Goal: Task Accomplishment & Management: Manage account settings

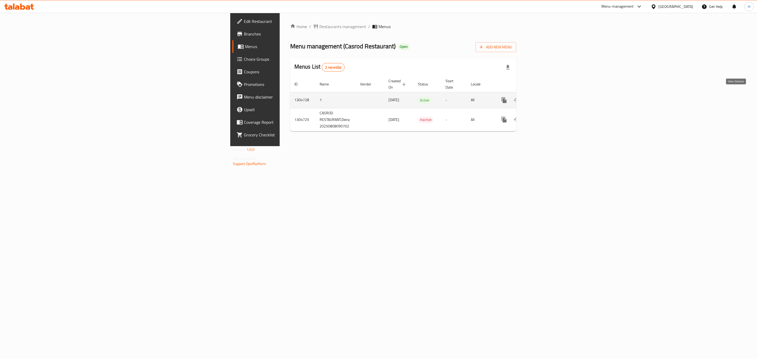
click at [545, 97] on icon "enhanced table" at bounding box center [542, 100] width 6 height 6
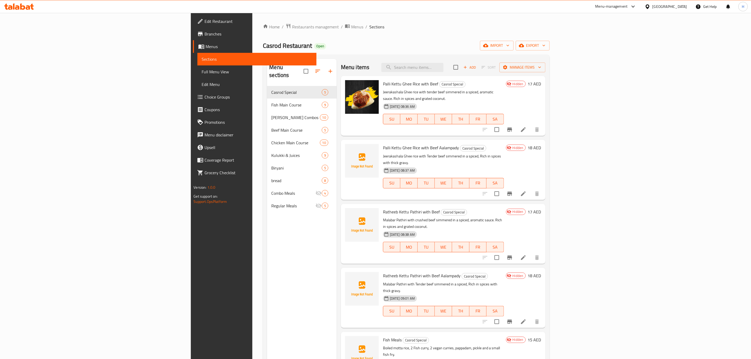
click at [263, 31] on div "Home / Restaurants management / Menus / Sections Casrod Restaurant Open import …" at bounding box center [406, 222] width 286 height 399
click at [292, 26] on span "Restaurants management" at bounding box center [315, 27] width 47 height 6
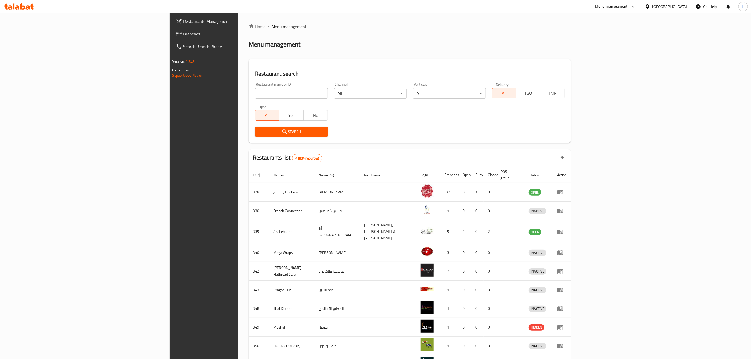
click at [255, 95] on input "search" at bounding box center [291, 93] width 73 height 11
paste input "725633"
type input "725633"
click button "Search" at bounding box center [291, 132] width 73 height 10
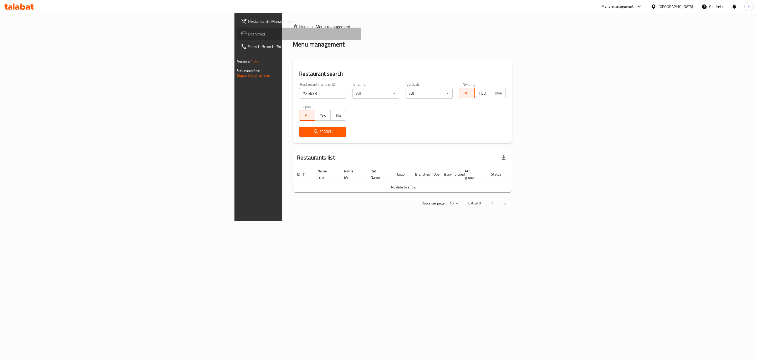
click at [236, 38] on link "Branches" at bounding box center [298, 34] width 124 height 13
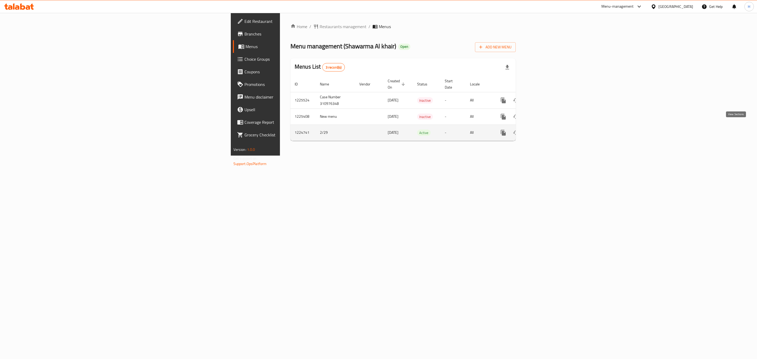
click at [544, 130] on icon "enhanced table" at bounding box center [541, 133] width 6 height 6
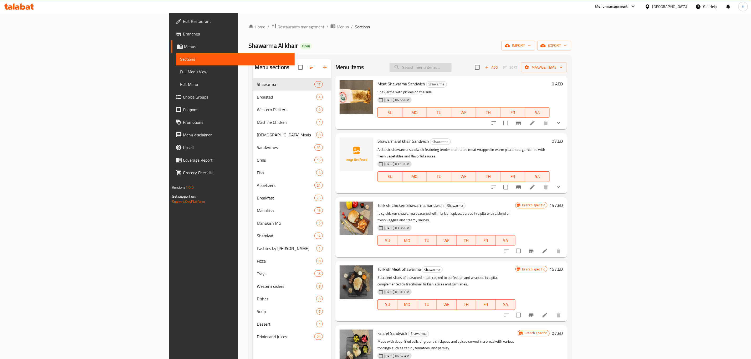
click at [451, 69] on input "search" at bounding box center [420, 67] width 62 height 9
paste input "Broasted Chicken"
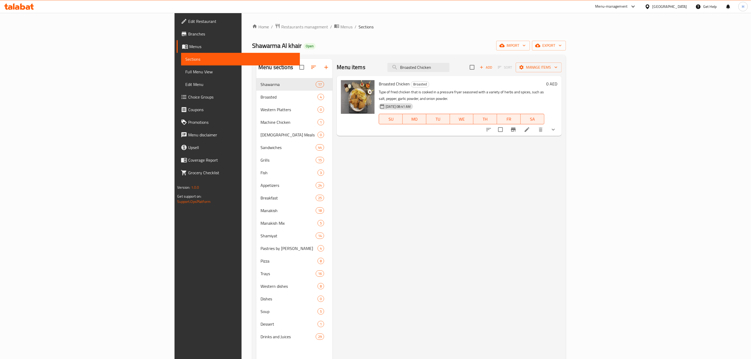
type input "Broasted Chicken"
click at [559, 127] on button "show more" at bounding box center [553, 129] width 13 height 13
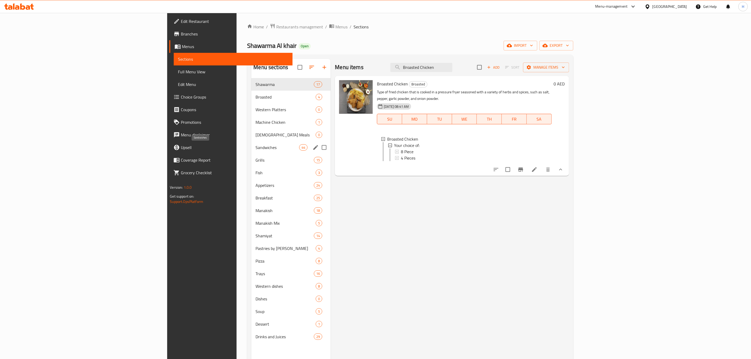
click at [255, 147] on span "Sandwiches" at bounding box center [277, 147] width 44 height 6
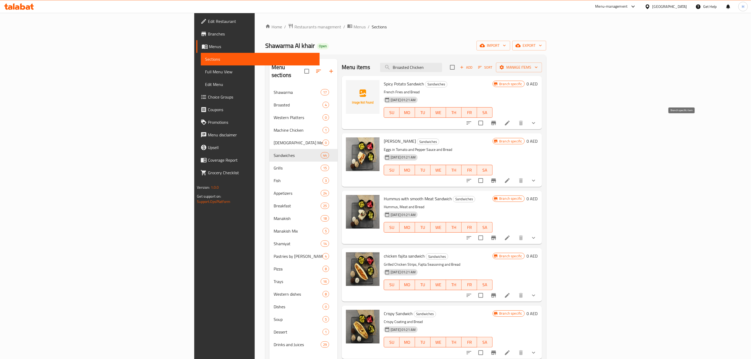
click at [497, 121] on icon "Branch-specific-item" at bounding box center [493, 123] width 6 height 6
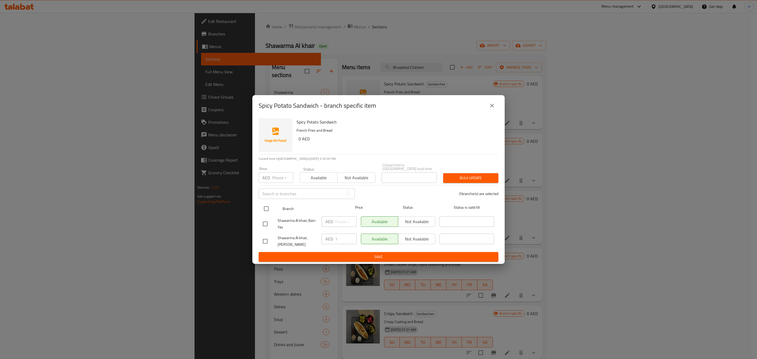
click at [267, 207] on input "checkbox" at bounding box center [266, 208] width 11 height 11
checkbox input "true"
click at [342, 239] on input "1" at bounding box center [346, 239] width 22 height 11
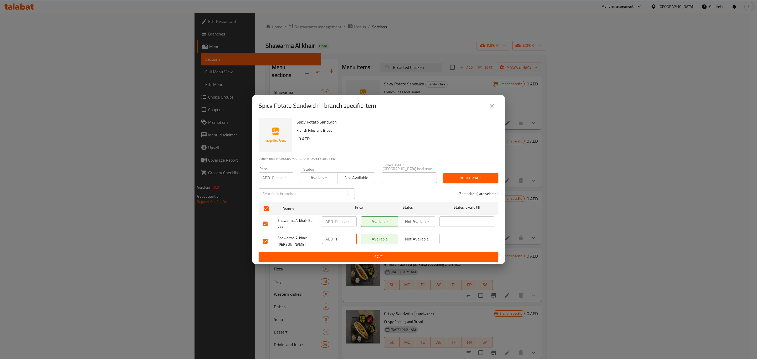
click at [342, 239] on input "1" at bounding box center [346, 239] width 22 height 11
type input "0"
click at [335, 221] on input "number" at bounding box center [346, 221] width 22 height 11
type input "0"
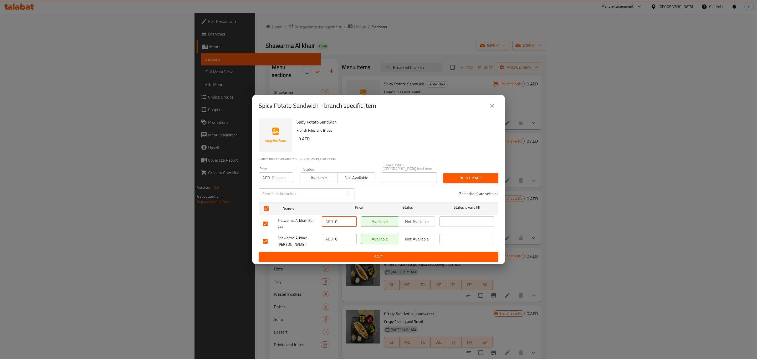
click at [359, 255] on span "Save" at bounding box center [378, 257] width 231 height 7
click at [359, 255] on div at bounding box center [378, 179] width 757 height 359
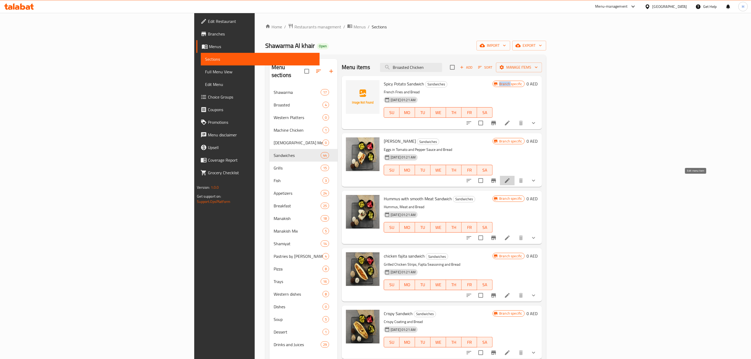
click at [510, 182] on icon at bounding box center [507, 180] width 6 height 6
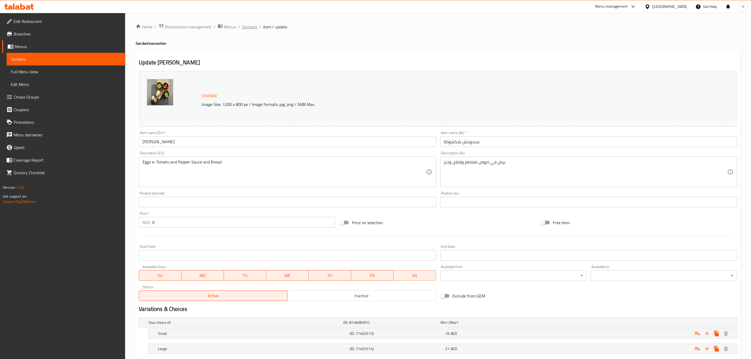
click at [251, 28] on span "Sections" at bounding box center [249, 27] width 15 height 6
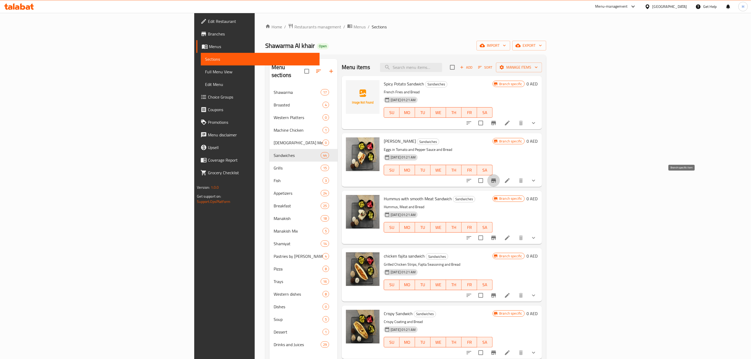
click at [496, 181] on icon "Branch-specific-item" at bounding box center [493, 180] width 5 height 4
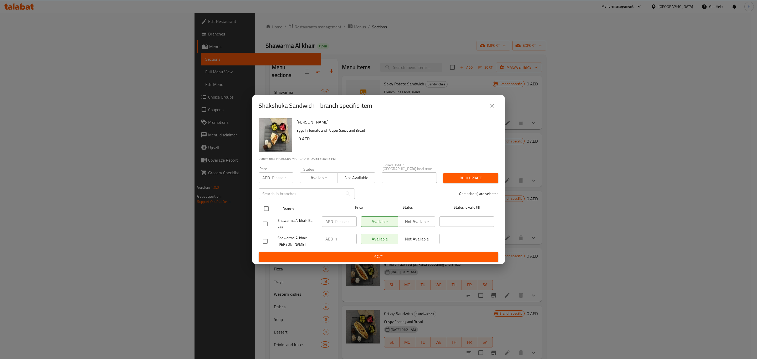
click at [270, 209] on input "checkbox" at bounding box center [266, 208] width 11 height 11
checkbox input "true"
click at [344, 237] on input "1" at bounding box center [346, 239] width 22 height 11
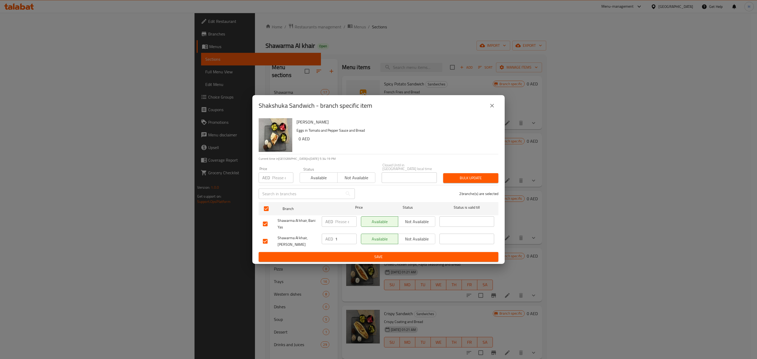
click at [344, 237] on input "1" at bounding box center [346, 239] width 22 height 11
type input "0"
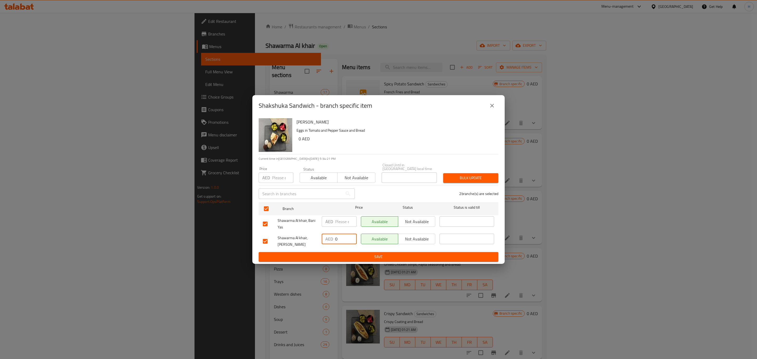
click at [337, 222] on input "number" at bounding box center [346, 221] width 22 height 11
type input "0"
click at [353, 254] on span "Save" at bounding box center [378, 257] width 231 height 7
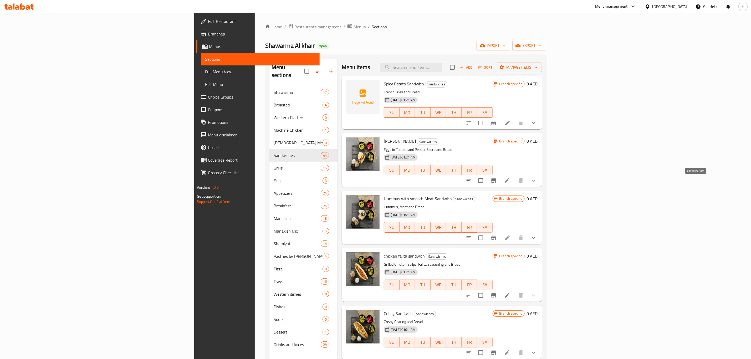
click at [510, 178] on icon at bounding box center [507, 180] width 6 height 6
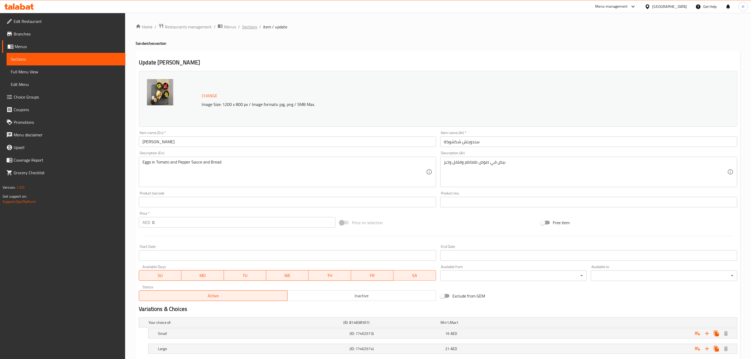
click at [251, 25] on span "Sections" at bounding box center [249, 27] width 15 height 6
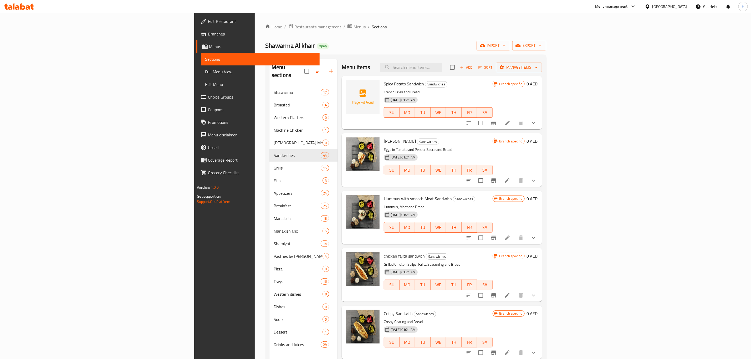
click at [500, 180] on button "Branch-specific-item" at bounding box center [493, 180] width 13 height 13
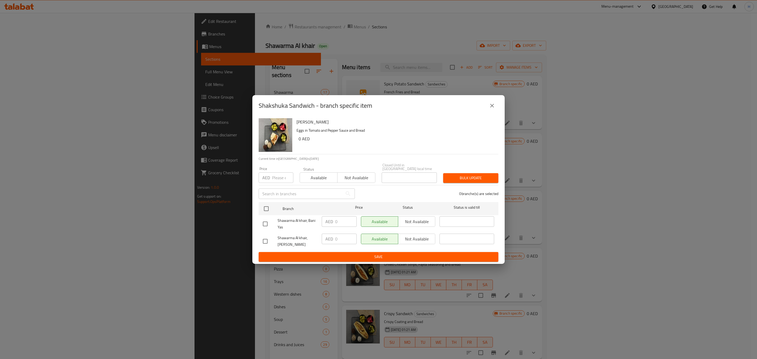
click at [490, 108] on icon "close" at bounding box center [492, 105] width 6 height 6
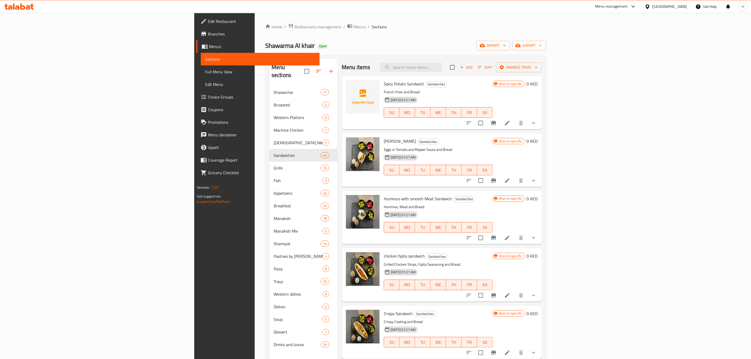
click at [500, 238] on button "Branch-specific-item" at bounding box center [493, 238] width 13 height 13
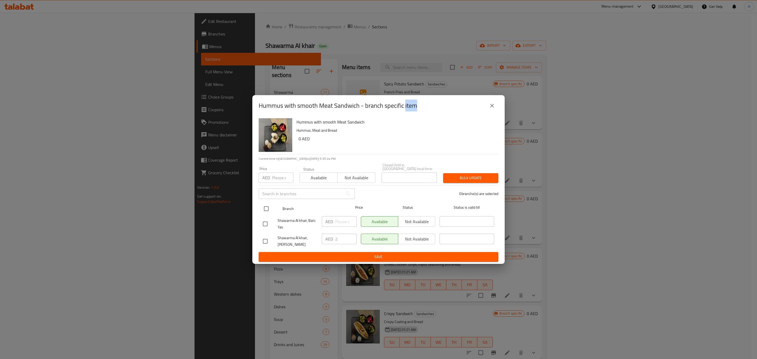
click at [265, 209] on input "checkbox" at bounding box center [266, 208] width 11 height 11
checkbox input "true"
click at [265, 209] on input "checkbox" at bounding box center [266, 208] width 11 height 11
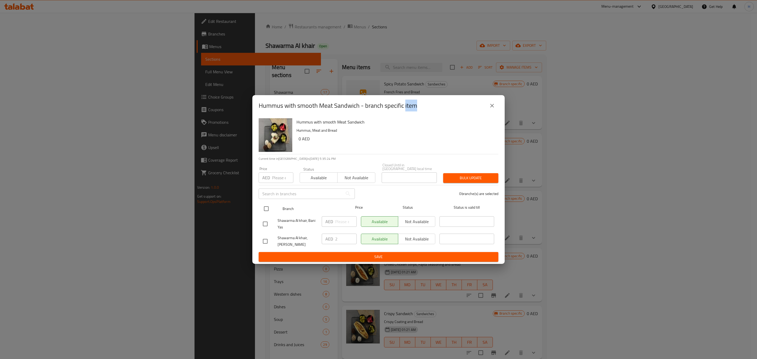
checkbox input "false"
click at [265, 209] on input "checkbox" at bounding box center [266, 208] width 11 height 11
checkbox input "true"
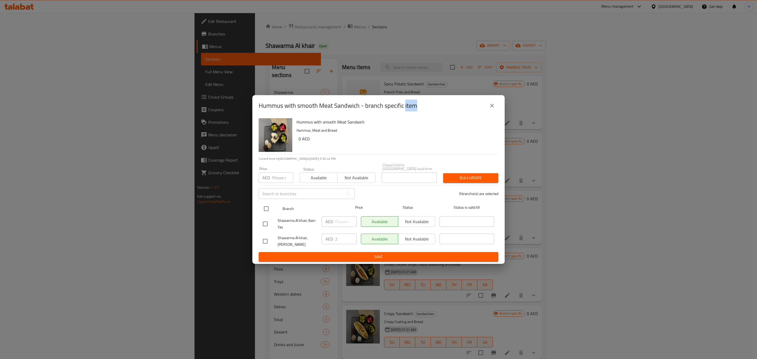
checkbox input "true"
click at [335, 237] on input "2" at bounding box center [346, 239] width 22 height 11
click at [336, 237] on input "2" at bounding box center [346, 239] width 22 height 11
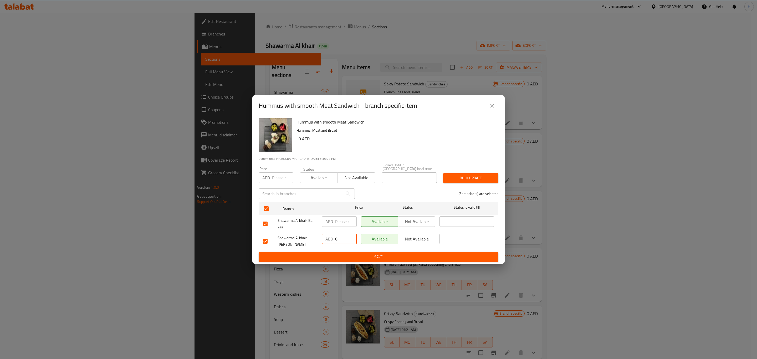
type input "0"
click at [405, 257] on span "Save" at bounding box center [378, 257] width 231 height 7
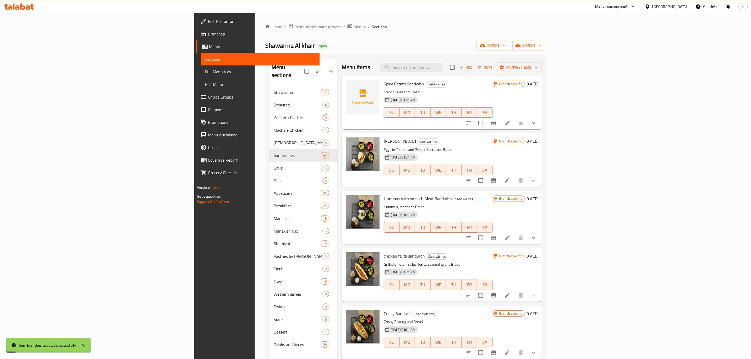
click at [535, 239] on icon "show more" at bounding box center [533, 238] width 3 height 2
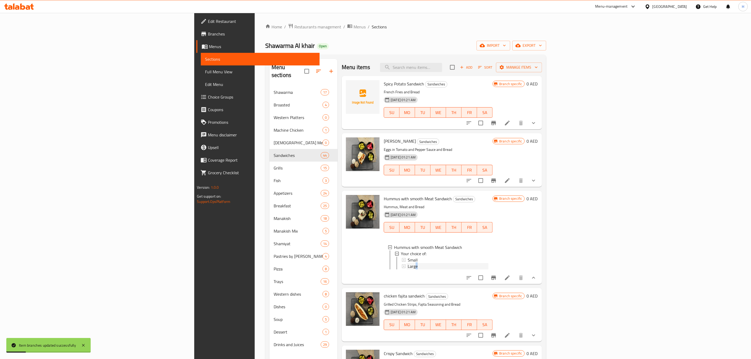
scroll to position [1, 0]
click at [408, 265] on span "Large" at bounding box center [413, 265] width 10 height 6
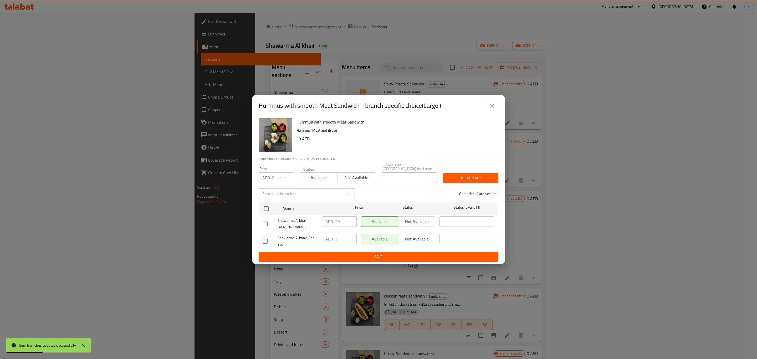
click at [490, 109] on button "close" at bounding box center [492, 105] width 13 height 13
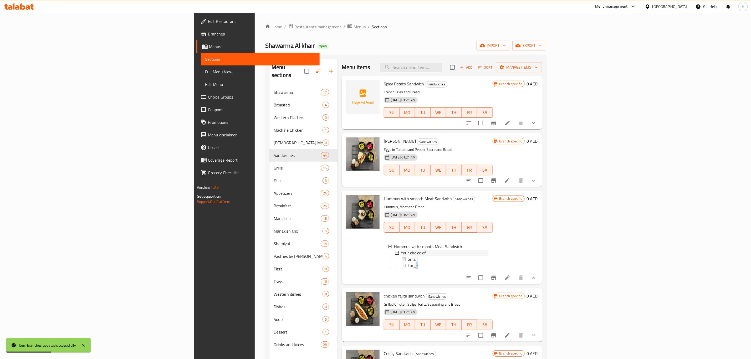
click at [401, 254] on span "Your choice of:" at bounding box center [413, 253] width 25 height 6
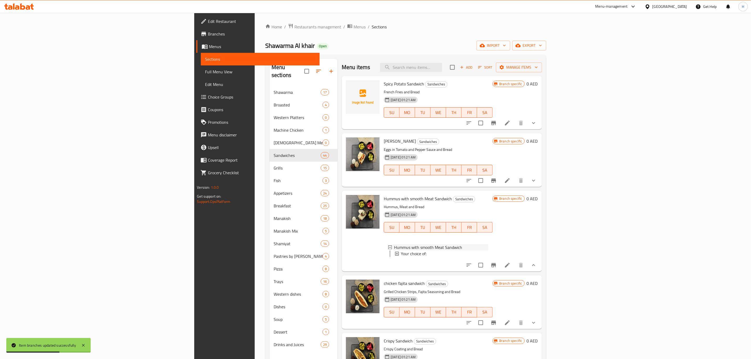
click at [394, 248] on span "Hummus with smooth Meat Sandwich" at bounding box center [428, 247] width 68 height 6
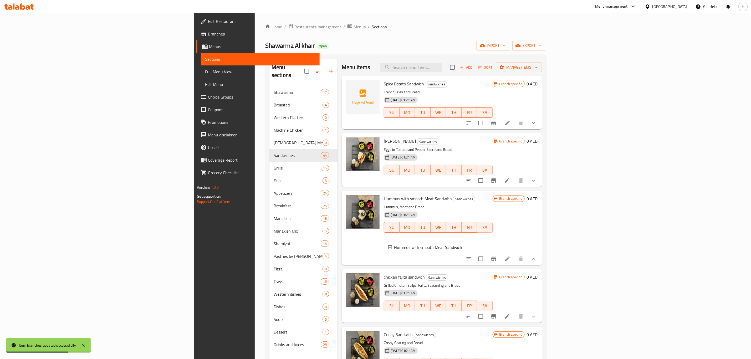
click at [394, 246] on span "Hummus with smooth Meat Sandwich" at bounding box center [428, 247] width 68 height 6
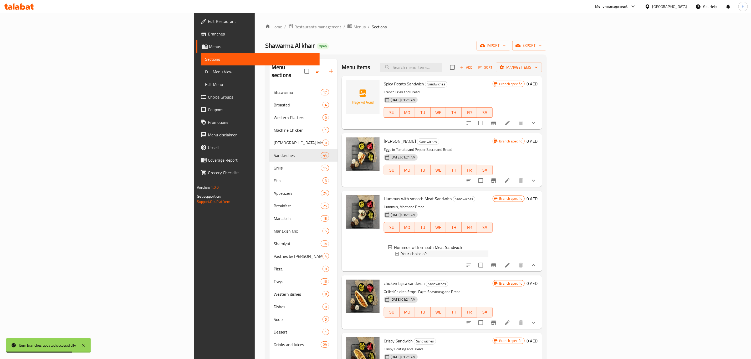
click at [401, 253] on span "Your choice of:" at bounding box center [413, 253] width 25 height 6
click at [401, 251] on span "Your choice of:" at bounding box center [413, 253] width 25 height 6
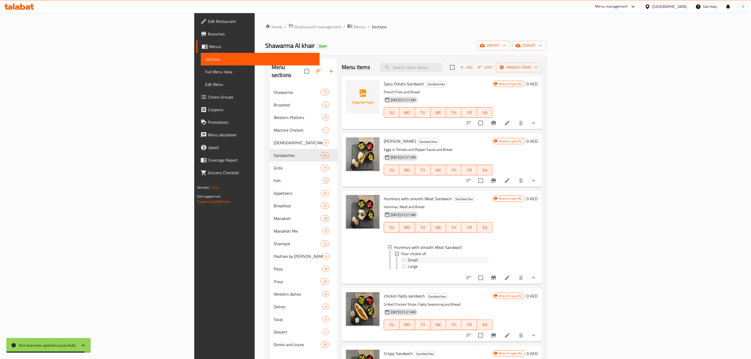
click at [408, 261] on span "Small" at bounding box center [413, 260] width 10 height 6
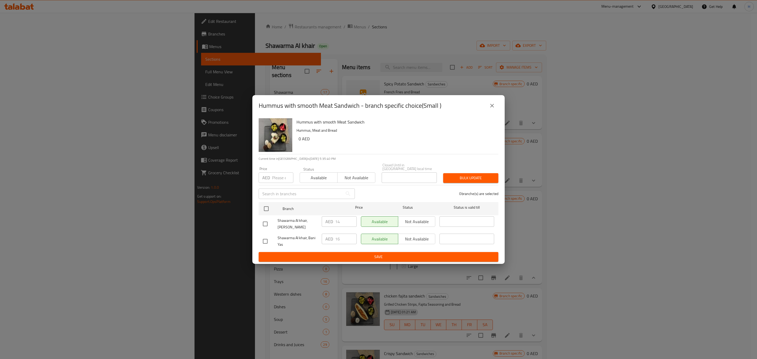
click at [492, 109] on button "close" at bounding box center [492, 105] width 13 height 13
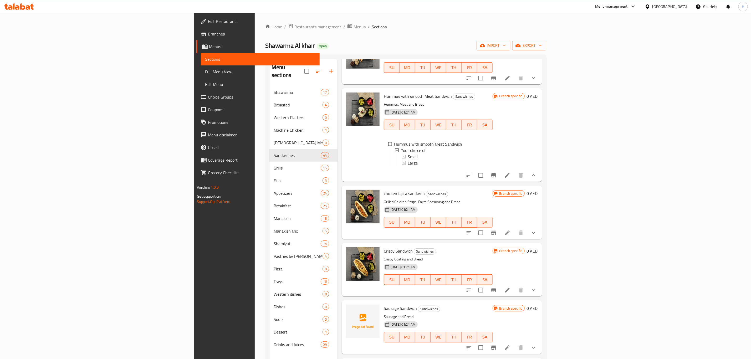
scroll to position [118, 0]
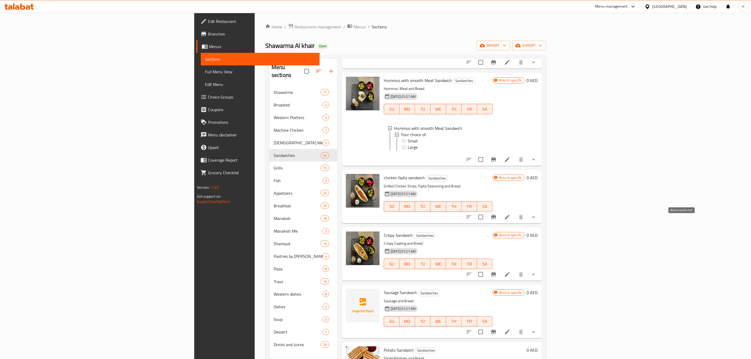
click at [497, 220] on icon "Branch-specific-item" at bounding box center [493, 217] width 6 height 6
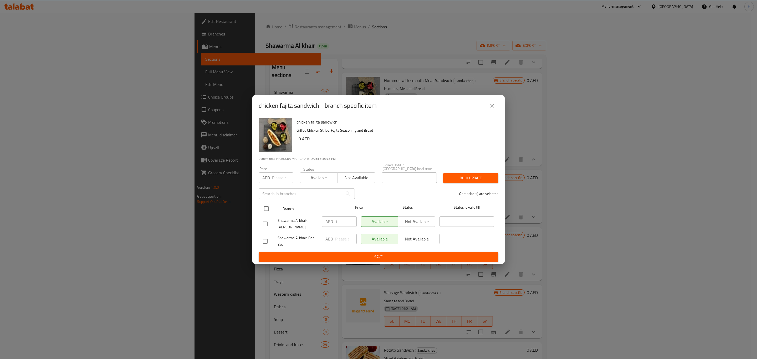
click at [265, 210] on input "checkbox" at bounding box center [266, 208] width 11 height 11
checkbox input "true"
click at [338, 224] on input "1" at bounding box center [346, 221] width 22 height 11
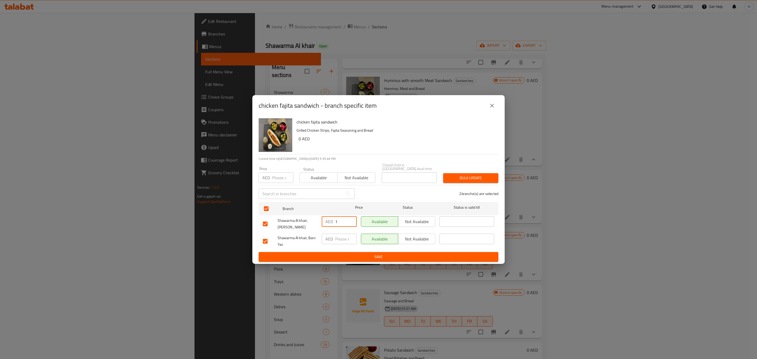
click at [338, 224] on input "1" at bounding box center [346, 221] width 22 height 11
type input "0"
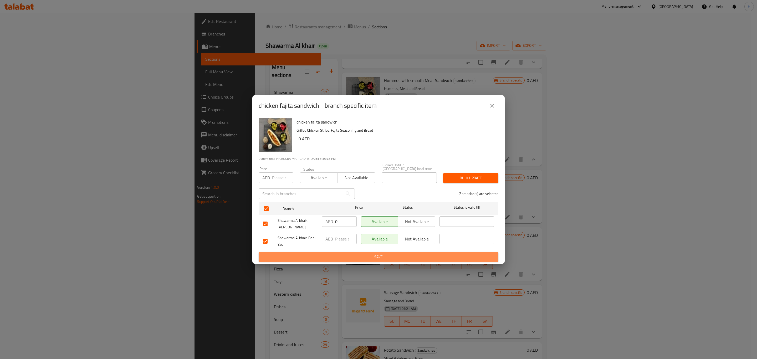
click at [345, 257] on span "Save" at bounding box center [378, 257] width 231 height 7
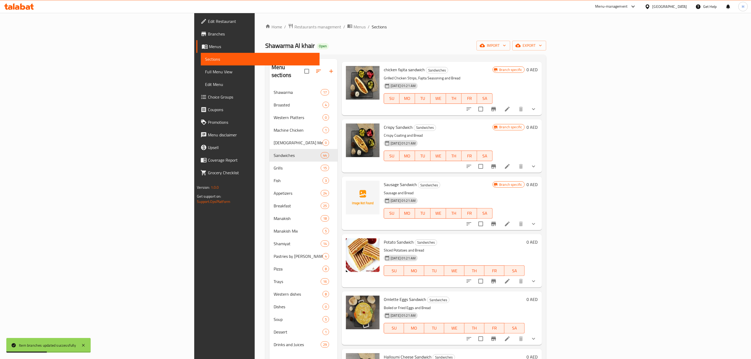
scroll to position [236, 0]
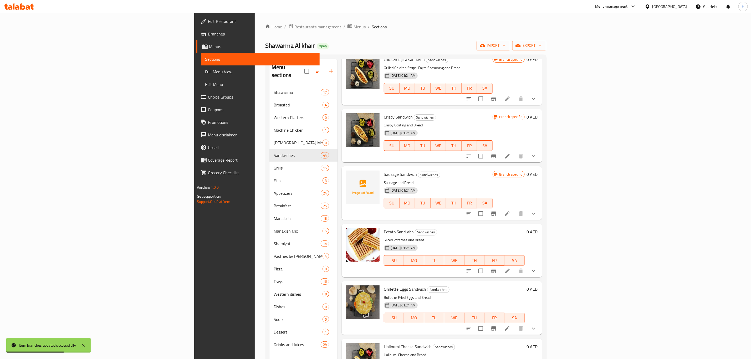
click at [496, 158] on icon "Branch-specific-item" at bounding box center [493, 156] width 5 height 4
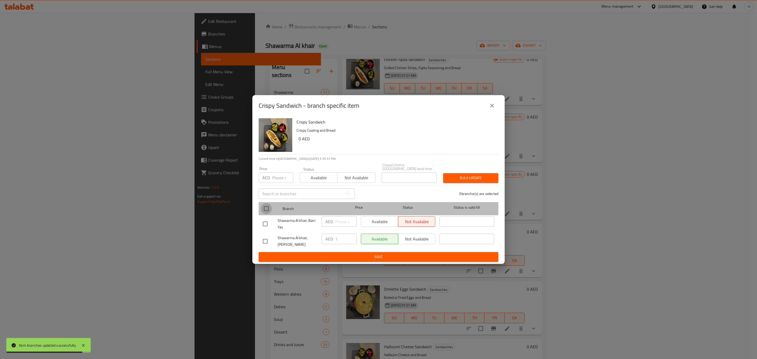
click at [263, 208] on input "checkbox" at bounding box center [266, 208] width 11 height 11
checkbox input "true"
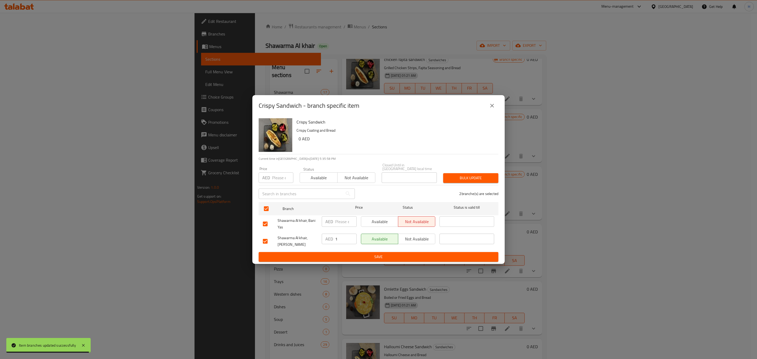
click at [344, 239] on input "1" at bounding box center [346, 239] width 22 height 11
click at [344, 238] on input "1" at bounding box center [346, 239] width 22 height 11
type input "0"
click at [358, 256] on span "Save" at bounding box center [378, 257] width 231 height 7
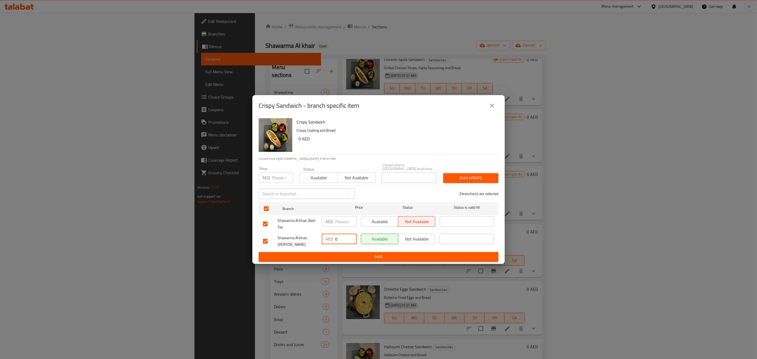
click at [358, 256] on div at bounding box center [378, 179] width 757 height 359
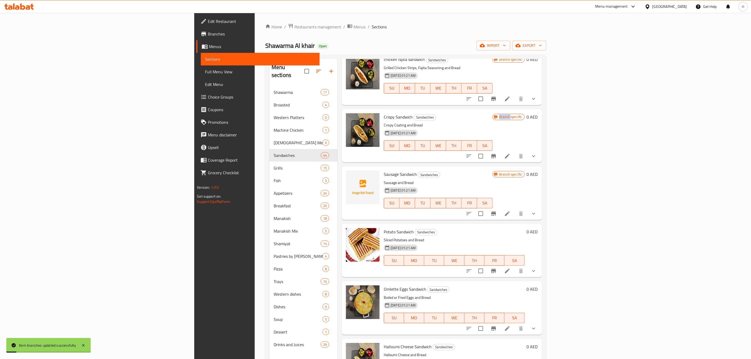
click at [496, 101] on icon "Branch-specific-item" at bounding box center [493, 99] width 5 height 4
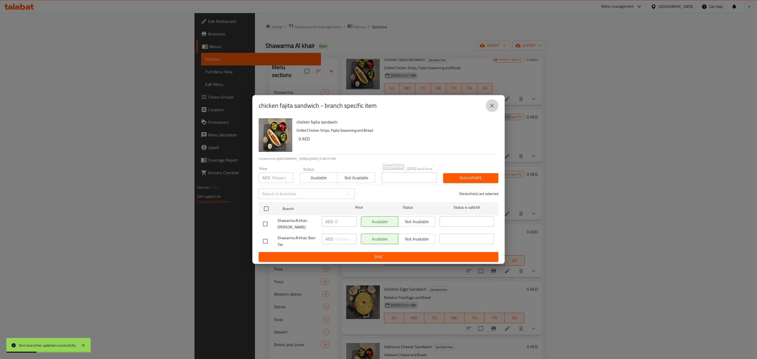
click at [492, 104] on icon "close" at bounding box center [492, 105] width 6 height 6
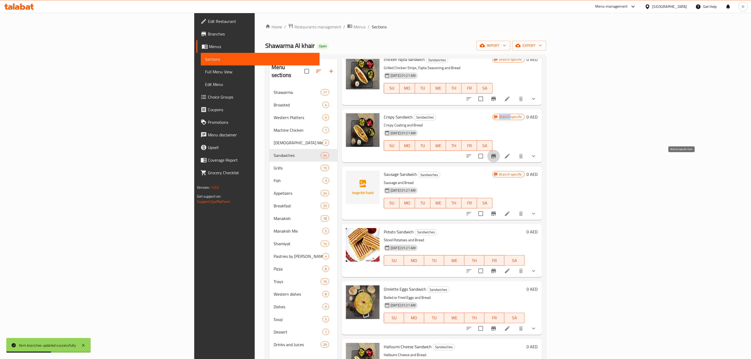
click at [500, 159] on button "Branch-specific-item" at bounding box center [493, 156] width 13 height 13
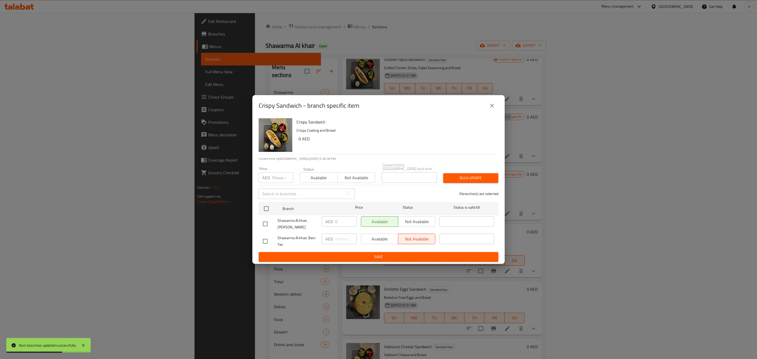
click at [491, 107] on icon "close" at bounding box center [492, 106] width 4 height 4
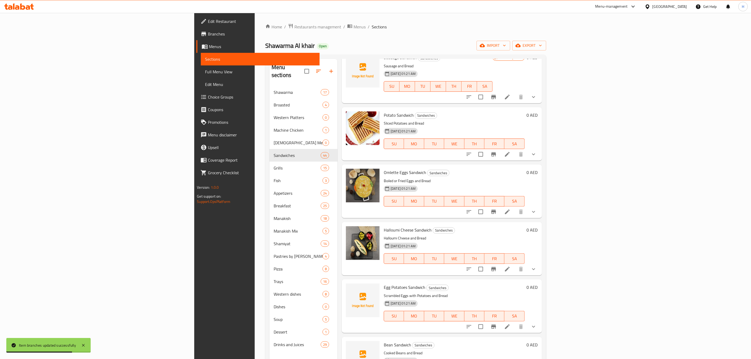
scroll to position [355, 0]
click at [496, 97] on icon "Branch-specific-item" at bounding box center [493, 95] width 5 height 4
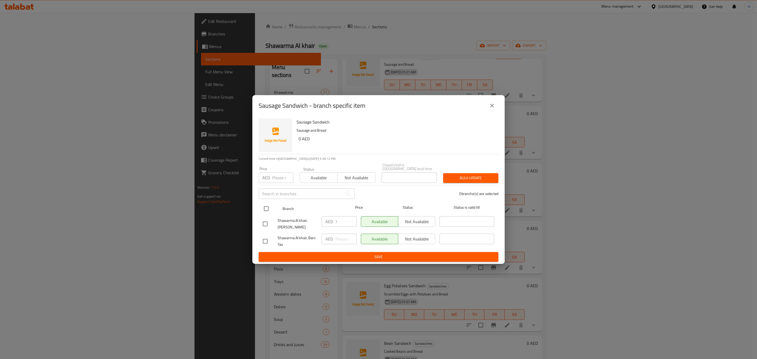
click at [264, 207] on input "checkbox" at bounding box center [266, 208] width 11 height 11
checkbox input "true"
click at [342, 221] on input "1" at bounding box center [346, 221] width 22 height 11
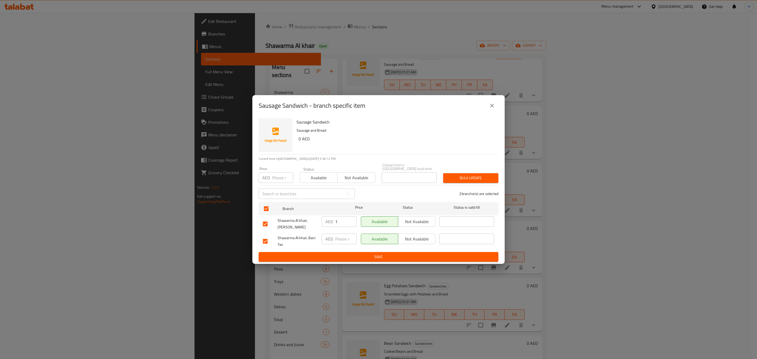
click at [342, 221] on input "1" at bounding box center [346, 221] width 22 height 11
type input "0"
click at [348, 253] on button "Save" at bounding box center [379, 257] width 240 height 10
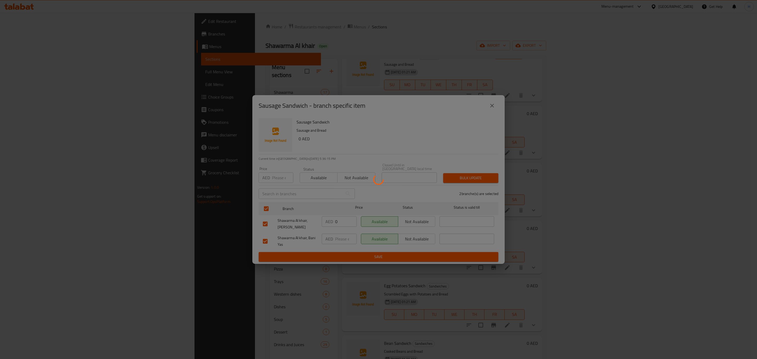
click at [348, 253] on div at bounding box center [378, 179] width 757 height 359
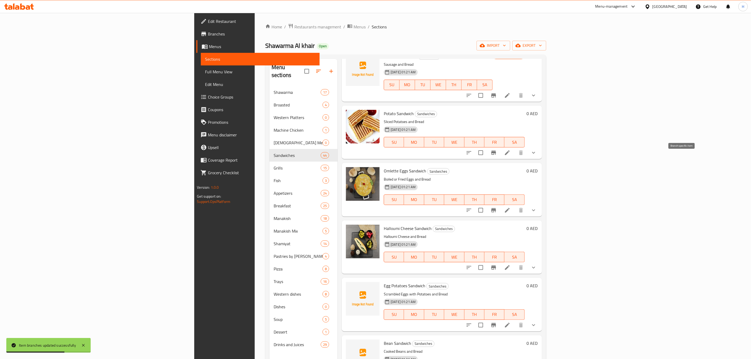
click at [496, 155] on icon "Branch-specific-item" at bounding box center [493, 153] width 5 height 4
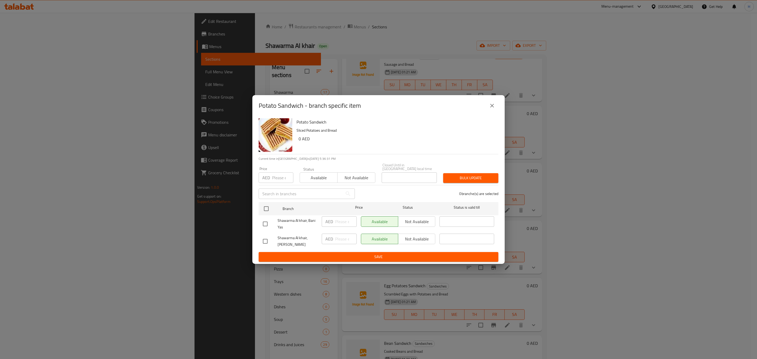
click at [491, 105] on icon "close" at bounding box center [492, 106] width 4 height 4
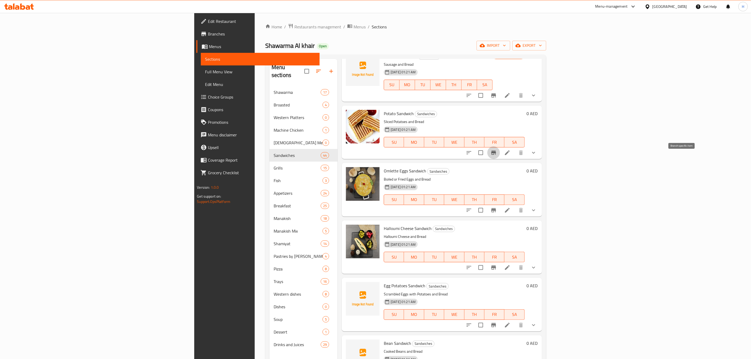
click at [496, 155] on icon "Branch-specific-item" at bounding box center [493, 153] width 5 height 4
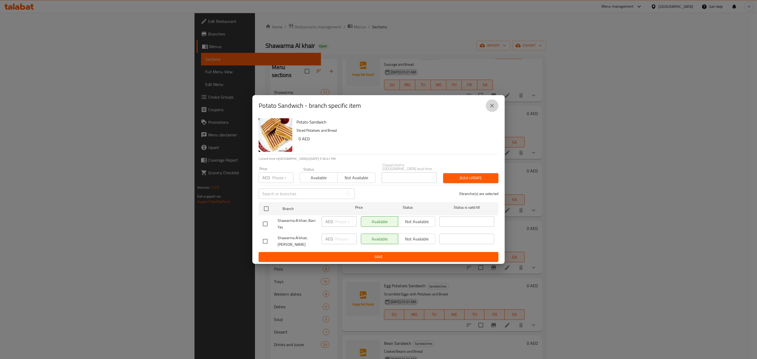
click at [493, 106] on icon "close" at bounding box center [492, 105] width 6 height 6
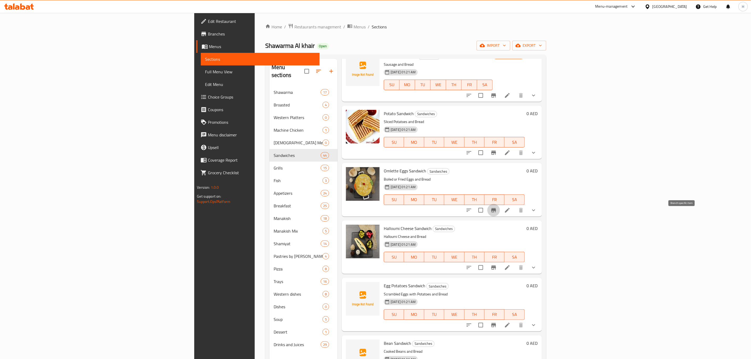
click at [497, 213] on icon "Branch-specific-item" at bounding box center [493, 210] width 6 height 6
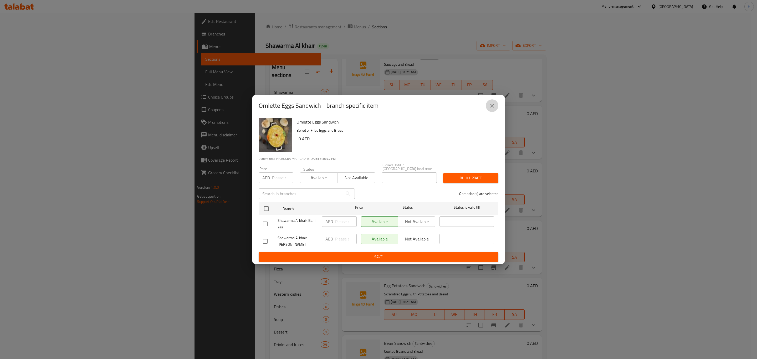
click at [491, 110] on button "close" at bounding box center [492, 105] width 13 height 13
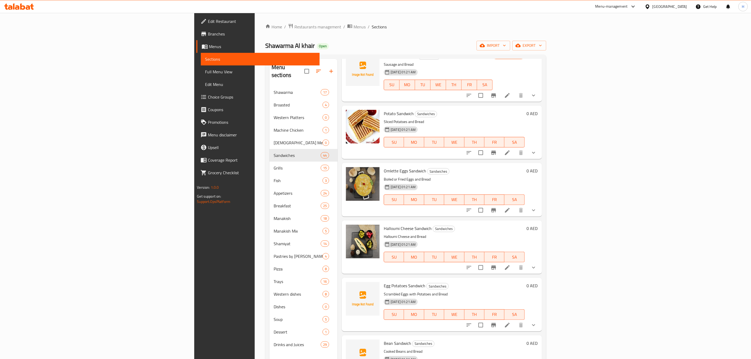
click at [497, 271] on icon "Branch-specific-item" at bounding box center [493, 267] width 6 height 6
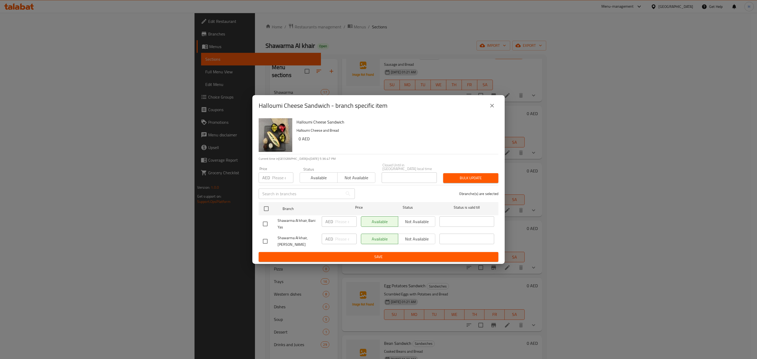
click at [493, 106] on icon "close" at bounding box center [492, 105] width 6 height 6
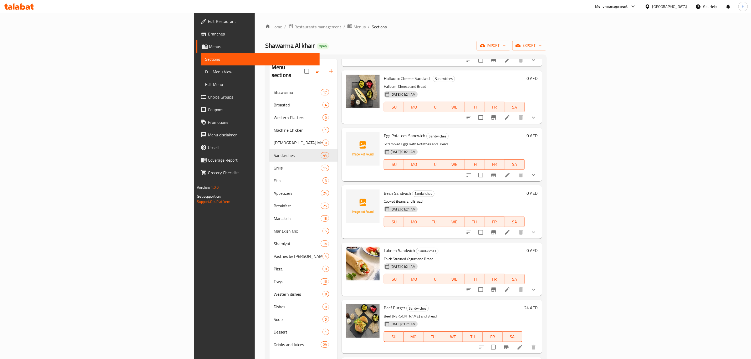
scroll to position [512, 0]
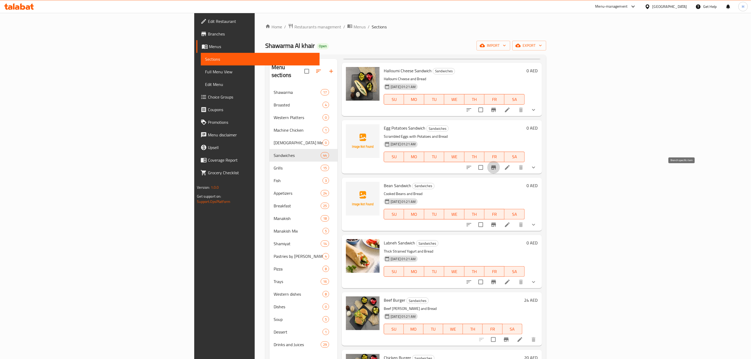
click at [497, 171] on icon "Branch-specific-item" at bounding box center [493, 167] width 6 height 6
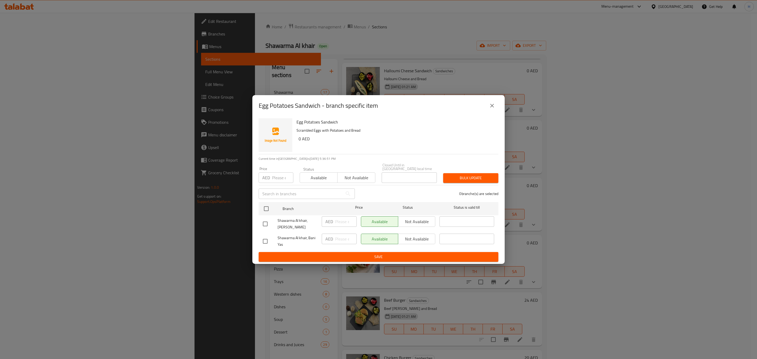
click at [491, 107] on icon "close" at bounding box center [492, 105] width 6 height 6
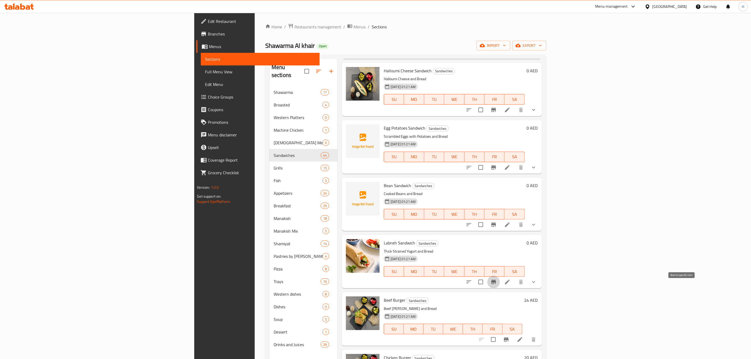
click at [496, 284] on icon "Branch-specific-item" at bounding box center [493, 282] width 5 height 4
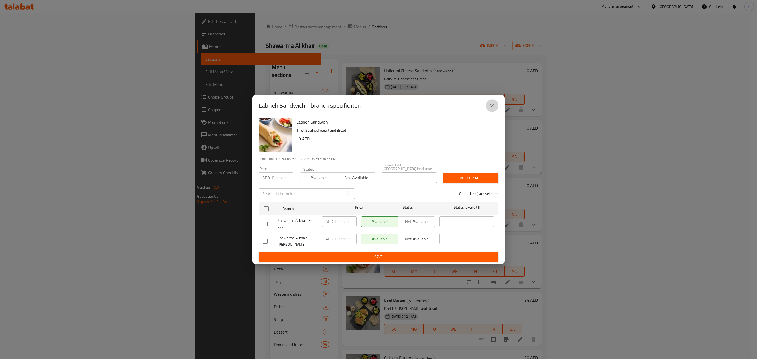
click at [492, 106] on icon "close" at bounding box center [492, 106] width 4 height 4
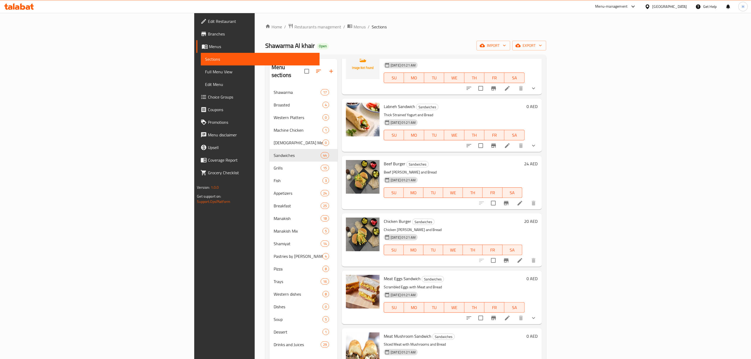
scroll to position [670, 0]
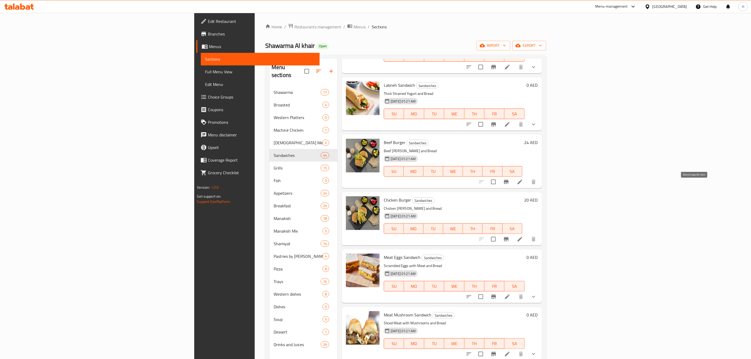
click at [508, 184] on icon "Branch-specific-item" at bounding box center [506, 182] width 5 height 4
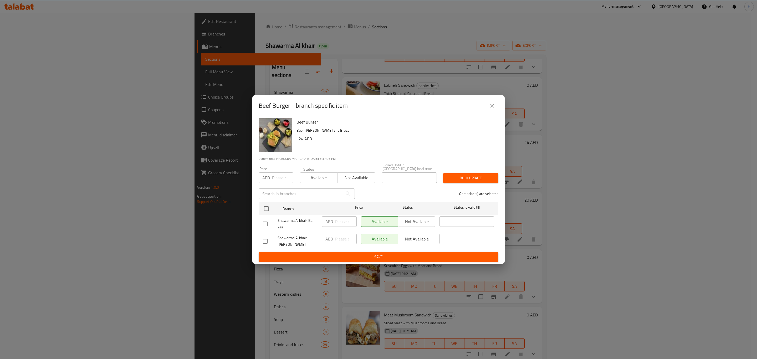
click at [494, 106] on icon "close" at bounding box center [492, 105] width 6 height 6
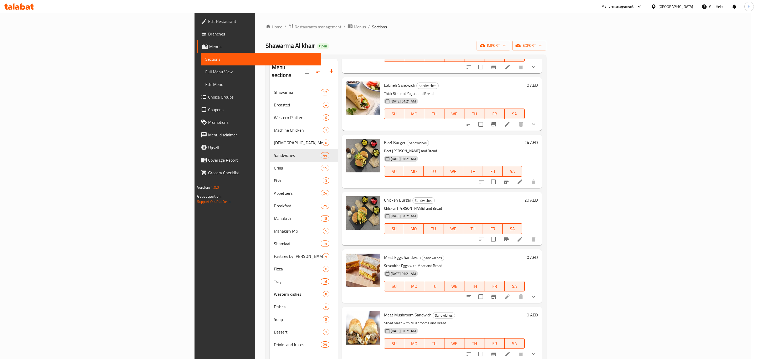
click at [494, 106] on icon "close" at bounding box center [492, 105] width 6 height 6
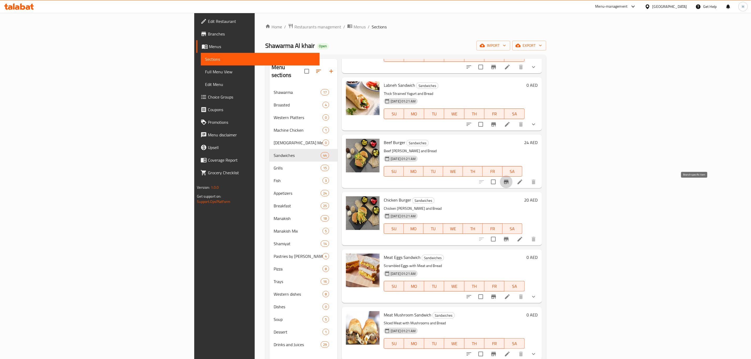
click at [508, 184] on icon "Branch-specific-item" at bounding box center [506, 182] width 5 height 4
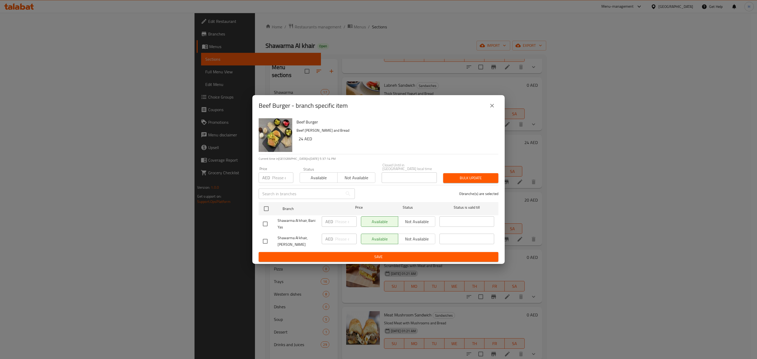
click at [494, 106] on icon "close" at bounding box center [492, 105] width 6 height 6
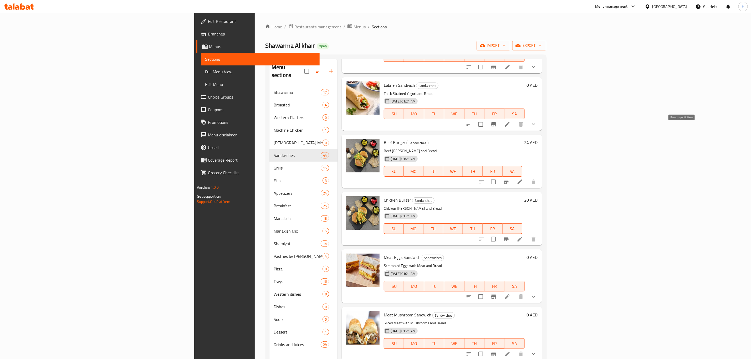
click at [496, 126] on icon "Branch-specific-item" at bounding box center [493, 124] width 5 height 4
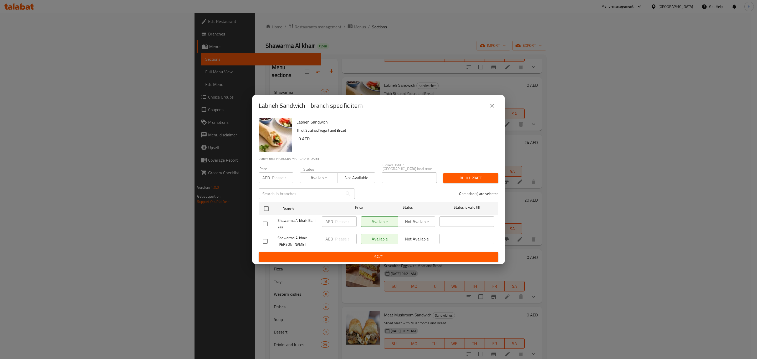
click at [492, 106] on icon "close" at bounding box center [492, 106] width 4 height 4
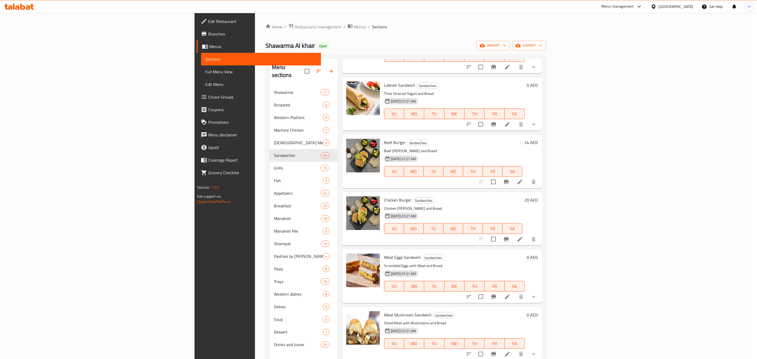
click at [492, 106] on icon "close" at bounding box center [492, 106] width 4 height 4
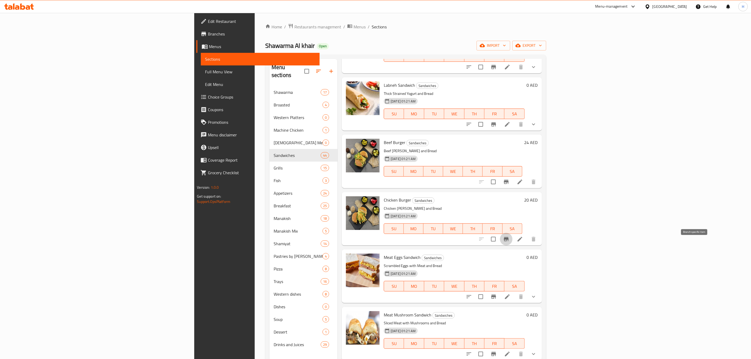
click at [509, 242] on icon "Branch-specific-item" at bounding box center [506, 239] width 6 height 6
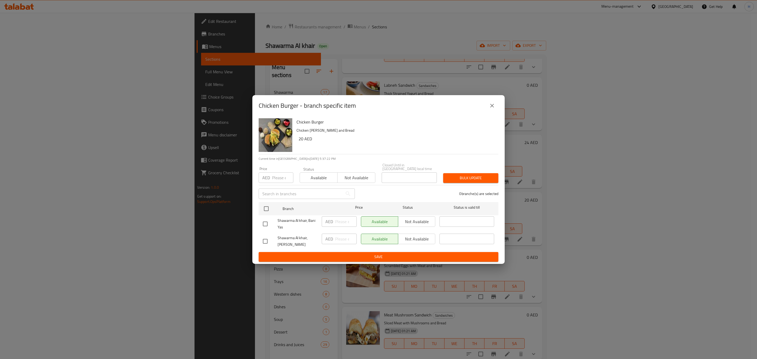
click at [492, 106] on icon "close" at bounding box center [492, 106] width 4 height 4
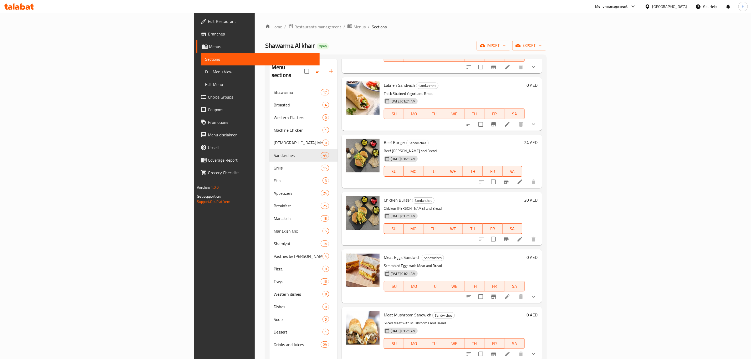
click at [497, 300] on icon "Branch-specific-item" at bounding box center [493, 297] width 6 height 6
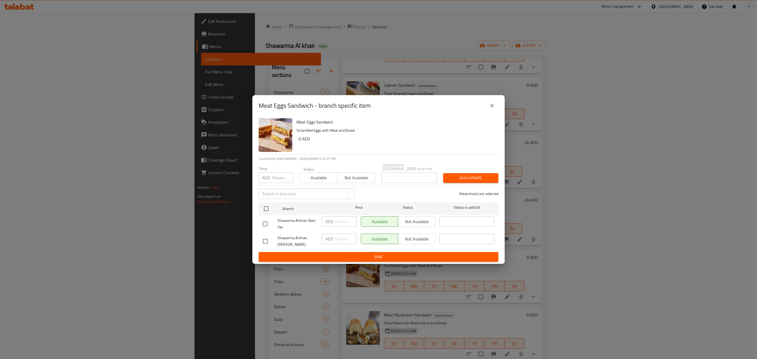
click at [493, 105] on icon "close" at bounding box center [492, 105] width 6 height 6
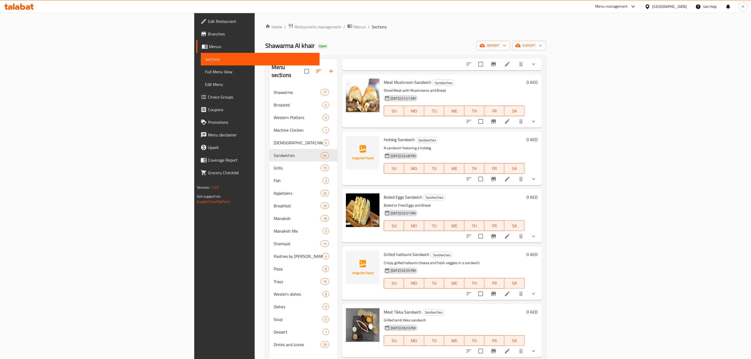
scroll to position [907, 0]
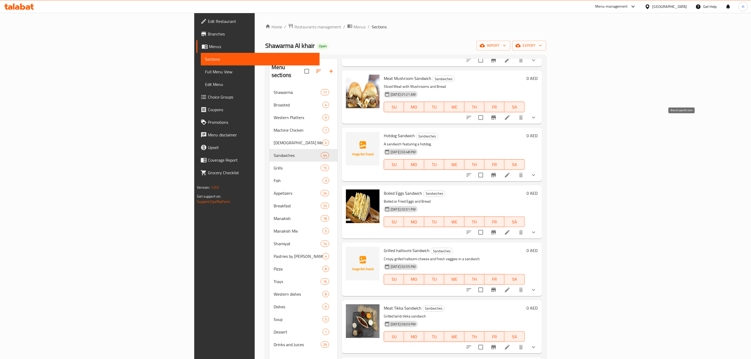
click at [497, 121] on icon "Branch-specific-item" at bounding box center [493, 117] width 6 height 6
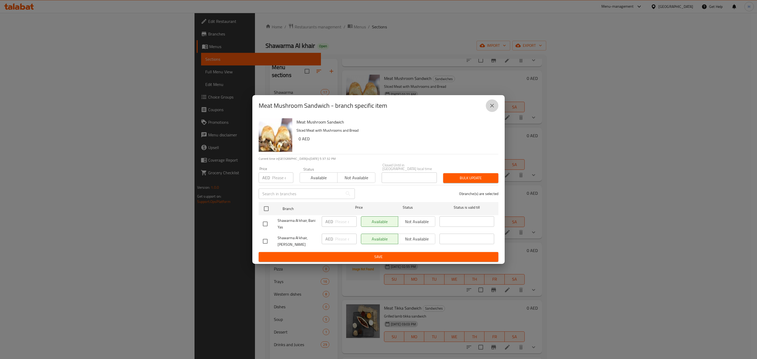
click at [491, 106] on icon "close" at bounding box center [492, 105] width 6 height 6
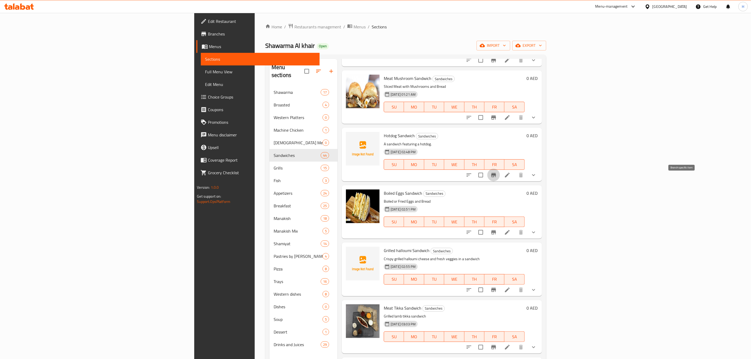
click at [497, 178] on icon "Branch-specific-item" at bounding box center [493, 175] width 6 height 6
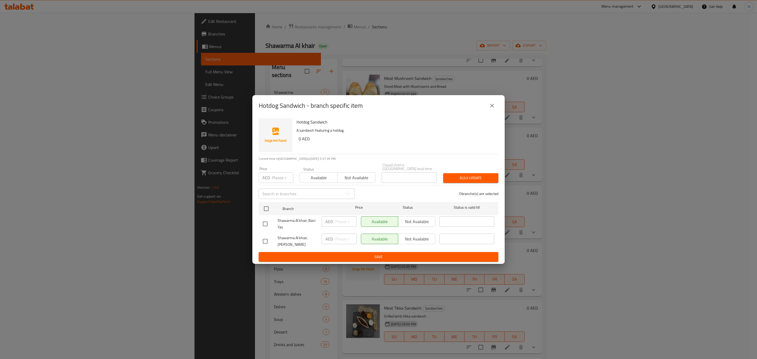
click at [496, 107] on button "close" at bounding box center [492, 105] width 13 height 13
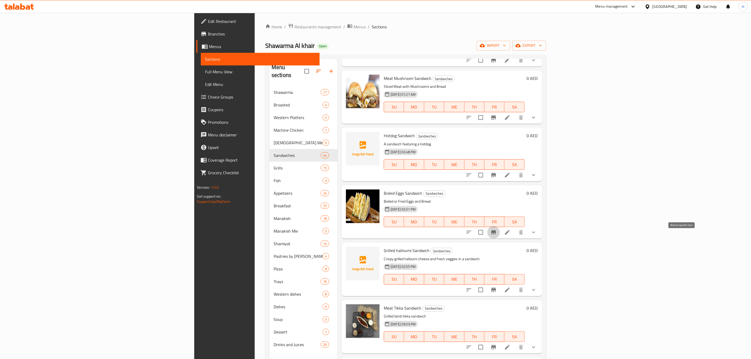
click at [497, 235] on icon "Branch-specific-item" at bounding box center [493, 232] width 6 height 6
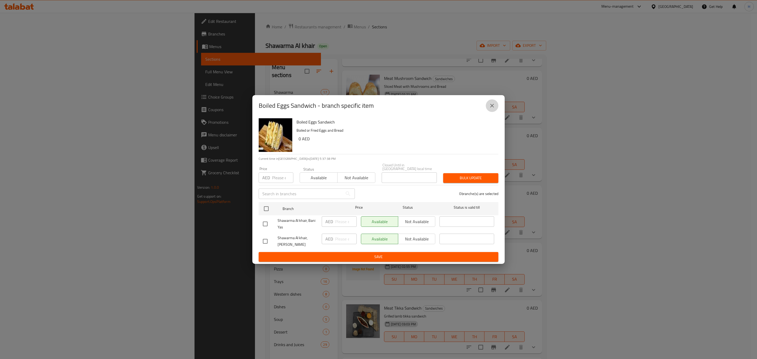
click at [492, 106] on icon "close" at bounding box center [492, 106] width 4 height 4
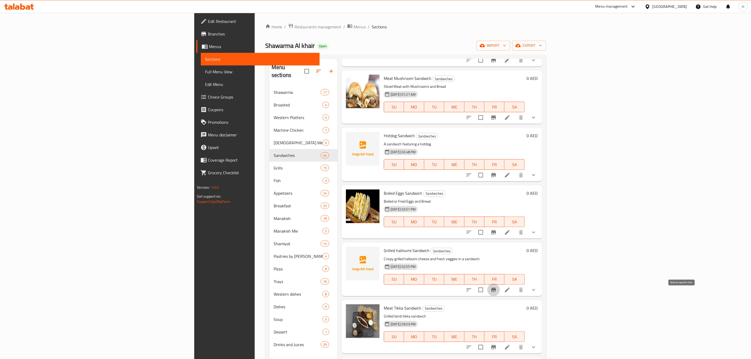
click at [496, 292] on icon "Branch-specific-item" at bounding box center [493, 290] width 5 height 4
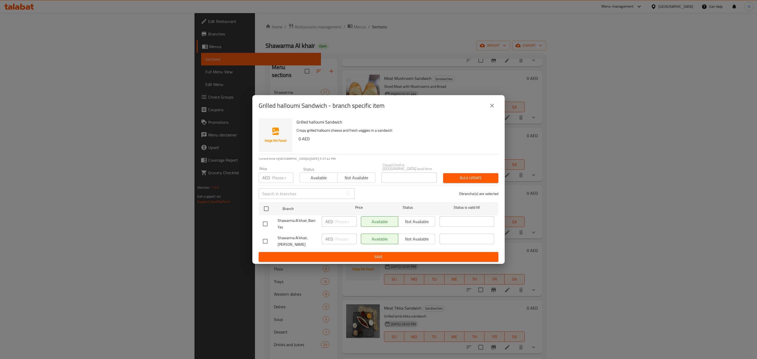
click at [491, 106] on icon "close" at bounding box center [492, 105] width 6 height 6
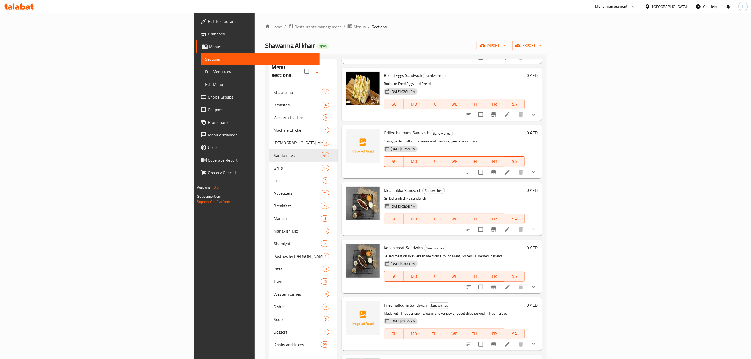
scroll to position [1025, 0]
click at [500, 235] on button "Branch-specific-item" at bounding box center [493, 229] width 13 height 13
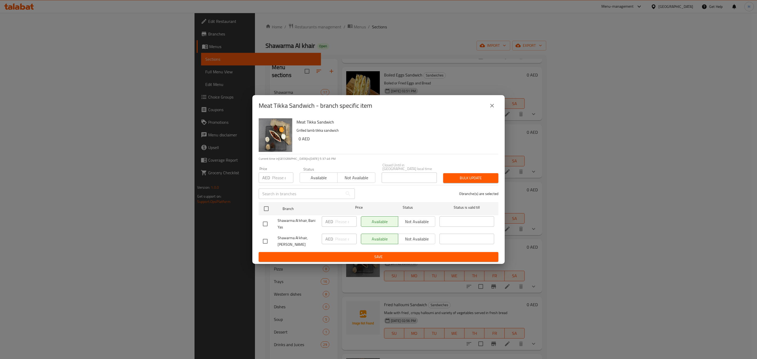
click at [492, 106] on icon "close" at bounding box center [492, 106] width 4 height 4
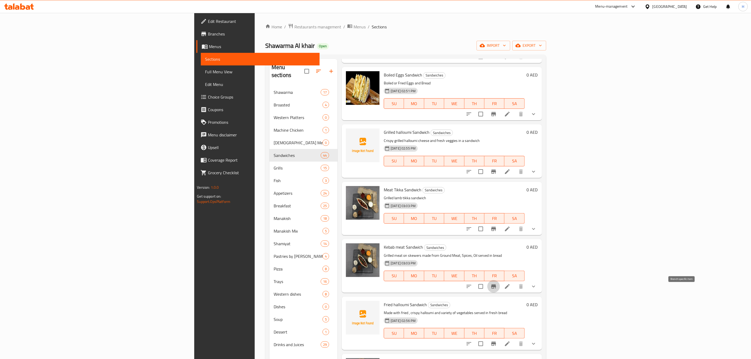
click at [496, 289] on icon "Branch-specific-item" at bounding box center [493, 286] width 5 height 4
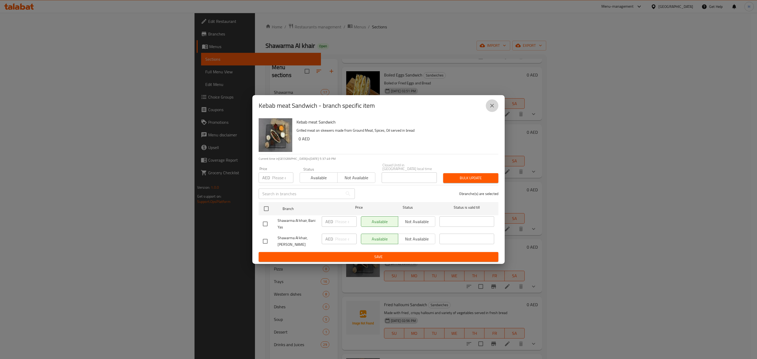
click at [490, 105] on icon "close" at bounding box center [492, 105] width 6 height 6
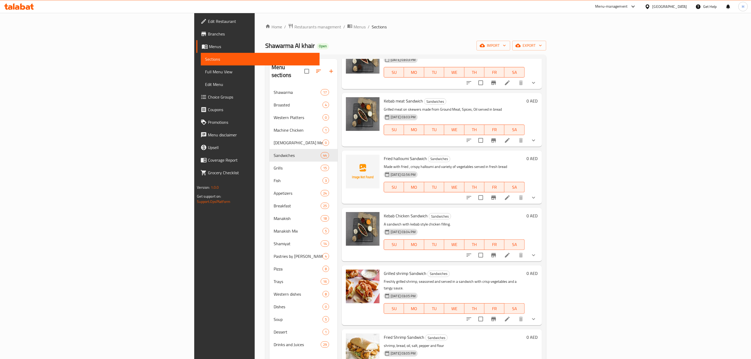
scroll to position [1182, 0]
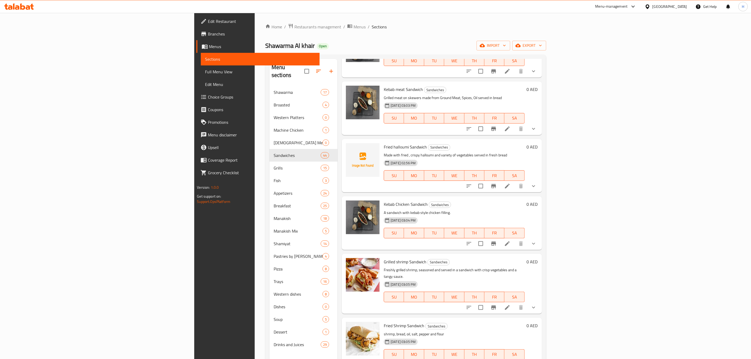
click at [497, 189] on icon "Branch-specific-item" at bounding box center [493, 186] width 6 height 6
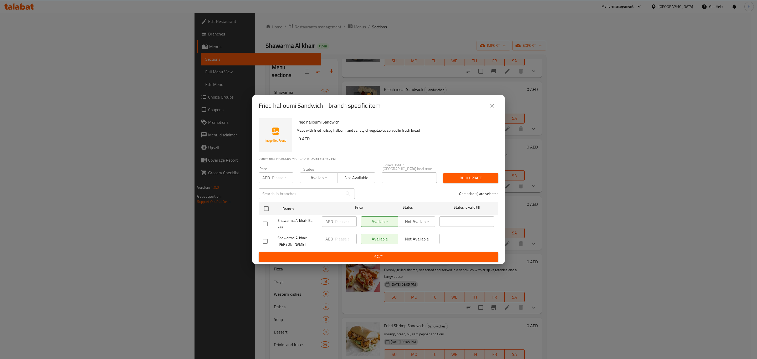
click at [493, 105] on icon "close" at bounding box center [492, 106] width 4 height 4
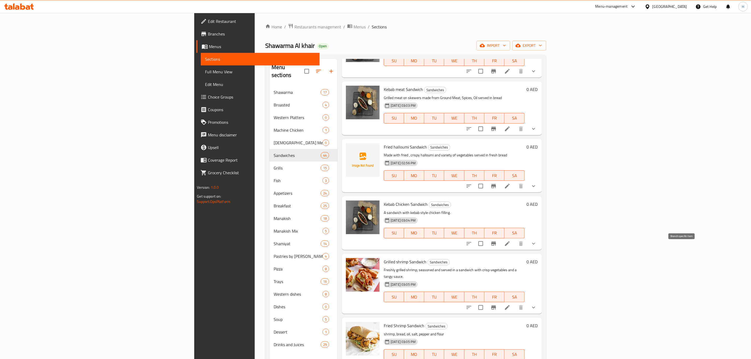
click at [497, 247] on icon "Branch-specific-item" at bounding box center [493, 243] width 6 height 6
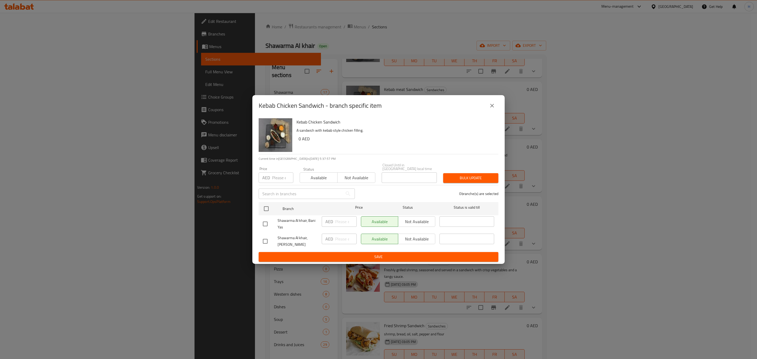
click at [494, 106] on icon "close" at bounding box center [492, 105] width 6 height 6
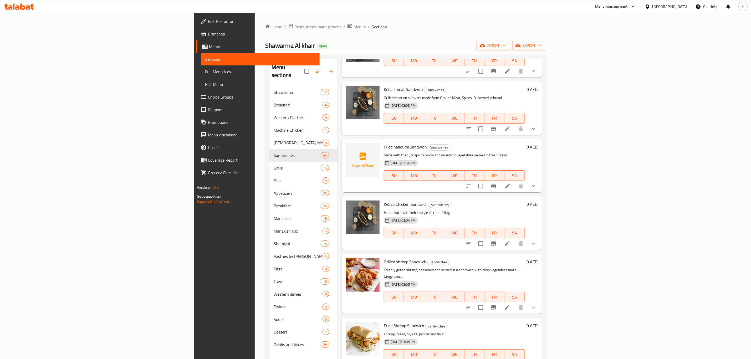
drag, startPoint x: 678, startPoint y: 242, endPoint x: 682, endPoint y: 250, distance: 8.8
click at [540, 243] on div at bounding box center [500, 243] width 77 height 13
click at [496, 246] on icon "Branch-specific-item" at bounding box center [493, 243] width 5 height 4
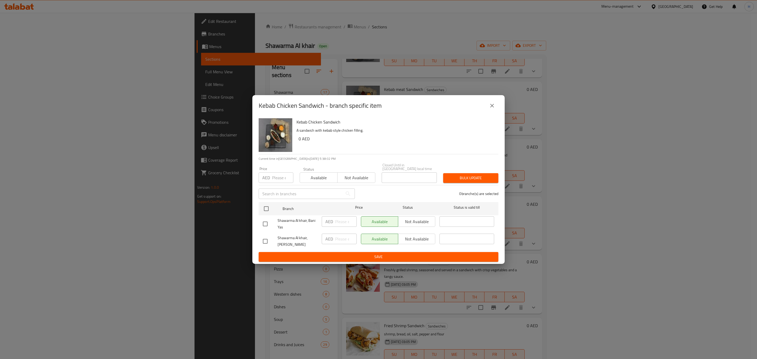
click at [489, 107] on icon "close" at bounding box center [492, 105] width 6 height 6
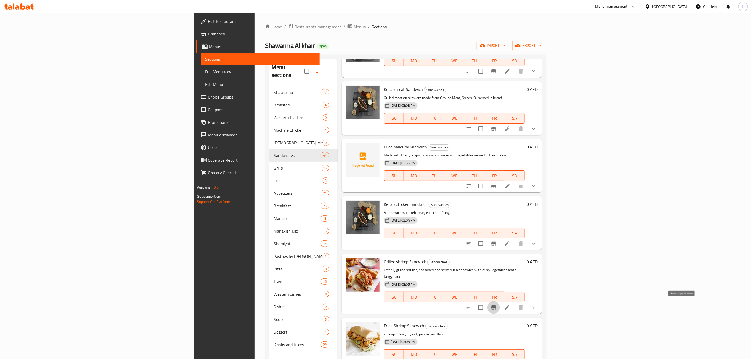
click at [497, 304] on icon "Branch-specific-item" at bounding box center [493, 307] width 6 height 6
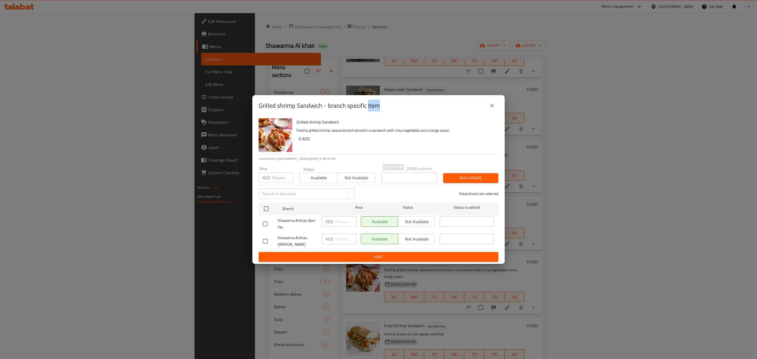
click at [486, 104] on button "close" at bounding box center [492, 105] width 13 height 13
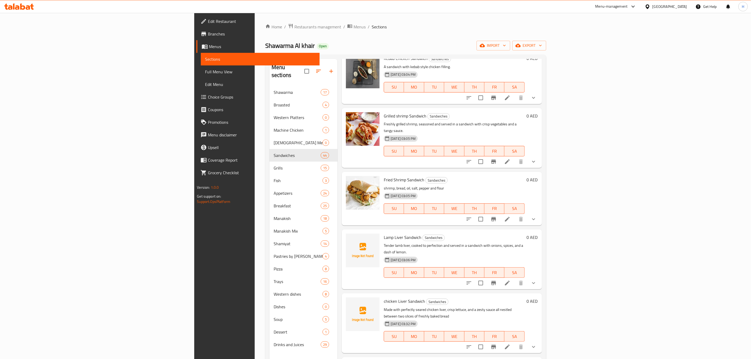
scroll to position [1340, 0]
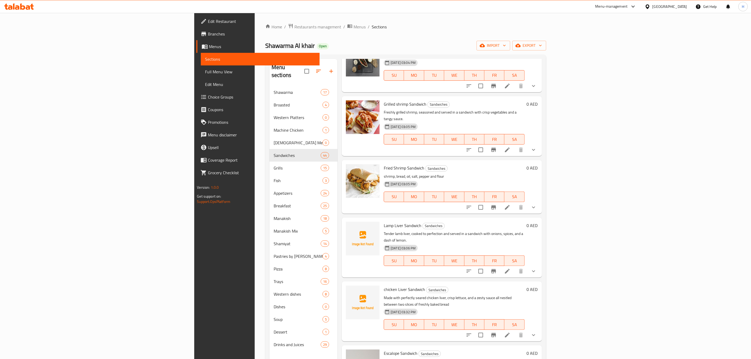
click at [496, 207] on icon "Branch-specific-item" at bounding box center [493, 207] width 5 height 4
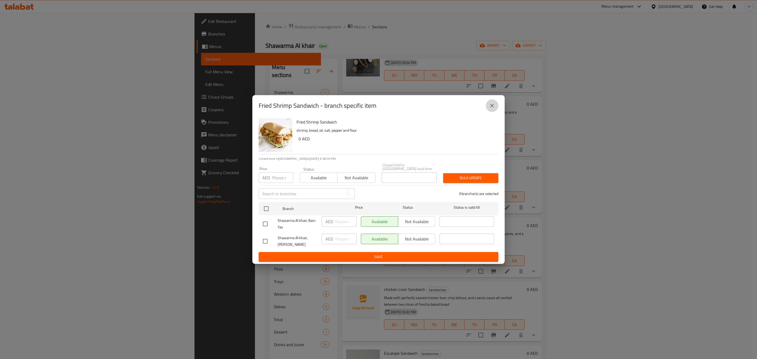
click at [488, 102] on button "close" at bounding box center [492, 105] width 13 height 13
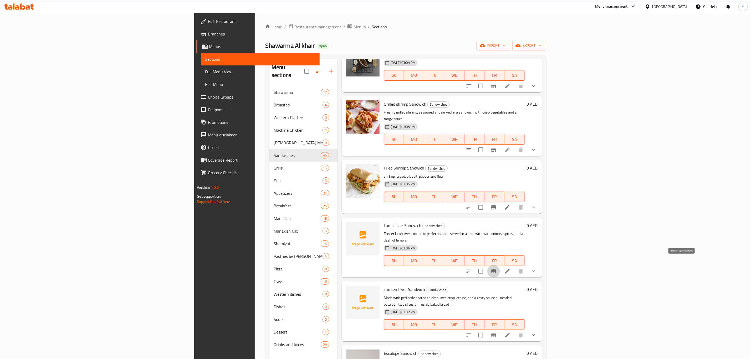
click at [497, 268] on icon "Branch-specific-item" at bounding box center [493, 271] width 6 height 6
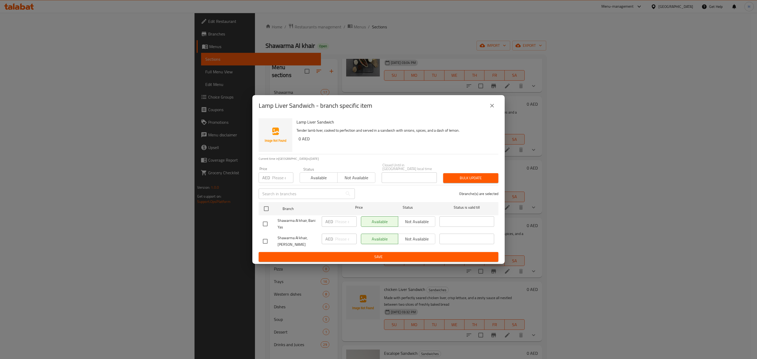
click at [496, 107] on button "close" at bounding box center [492, 105] width 13 height 13
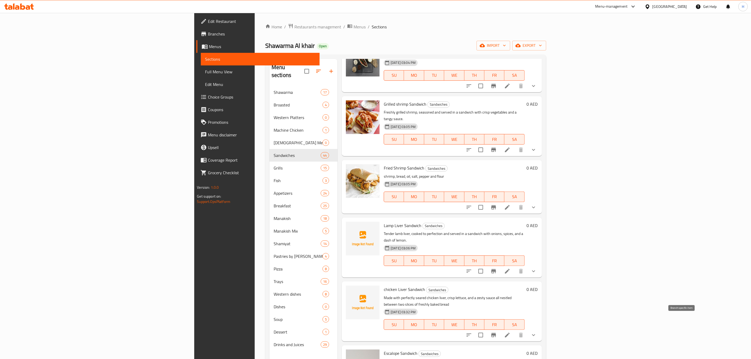
click at [496, 333] on icon "Branch-specific-item" at bounding box center [493, 335] width 5 height 4
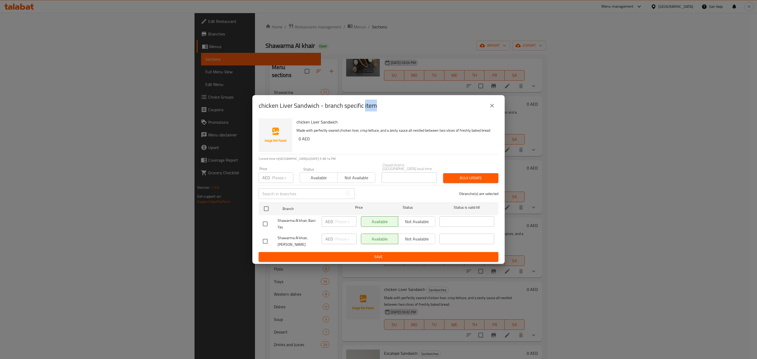
click at [490, 106] on icon "close" at bounding box center [492, 105] width 6 height 6
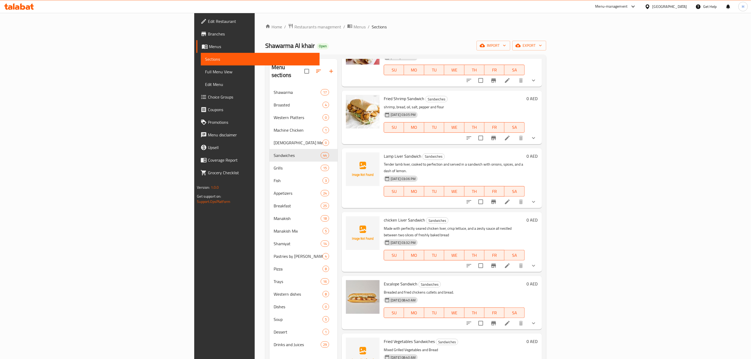
scroll to position [1419, 0]
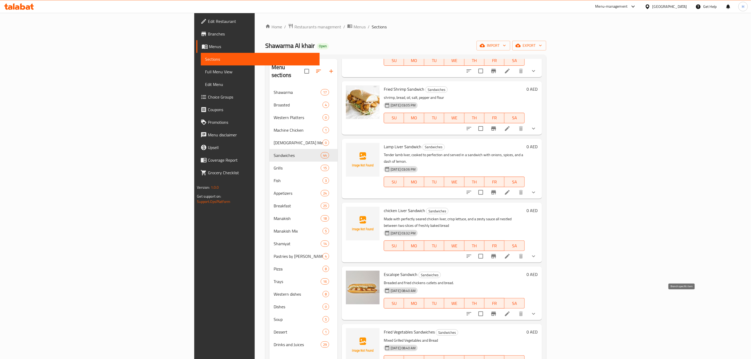
click at [497, 311] on icon "Branch-specific-item" at bounding box center [493, 314] width 6 height 6
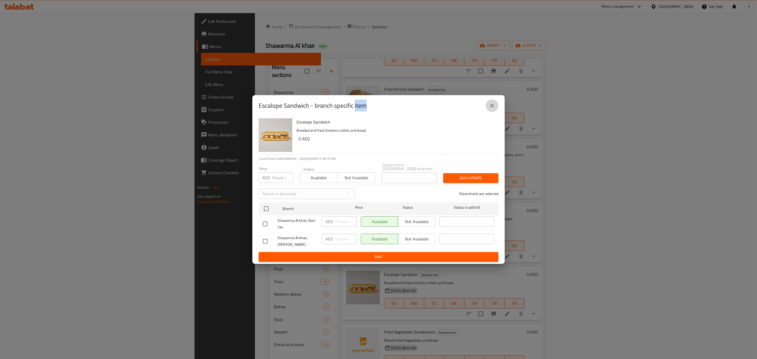
click at [494, 108] on icon "close" at bounding box center [492, 105] width 6 height 6
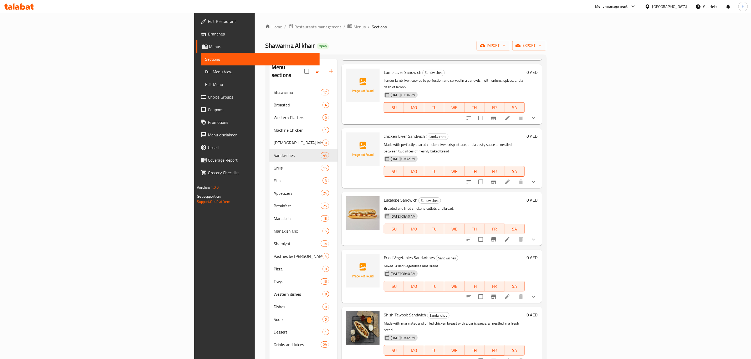
scroll to position [1498, 0]
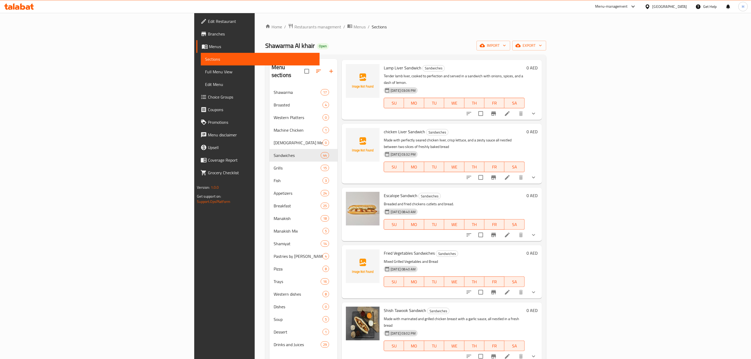
click at [500, 229] on button "Branch-specific-item" at bounding box center [493, 235] width 13 height 13
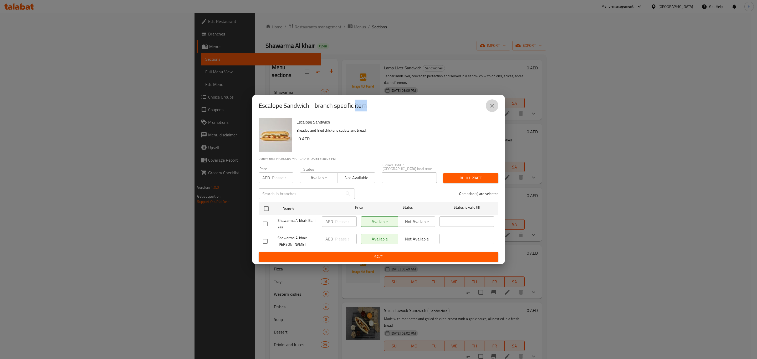
click at [495, 107] on button "close" at bounding box center [492, 105] width 13 height 13
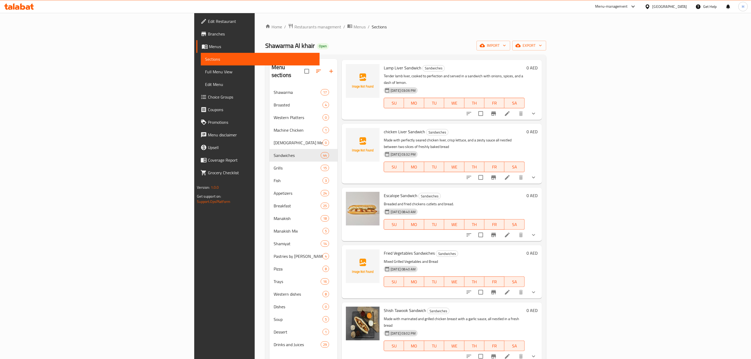
click at [515, 287] on li at bounding box center [507, 291] width 15 height 9
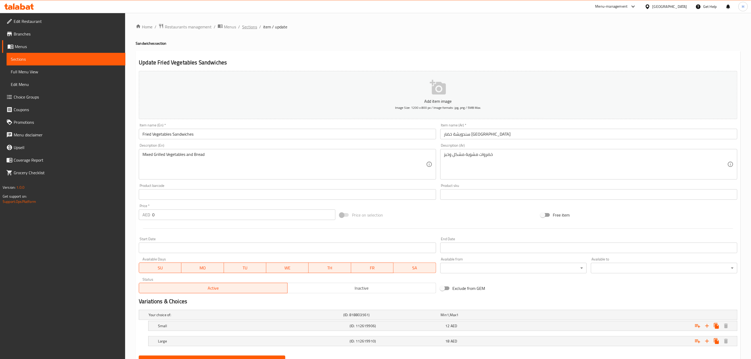
click at [252, 27] on span "Sections" at bounding box center [249, 27] width 15 height 6
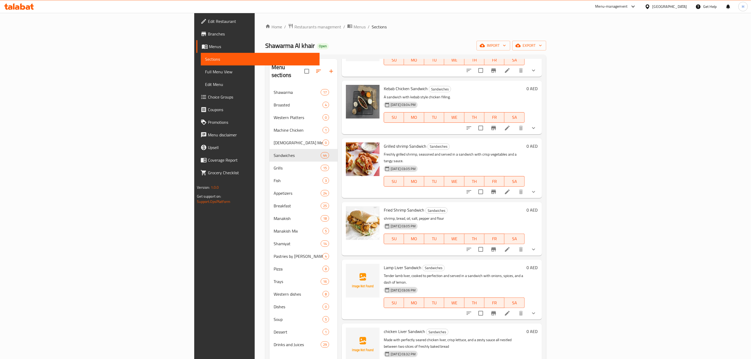
scroll to position [1272, 0]
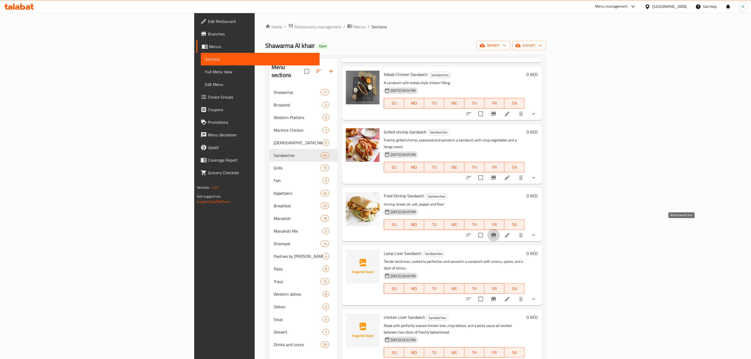
click at [496, 233] on icon "Branch-specific-item" at bounding box center [493, 235] width 5 height 4
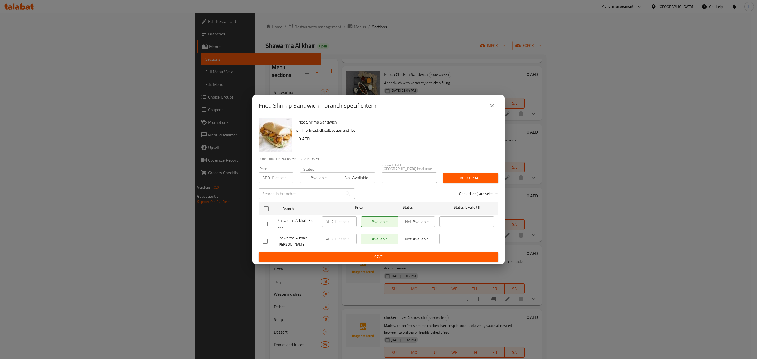
click at [493, 104] on icon "close" at bounding box center [492, 105] width 6 height 6
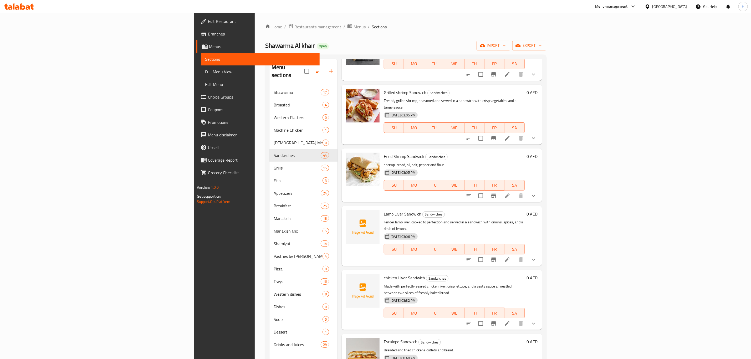
scroll to position [1351, 0]
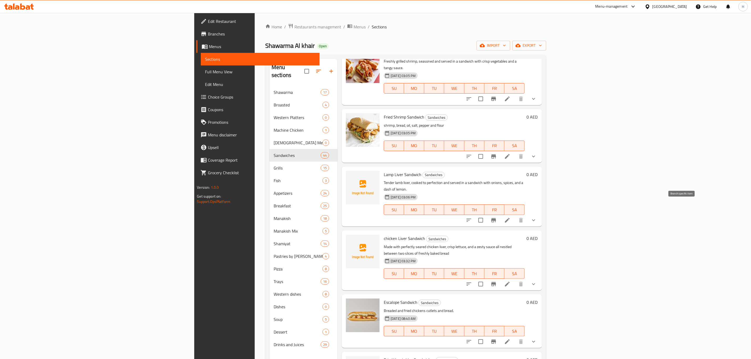
click at [496, 218] on icon "Branch-specific-item" at bounding box center [493, 220] width 5 height 4
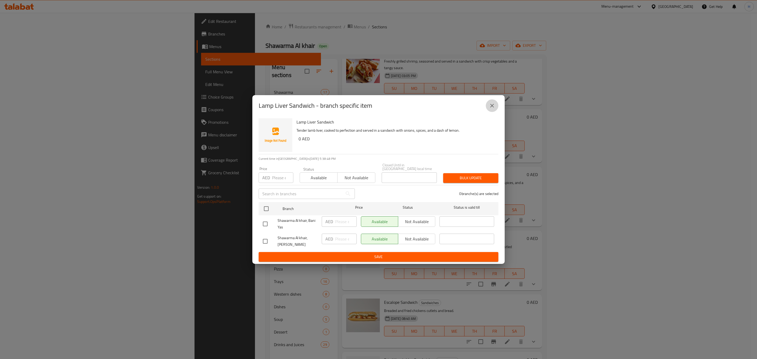
click at [490, 107] on icon "close" at bounding box center [492, 105] width 6 height 6
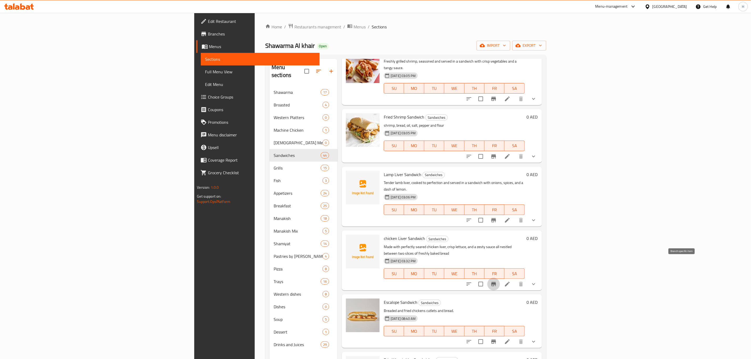
click at [496, 282] on icon "Branch-specific-item" at bounding box center [493, 284] width 5 height 4
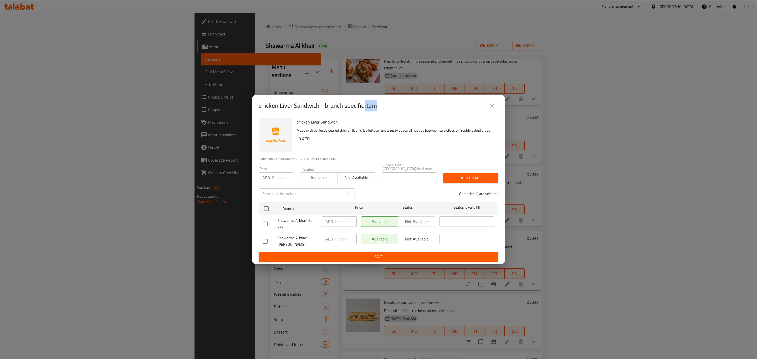
click at [490, 104] on icon "close" at bounding box center [492, 105] width 6 height 6
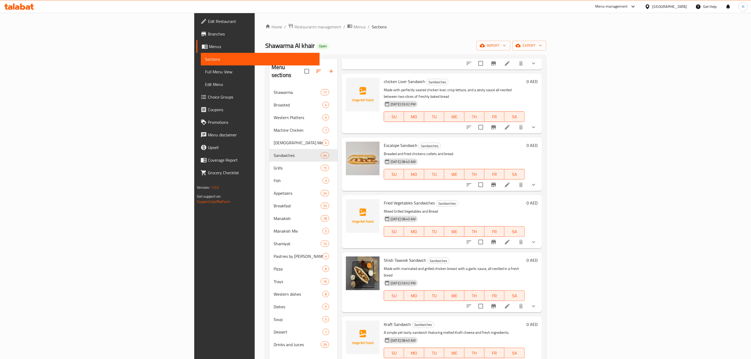
scroll to position [1509, 0]
click at [497, 181] on icon "Branch-specific-item" at bounding box center [493, 184] width 6 height 6
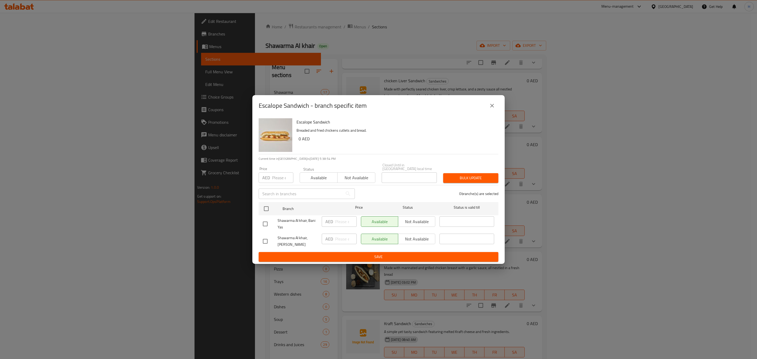
click at [491, 106] on icon "close" at bounding box center [492, 105] width 6 height 6
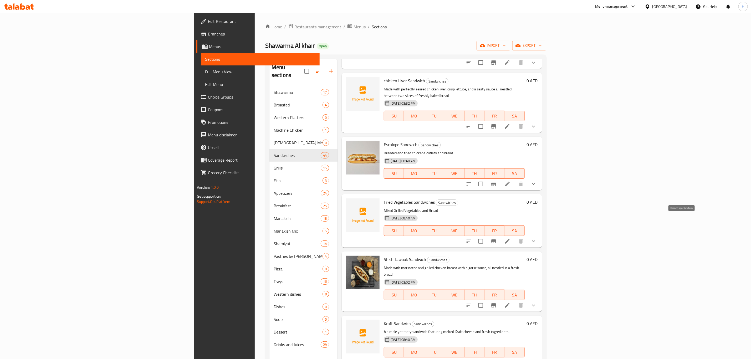
click at [497, 238] on icon "Branch-specific-item" at bounding box center [493, 241] width 6 height 6
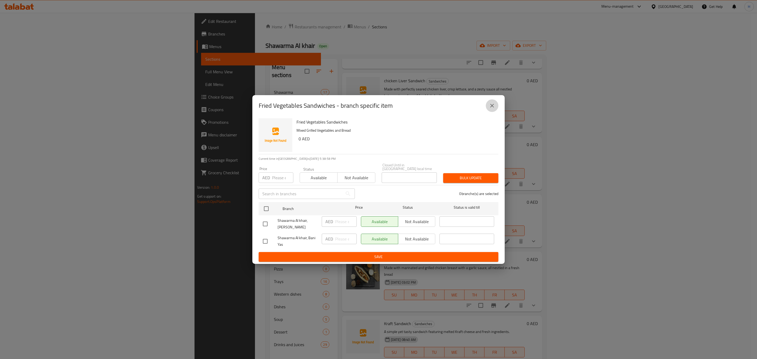
click at [494, 107] on icon "close" at bounding box center [492, 105] width 6 height 6
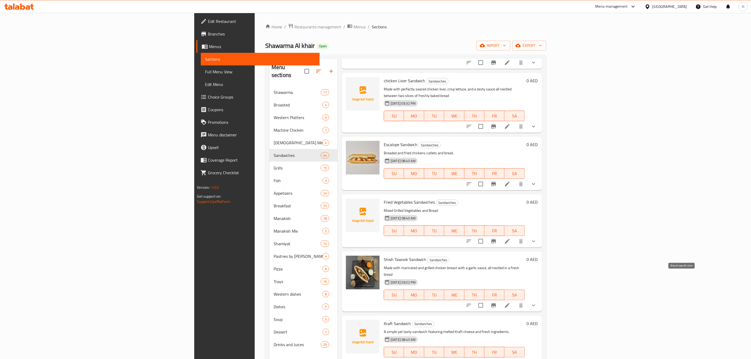
click at [497, 302] on icon "Branch-specific-item" at bounding box center [493, 305] width 6 height 6
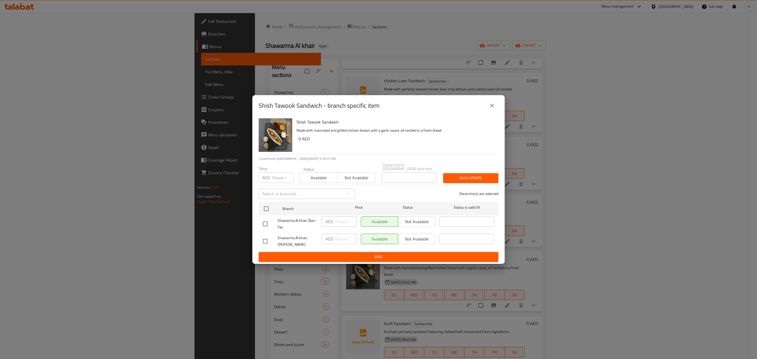
click at [493, 106] on icon "close" at bounding box center [492, 105] width 6 height 6
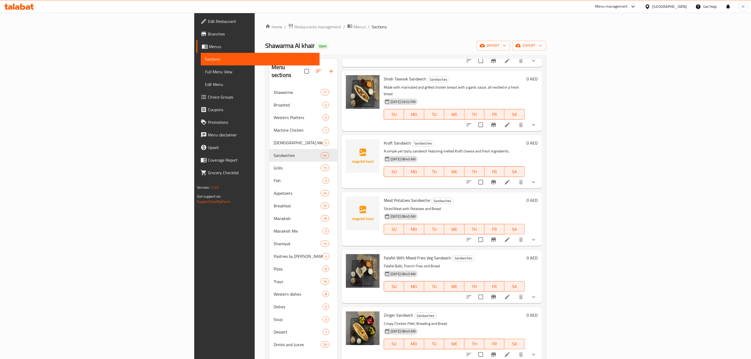
scroll to position [1706, 0]
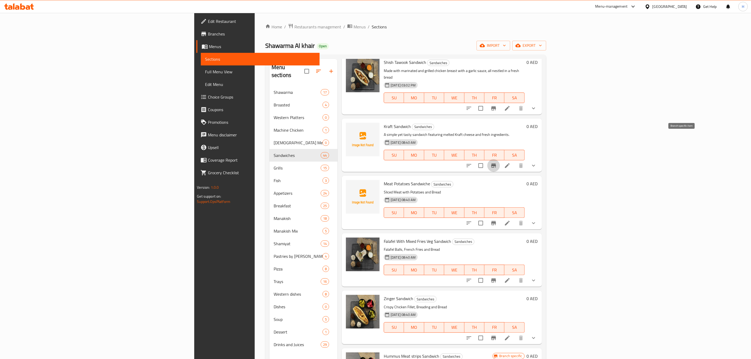
click at [496, 163] on icon "Branch-specific-item" at bounding box center [493, 165] width 5 height 4
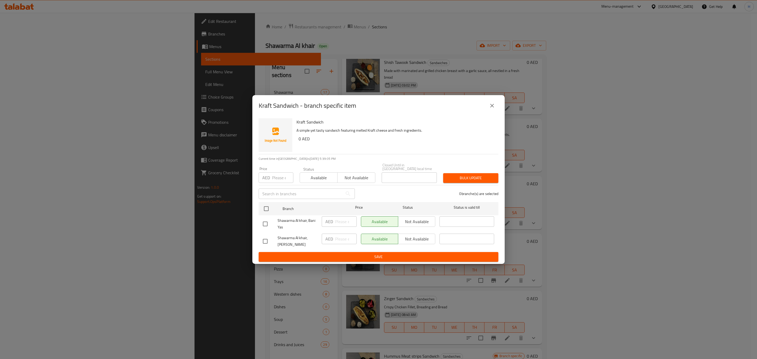
click at [491, 104] on icon "close" at bounding box center [492, 105] width 6 height 6
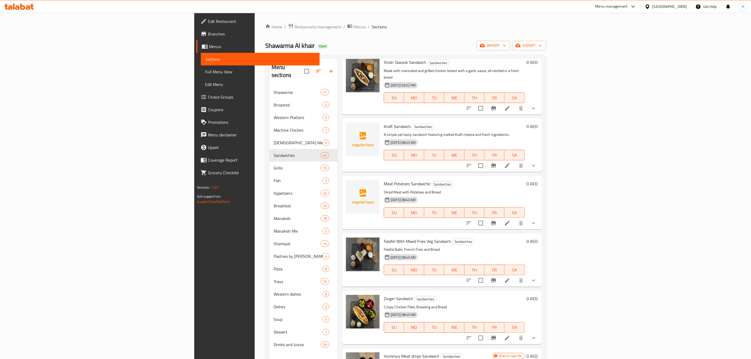
click at [496, 221] on icon "Branch-specific-item" at bounding box center [493, 223] width 5 height 4
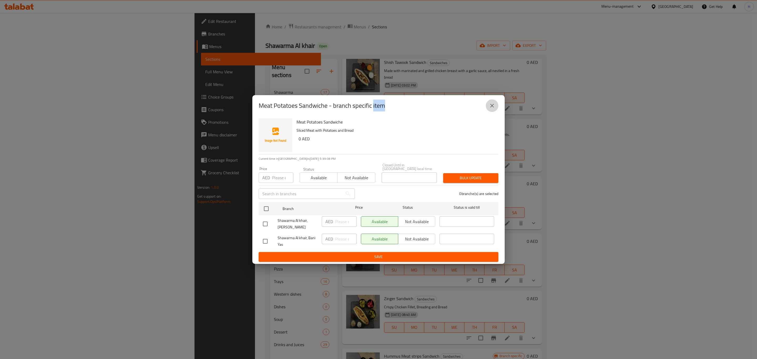
click at [496, 107] on button "close" at bounding box center [492, 105] width 13 height 13
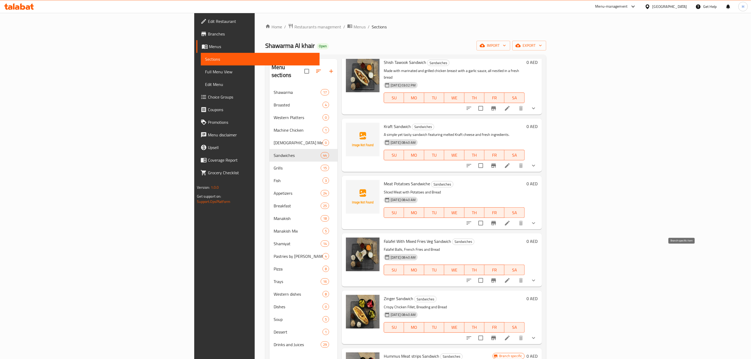
click at [497, 277] on icon "Branch-specific-item" at bounding box center [493, 280] width 6 height 6
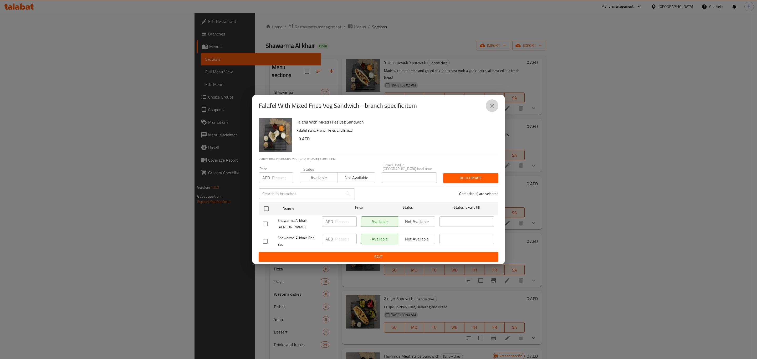
click at [489, 106] on button "close" at bounding box center [492, 105] width 13 height 13
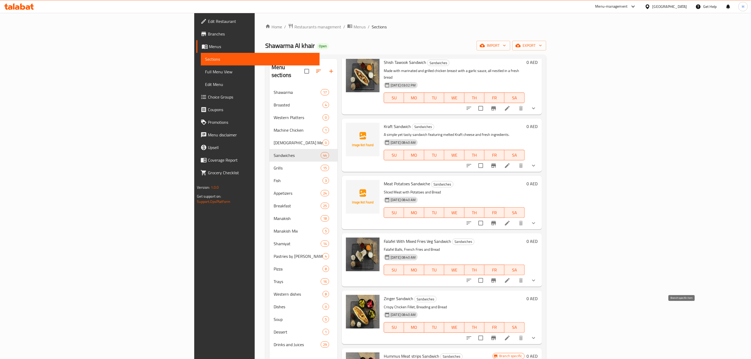
click at [497, 335] on icon "Branch-specific-item" at bounding box center [493, 338] width 6 height 6
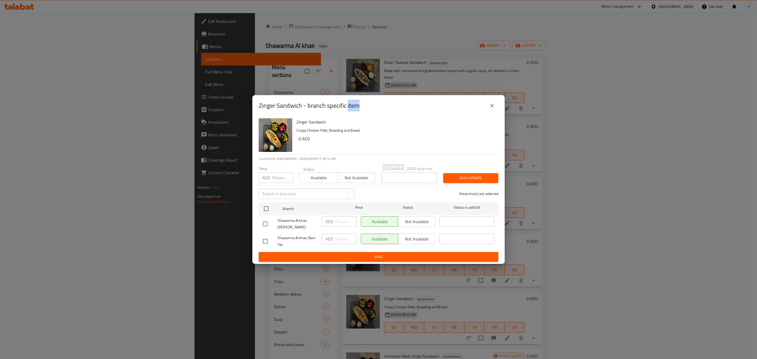
click at [494, 108] on icon "close" at bounding box center [492, 105] width 6 height 6
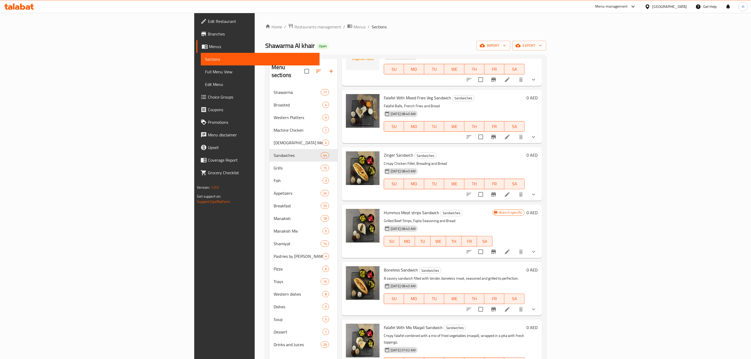
scroll to position [1864, 0]
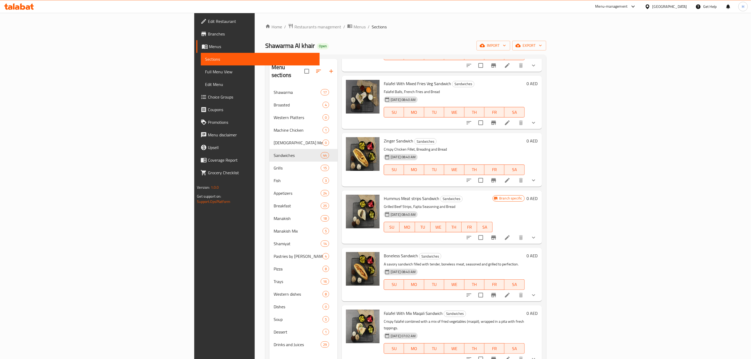
click at [496, 235] on icon "Branch-specific-item" at bounding box center [493, 237] width 5 height 4
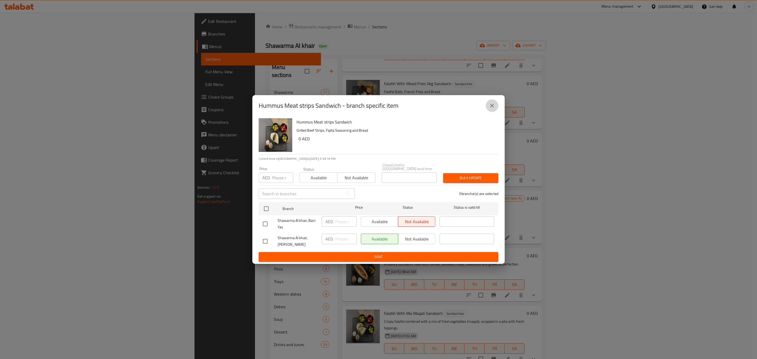
click at [491, 104] on icon "close" at bounding box center [492, 106] width 4 height 4
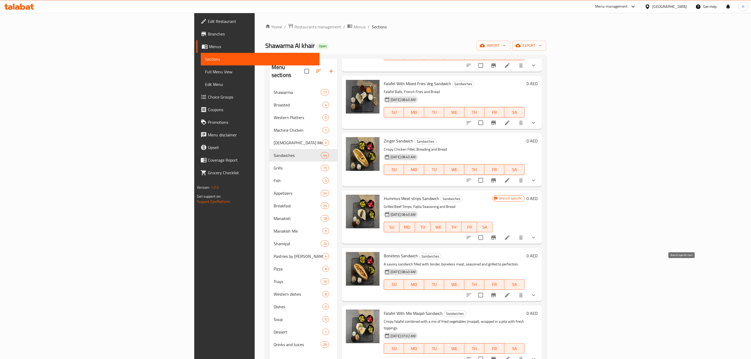
click at [496, 293] on icon "Branch-specific-item" at bounding box center [493, 295] width 5 height 4
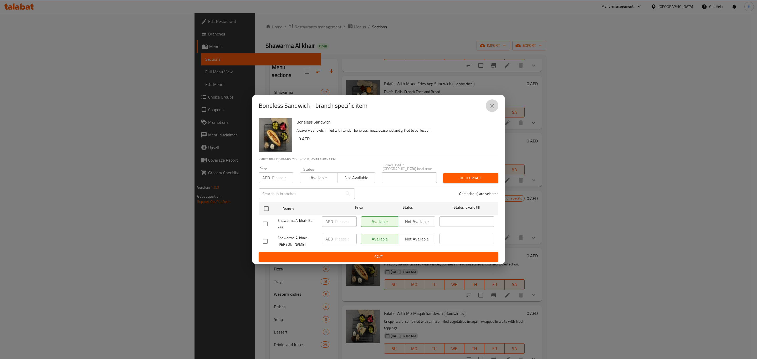
click at [491, 104] on icon "close" at bounding box center [492, 105] width 6 height 6
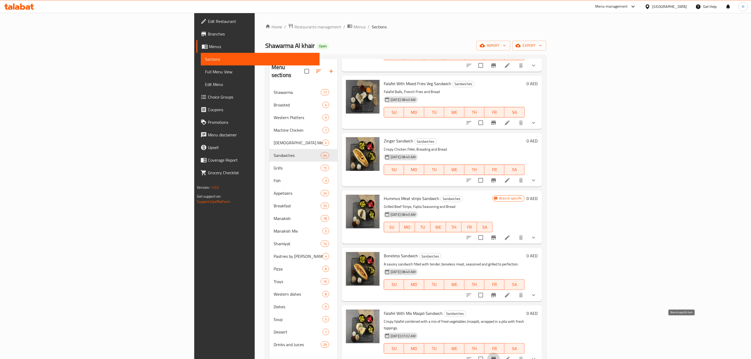
click at [497, 356] on icon "Branch-specific-item" at bounding box center [493, 359] width 6 height 6
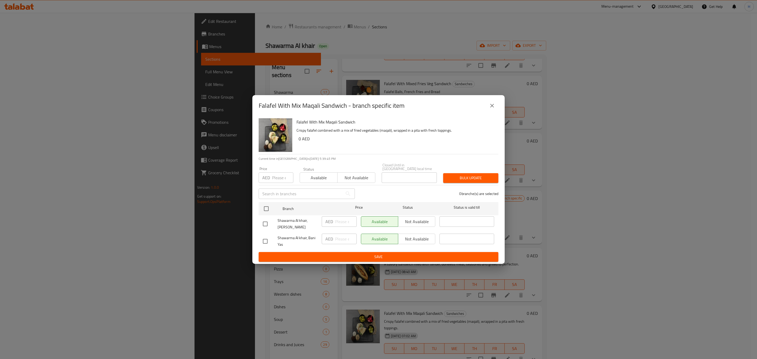
click at [493, 106] on icon "close" at bounding box center [492, 105] width 6 height 6
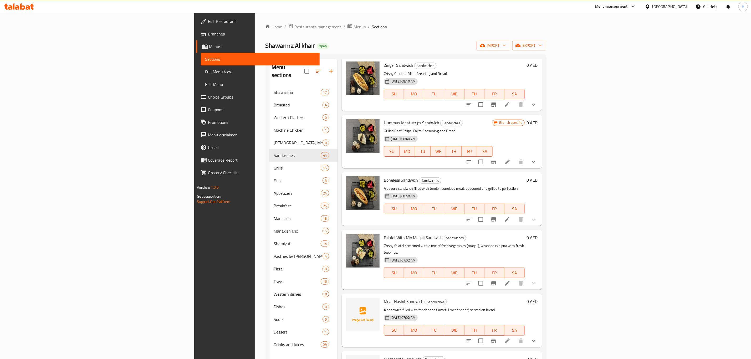
scroll to position [1942, 0]
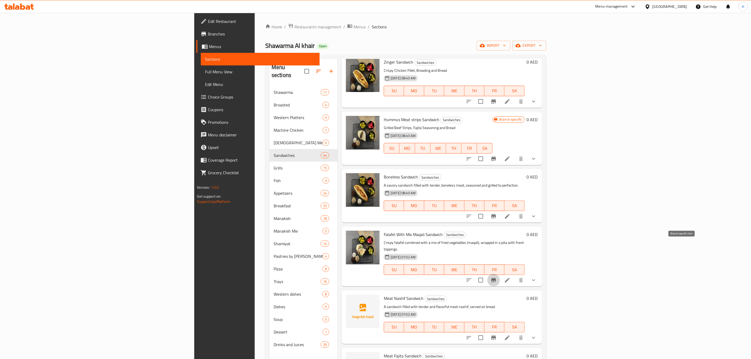
click at [496, 278] on icon "Branch-specific-item" at bounding box center [493, 280] width 5 height 4
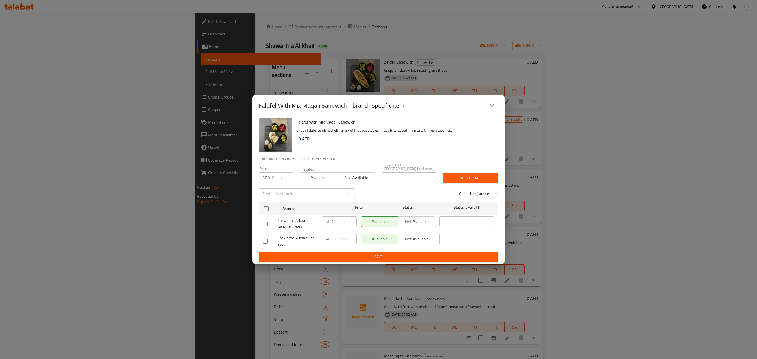
click at [491, 102] on button "close" at bounding box center [492, 105] width 13 height 13
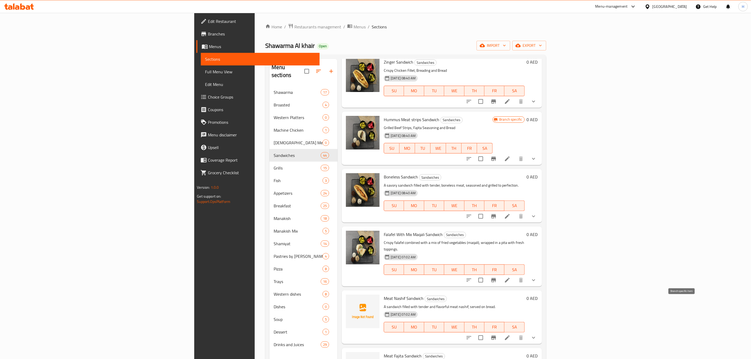
click at [496, 336] on icon "Branch-specific-item" at bounding box center [493, 338] width 5 height 4
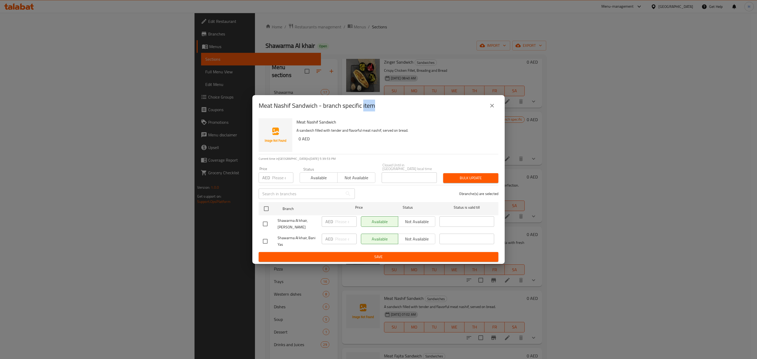
click at [489, 104] on icon "close" at bounding box center [492, 105] width 6 height 6
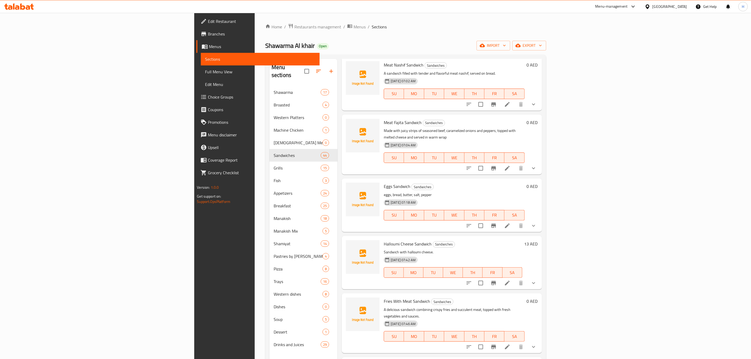
scroll to position [2179, 0]
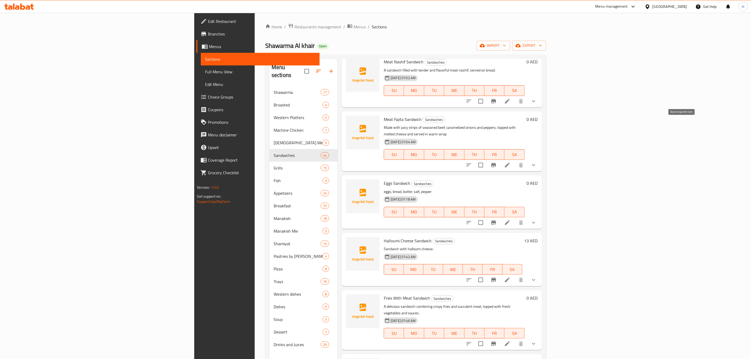
click at [497, 162] on icon "Branch-specific-item" at bounding box center [493, 165] width 6 height 6
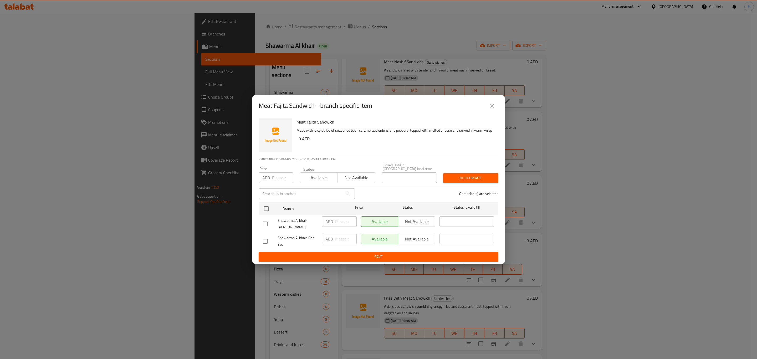
click at [493, 107] on icon "close" at bounding box center [492, 105] width 6 height 6
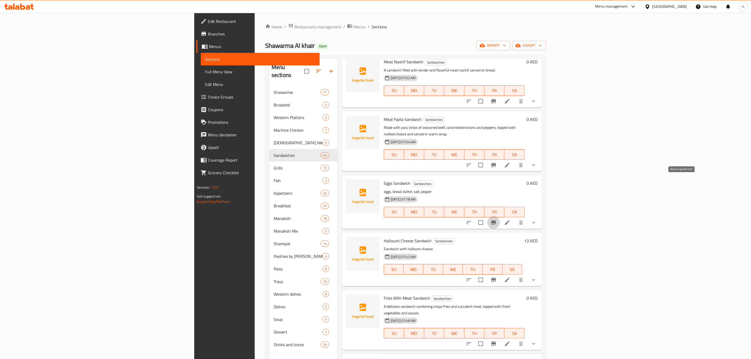
click at [496, 220] on icon "Branch-specific-item" at bounding box center [493, 222] width 5 height 4
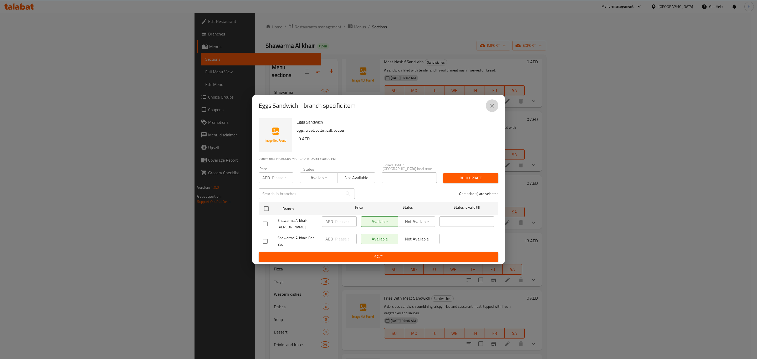
click at [495, 107] on button "close" at bounding box center [492, 105] width 13 height 13
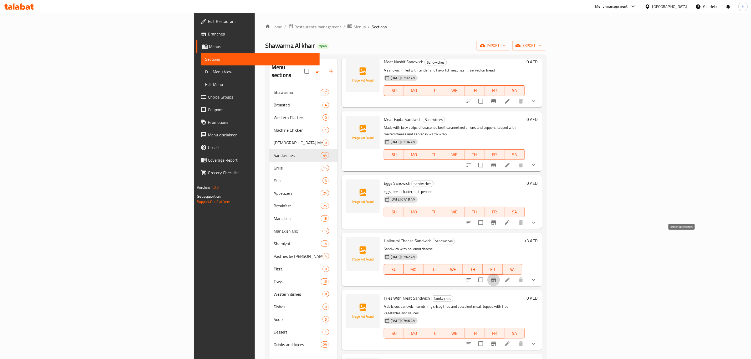
click at [497, 277] on icon "Branch-specific-item" at bounding box center [493, 280] width 6 height 6
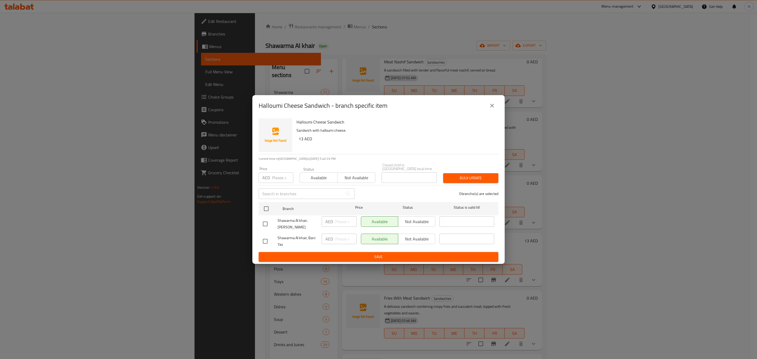
click at [490, 106] on icon "close" at bounding box center [492, 105] width 6 height 6
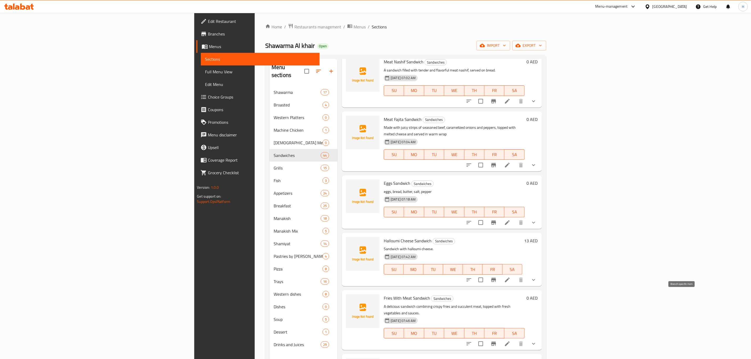
click at [497, 341] on icon "Branch-specific-item" at bounding box center [493, 344] width 6 height 6
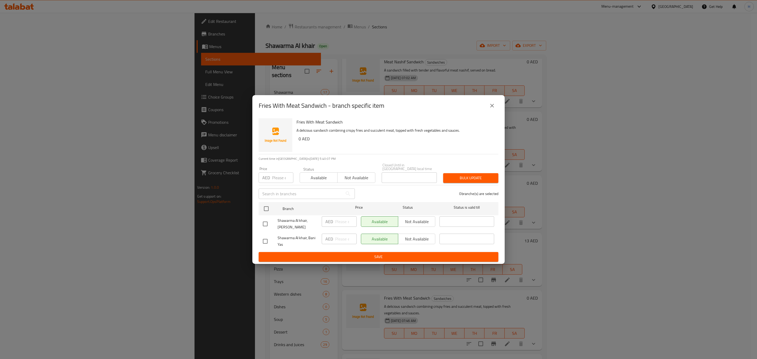
click at [492, 107] on icon "close" at bounding box center [492, 105] width 6 height 6
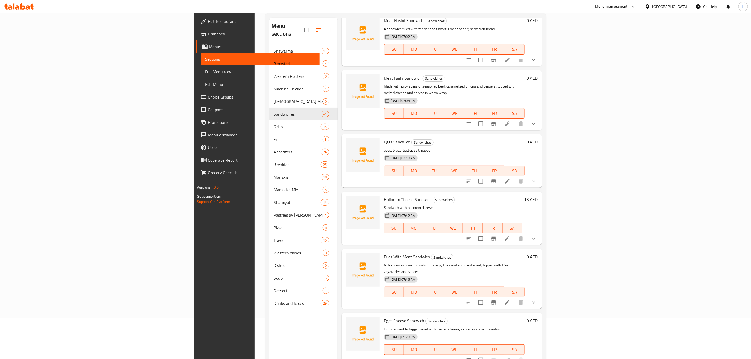
scroll to position [74, 0]
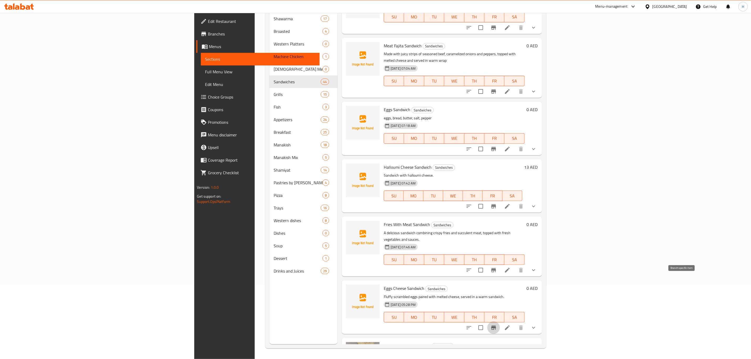
click at [497, 325] on icon "Branch-specific-item" at bounding box center [493, 328] width 6 height 6
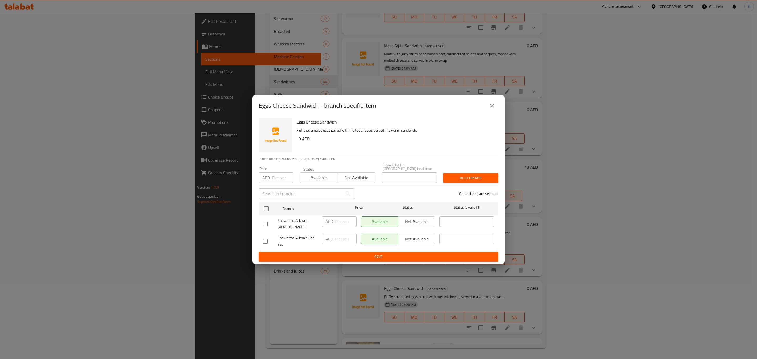
click at [492, 108] on icon "close" at bounding box center [492, 105] width 6 height 6
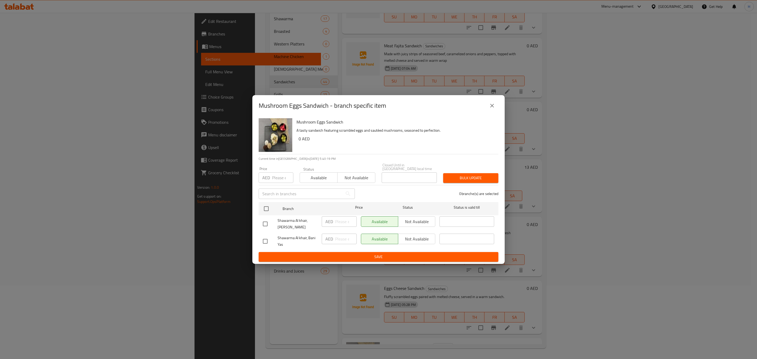
click at [490, 108] on icon "close" at bounding box center [492, 105] width 6 height 6
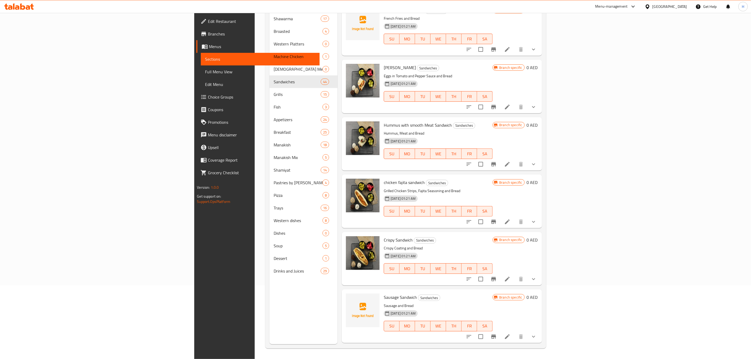
scroll to position [0, 0]
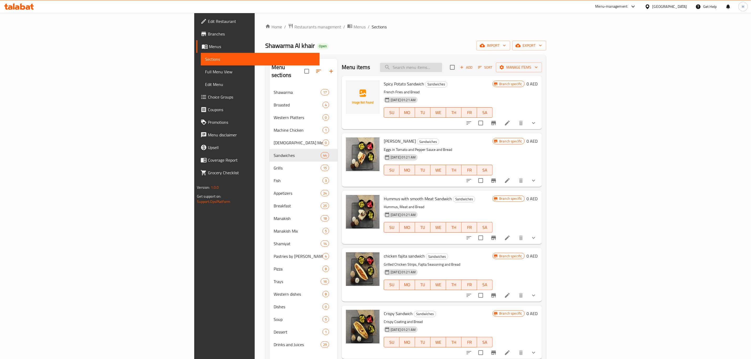
click at [442, 65] on input "search" at bounding box center [411, 67] width 62 height 9
paste input "Fries Slices"
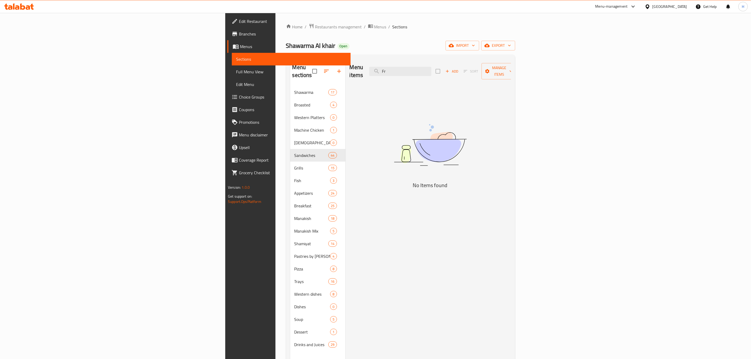
type input "F"
type input "ب"
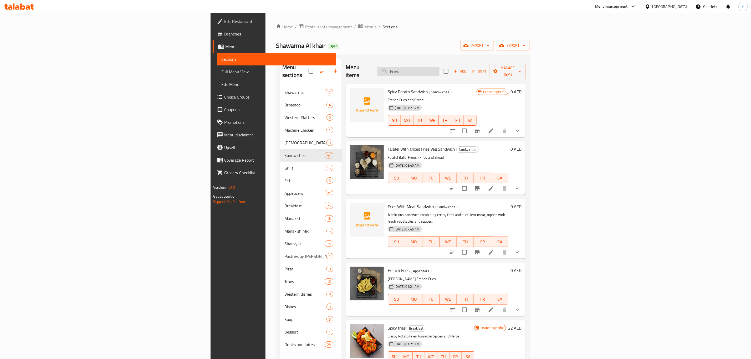
click at [439, 71] on input "Fries" at bounding box center [408, 71] width 62 height 9
paste input "Slices"
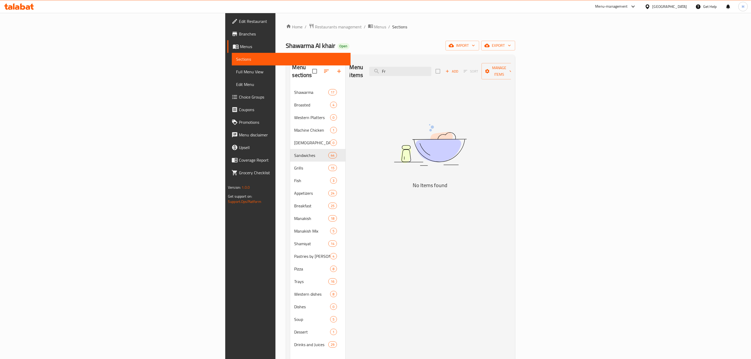
type input "F"
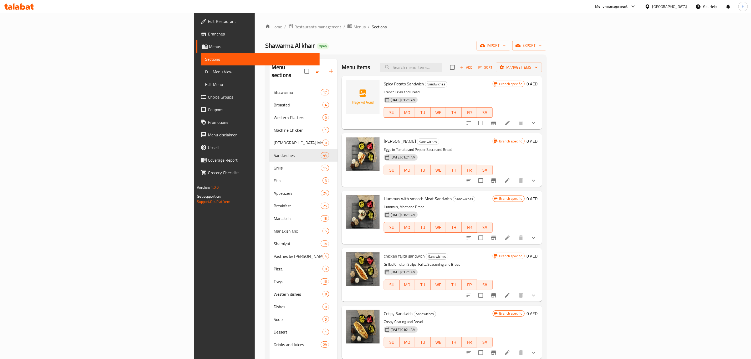
paste input "Fries Slices"
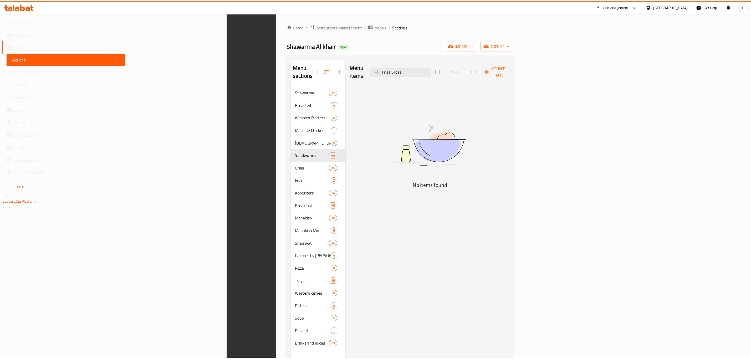
scroll to position [74, 0]
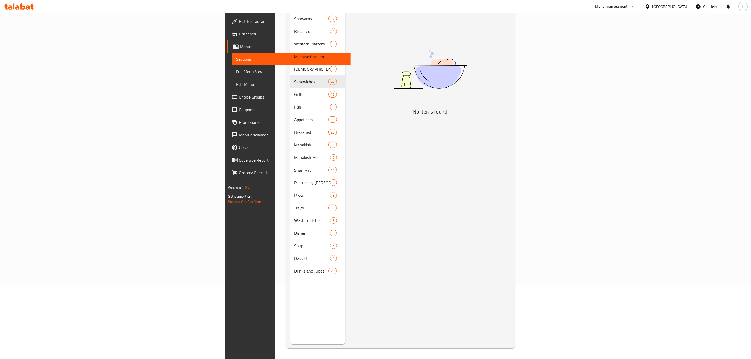
click at [421, 75] on div "Menu items Fries Slices Add Sort Manage items No Items found" at bounding box center [428, 164] width 166 height 359
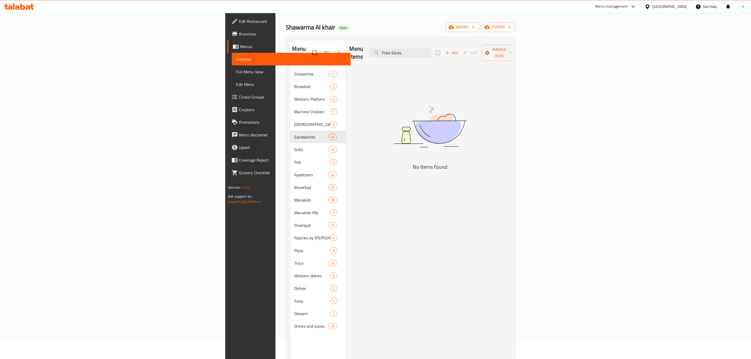
scroll to position [0, 0]
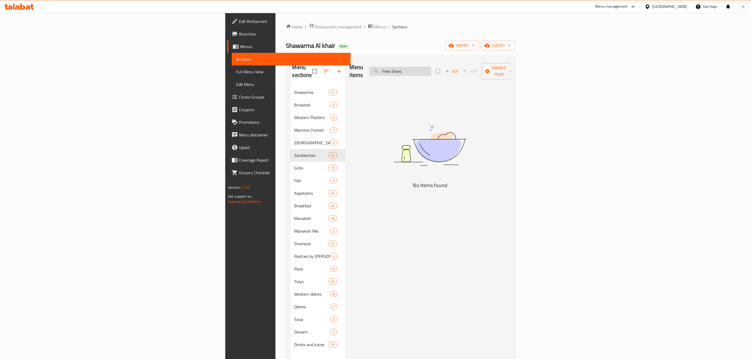
click at [431, 70] on input "Fries Slices" at bounding box center [400, 71] width 62 height 9
drag, startPoint x: 488, startPoint y: 70, endPoint x: 483, endPoint y: 70, distance: 5.3
click at [431, 70] on input "Fries Slices" at bounding box center [400, 71] width 62 height 9
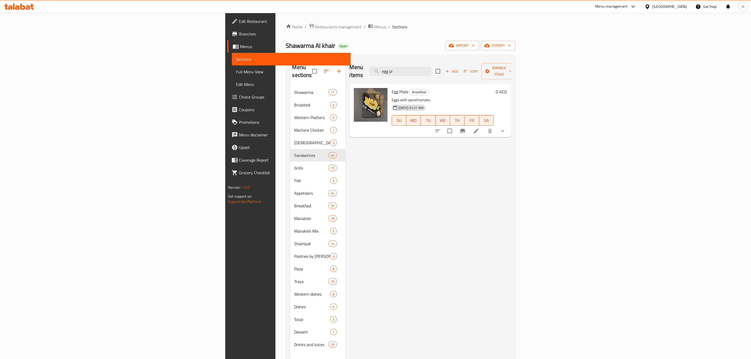
type input "egg pl"
click at [506, 128] on icon "show more" at bounding box center [502, 131] width 6 height 6
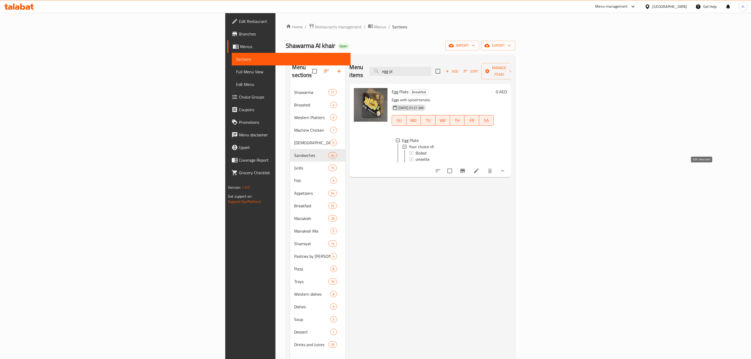
click at [479, 168] on icon at bounding box center [476, 171] width 6 height 6
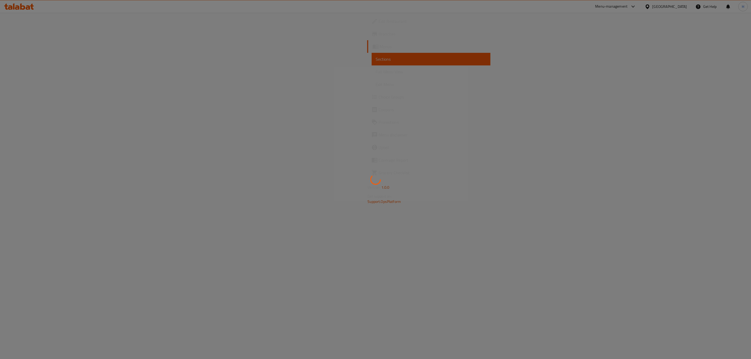
click at [700, 168] on div at bounding box center [375, 179] width 751 height 359
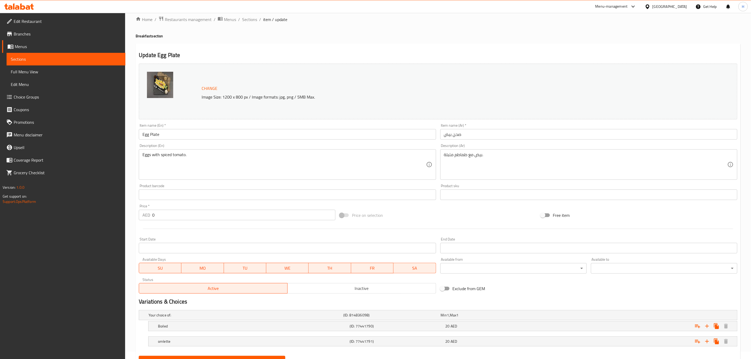
scroll to position [32, 0]
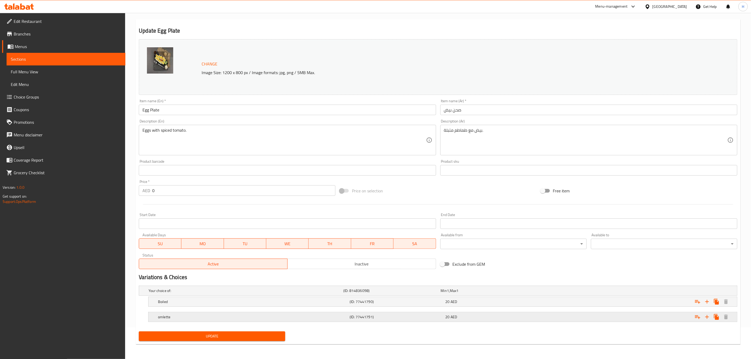
click at [272, 315] on h5 "omlette" at bounding box center [252, 316] width 189 height 5
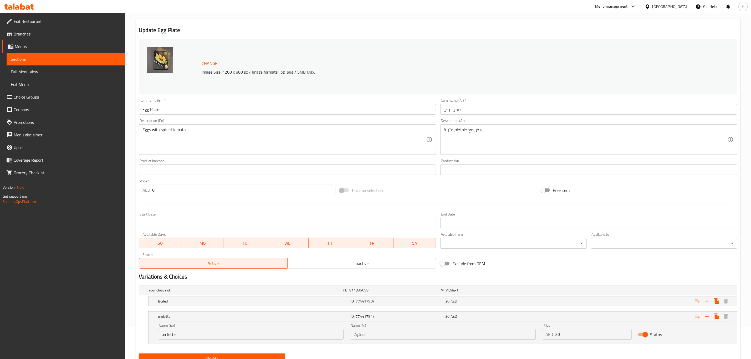
click at [216, 331] on input "omlette" at bounding box center [251, 334] width 186 height 11
type input "Fried"
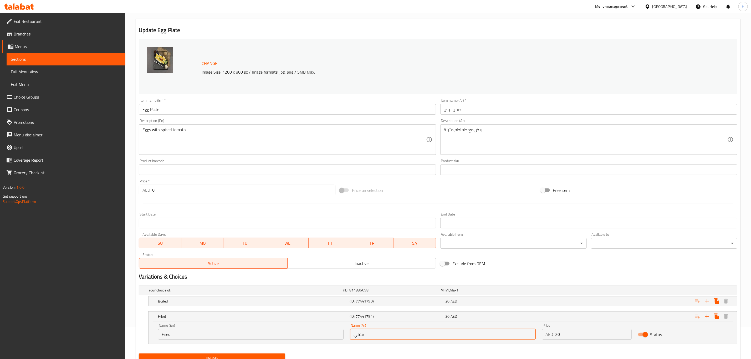
type input "مقلي"
click at [225, 357] on span "Update" at bounding box center [212, 358] width 138 height 7
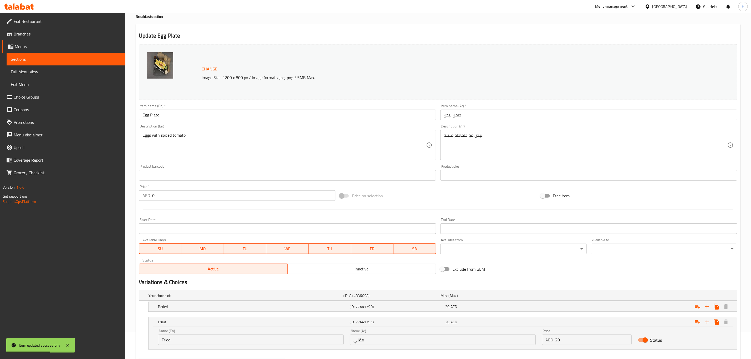
scroll to position [0, 0]
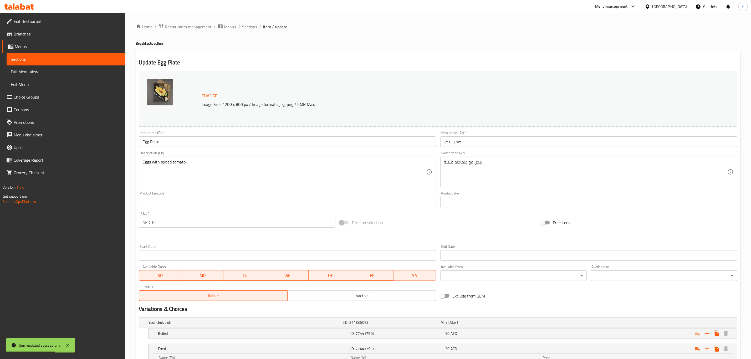
click at [251, 29] on span "Sections" at bounding box center [249, 27] width 15 height 6
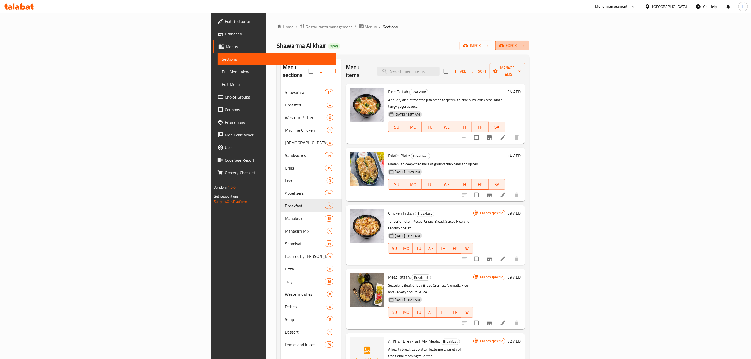
click at [525, 46] on span "export" at bounding box center [512, 45] width 25 height 7
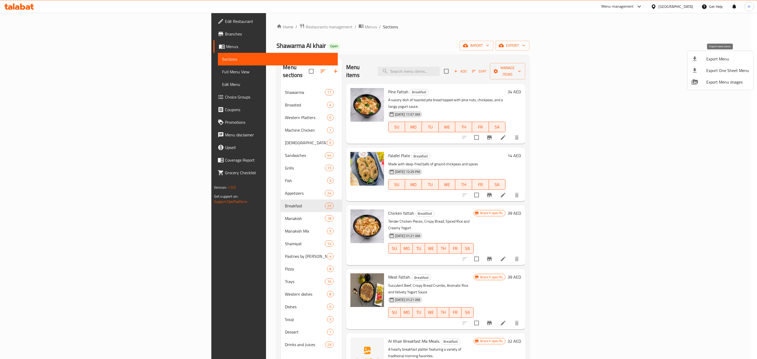
click at [715, 58] on span "Export Menu" at bounding box center [727, 59] width 43 height 6
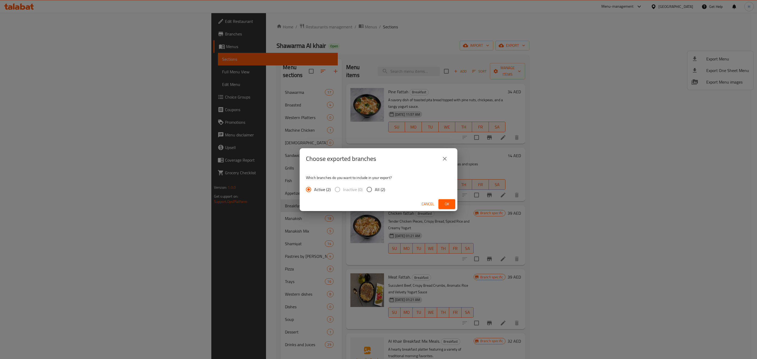
click at [448, 206] on span "Ok" at bounding box center [447, 204] width 8 height 7
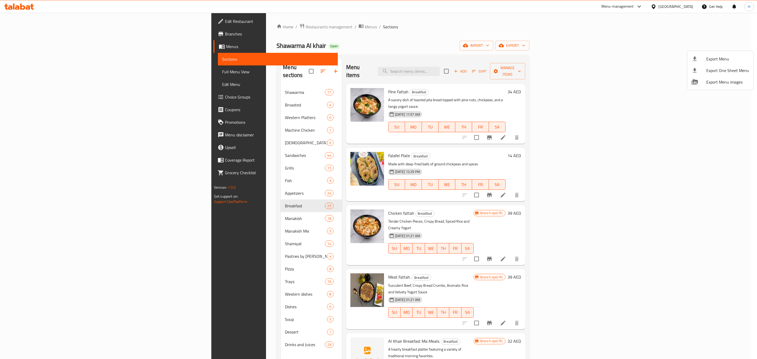
click at [173, 146] on div at bounding box center [378, 179] width 757 height 359
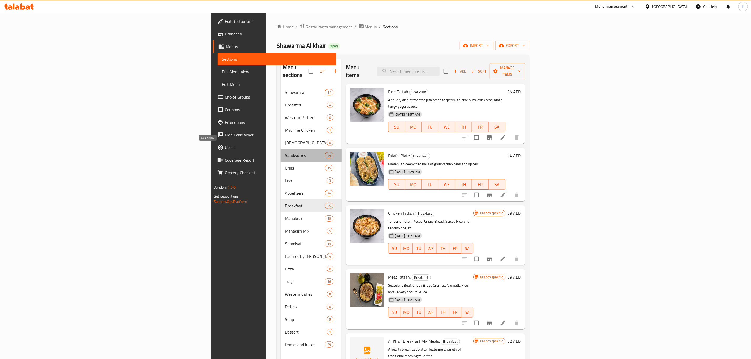
click at [285, 152] on span "Sandwiches" at bounding box center [305, 155] width 40 height 6
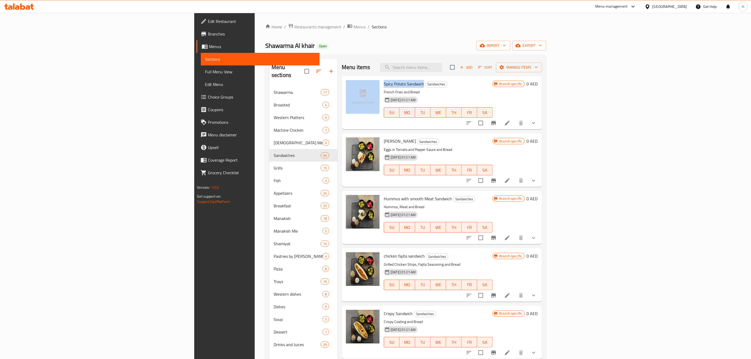
drag, startPoint x: 376, startPoint y: 83, endPoint x: 332, endPoint y: 85, distance: 43.4
click at [344, 85] on div "Spicy Potato Sandwich Sandwiches French Fries and Bread 29-02-2024 01:21 AM SU …" at bounding box center [442, 102] width 196 height 49
copy div "Spicy Potato Sandwich"
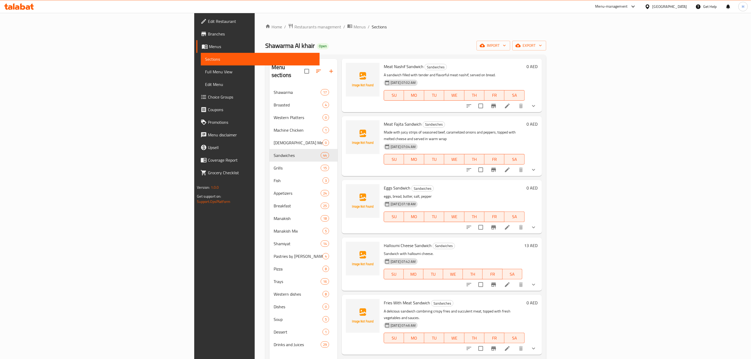
scroll to position [2179, 0]
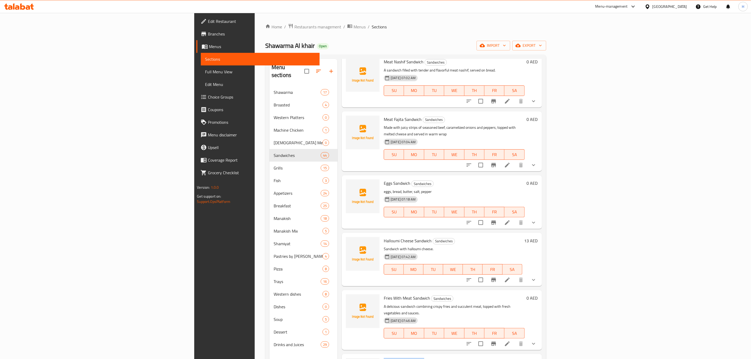
drag, startPoint x: 335, startPoint y: 314, endPoint x: 376, endPoint y: 314, distance: 40.2
click at [384, 358] on h6 "Eggs Cheese Sandwich Sandwiches" at bounding box center [454, 361] width 141 height 7
copy span "Eggs Cheese Sandwich"
click at [384, 358] on h6 "Eggs Cheese Sandwich Sandwiches" at bounding box center [454, 361] width 141 height 7
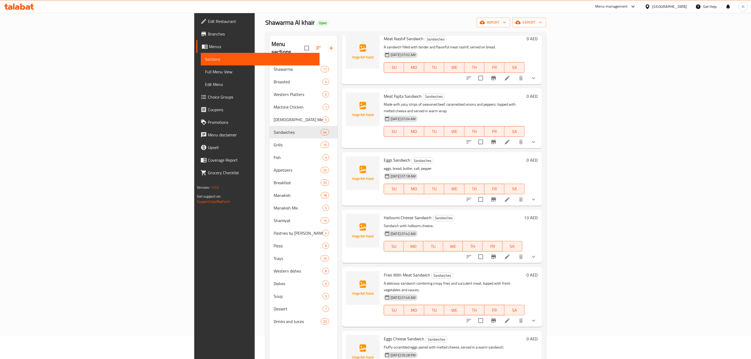
scroll to position [74, 0]
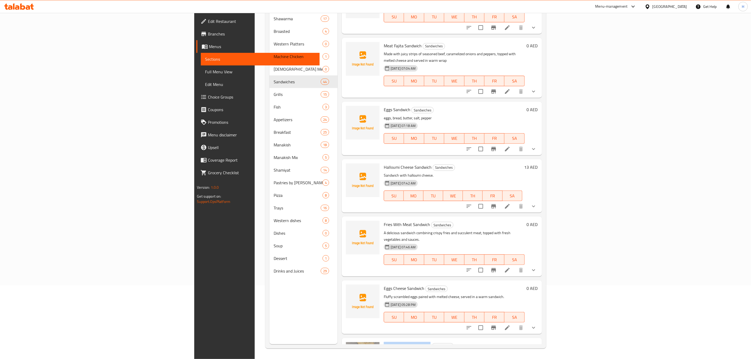
copy span "Mushroom Eggs Sandwich"
drag, startPoint x: 336, startPoint y: 300, endPoint x: 382, endPoint y: 302, distance: 45.8
click at [384, 342] on span "Mushroom Eggs Sandwich" at bounding box center [407, 346] width 47 height 8
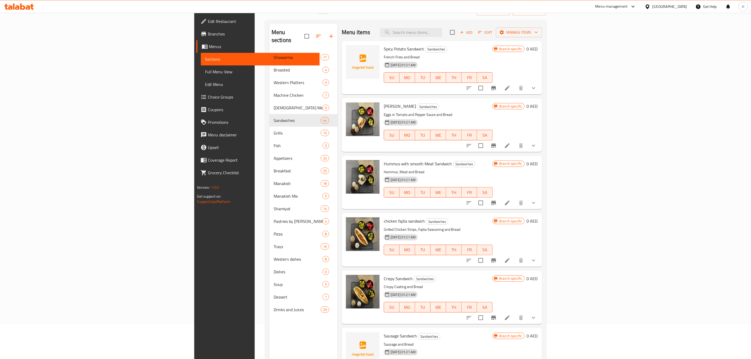
scroll to position [0, 0]
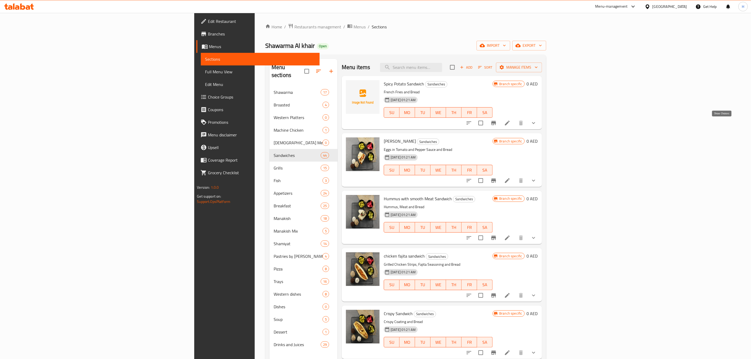
click at [537, 124] on icon "show more" at bounding box center [533, 123] width 6 height 6
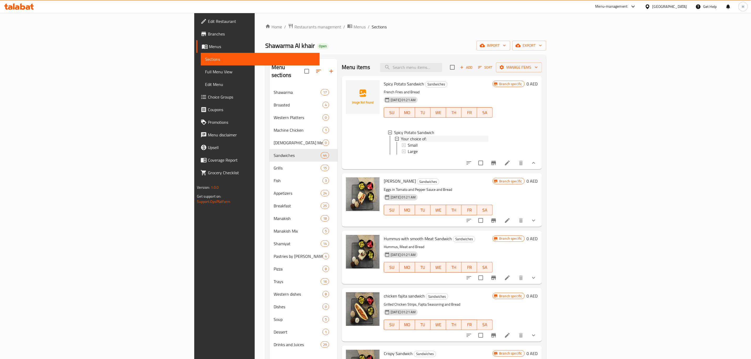
click at [401, 141] on span "Your choice of:" at bounding box center [413, 139] width 25 height 6
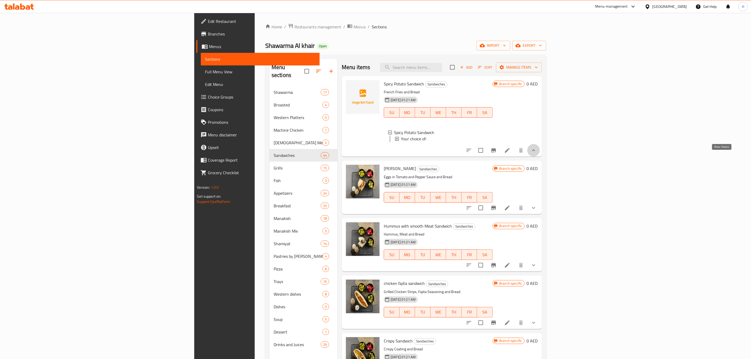
click at [537, 153] on icon "show more" at bounding box center [533, 150] width 6 height 6
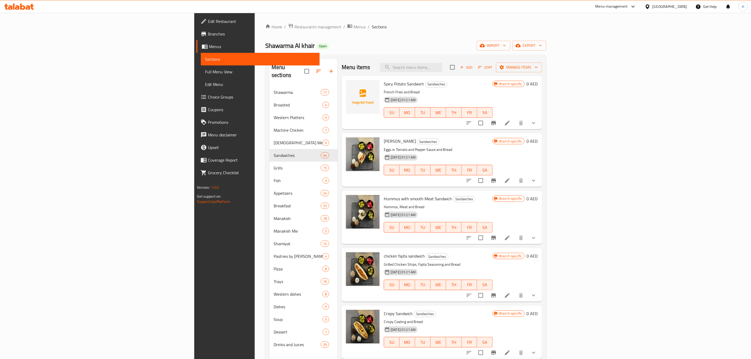
click at [537, 122] on icon "show more" at bounding box center [533, 123] width 6 height 6
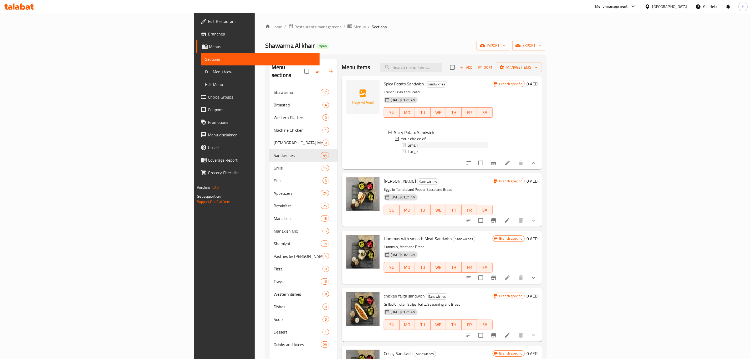
click at [426, 143] on div "Small" at bounding box center [448, 145] width 81 height 6
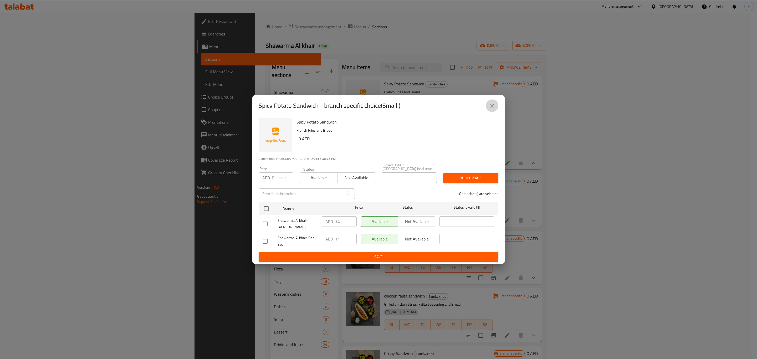
click at [491, 104] on icon "close" at bounding box center [492, 105] width 6 height 6
click at [491, 104] on div "29-02-2024 01:21 AM SU MO TU WE TH FR SA" at bounding box center [438, 109] width 113 height 28
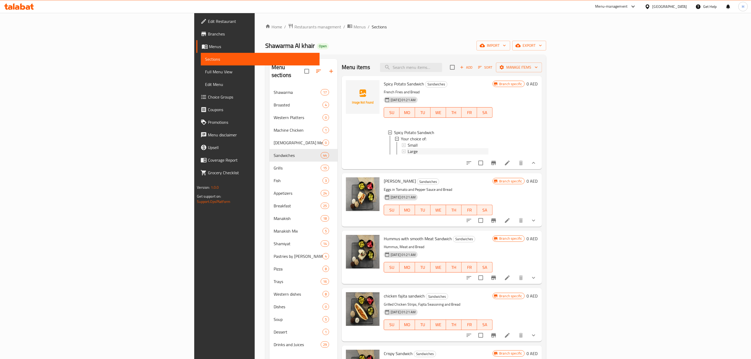
click at [408, 150] on span "Large" at bounding box center [413, 151] width 10 height 6
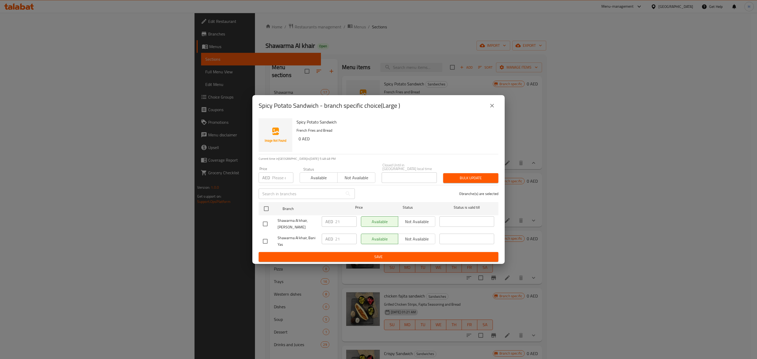
click at [491, 105] on icon "close" at bounding box center [492, 106] width 4 height 4
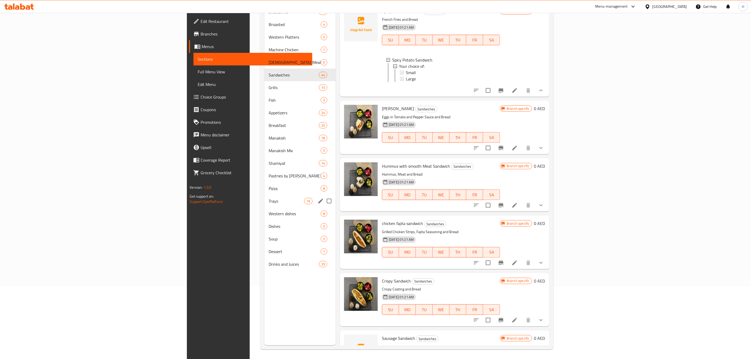
scroll to position [74, 0]
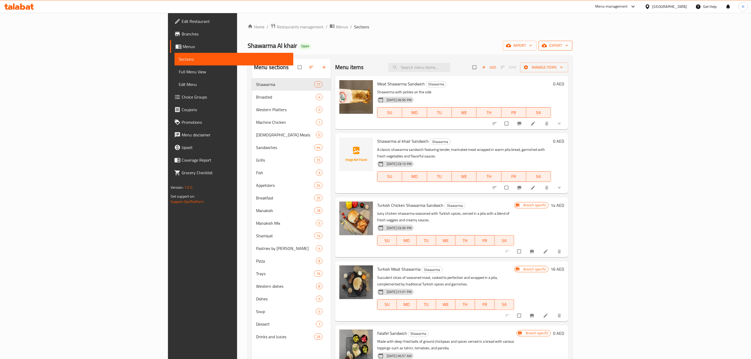
click at [568, 45] on span "export" at bounding box center [555, 45] width 25 height 7
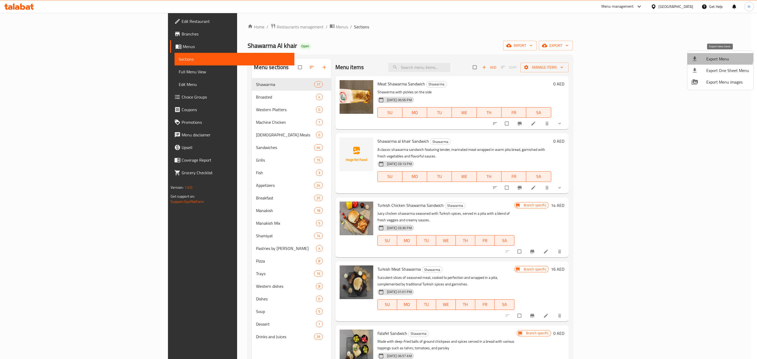
click at [718, 56] on span "Export Menu" at bounding box center [727, 59] width 43 height 6
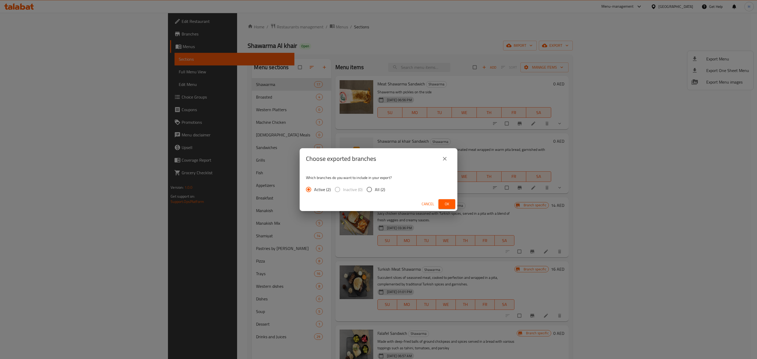
click at [450, 208] on button "Ok" at bounding box center [446, 204] width 17 height 10
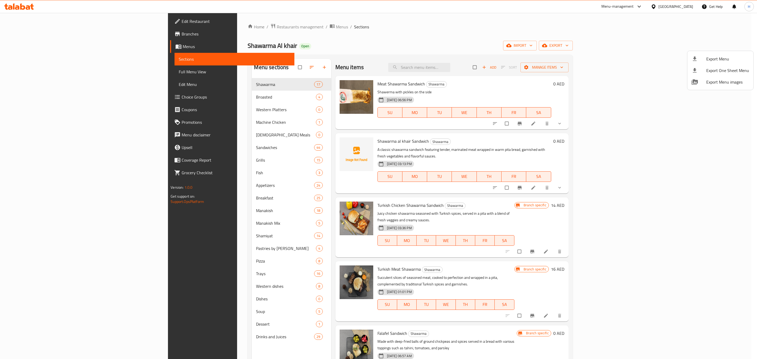
click at [39, 100] on div at bounding box center [378, 179] width 757 height 359
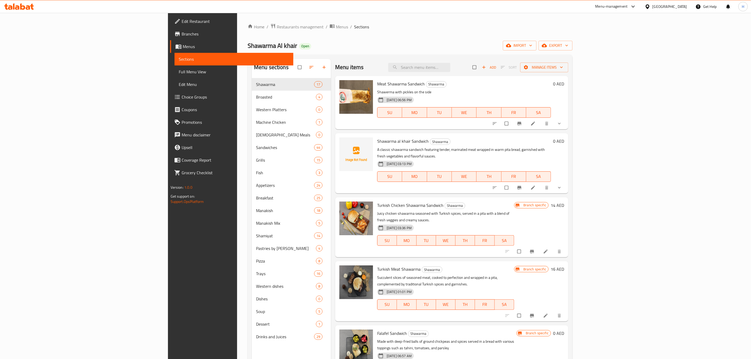
click at [182, 99] on span "Choice Groups" at bounding box center [235, 97] width 107 height 6
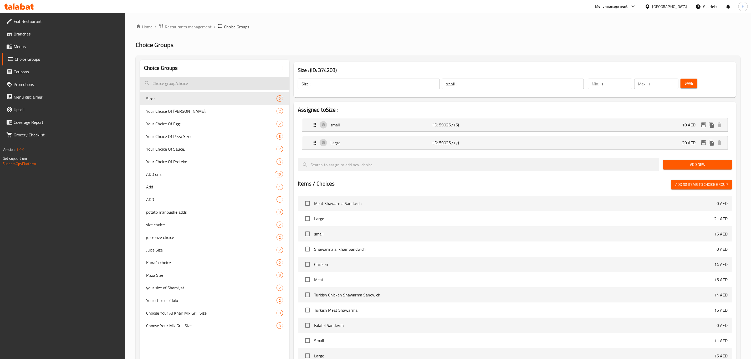
click at [206, 85] on input "search" at bounding box center [215, 83] width 150 height 13
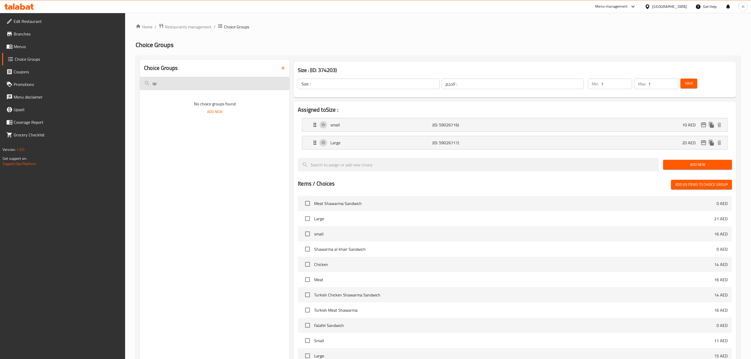
type input "s"
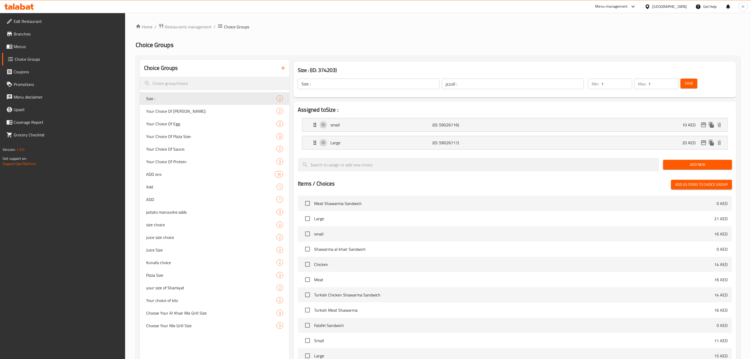
click at [285, 69] on icon "button" at bounding box center [283, 68] width 6 height 6
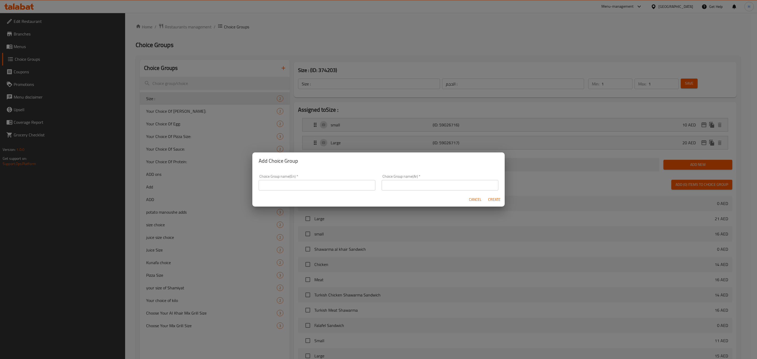
click at [294, 188] on input "text" at bounding box center [317, 185] width 117 height 11
click at [294, 184] on input "Your Choice of Drinks:" at bounding box center [317, 185] width 117 height 11
type input "Your Choice of:"
click at [405, 186] on input "text" at bounding box center [440, 185] width 117 height 11
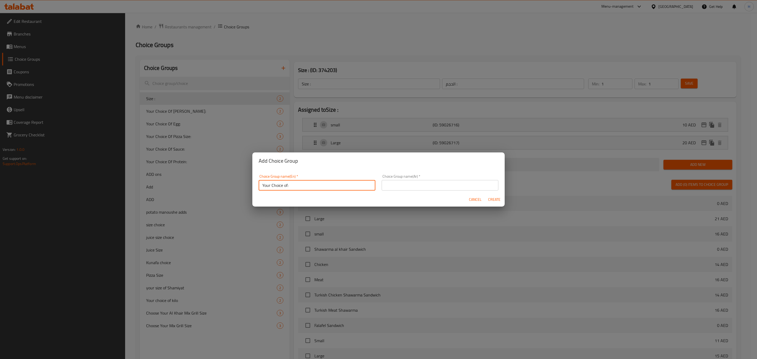
click at [405, 186] on input "text" at bounding box center [440, 185] width 117 height 11
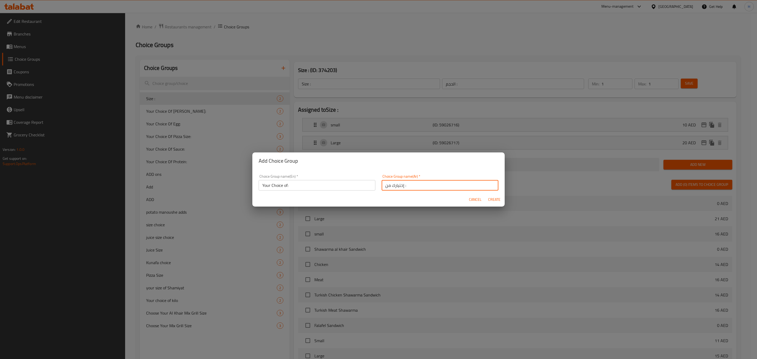
type input "إختيارك من :"
click at [494, 199] on span "Create" at bounding box center [494, 199] width 13 height 7
type input "Your Choice of:"
type input "إختيارك من :"
type input "0"
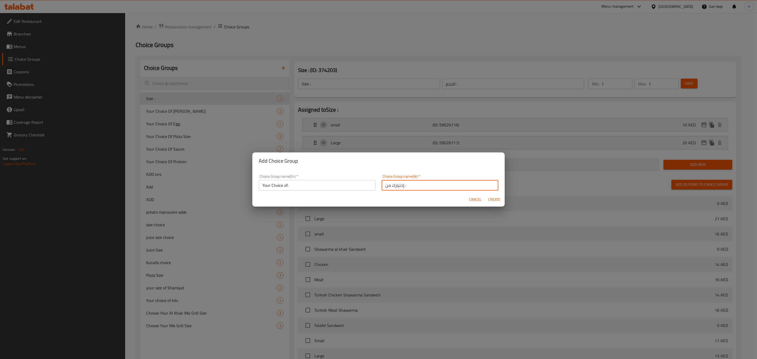
type input "0"
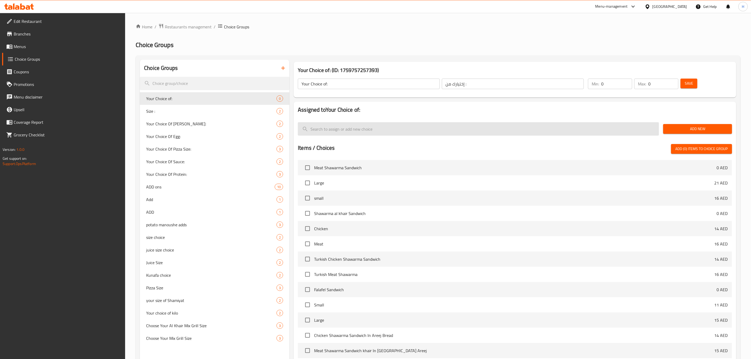
click at [364, 129] on input "search" at bounding box center [478, 128] width 361 height 13
paste input "Spicy"
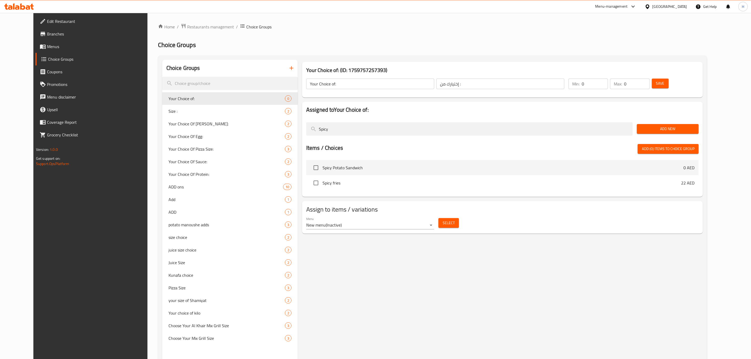
type input "Spicy"
click at [677, 128] on span "Add New" at bounding box center [668, 129] width 54 height 7
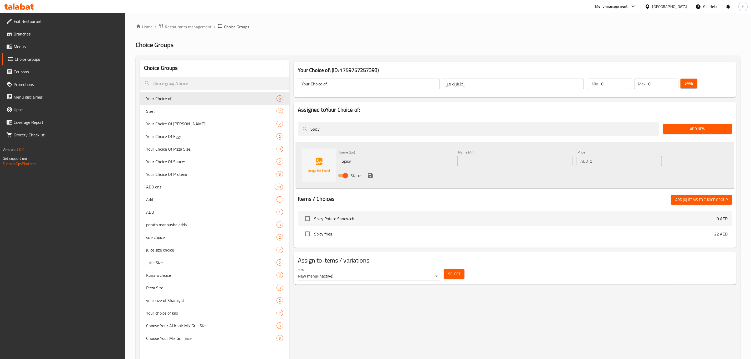
click at [477, 163] on input "text" at bounding box center [514, 161] width 115 height 11
drag, startPoint x: 477, startPoint y: 163, endPoint x: 473, endPoint y: 163, distance: 4.2
click at [477, 163] on input "text" at bounding box center [514, 161] width 115 height 11
type input "o"
type input "حار"
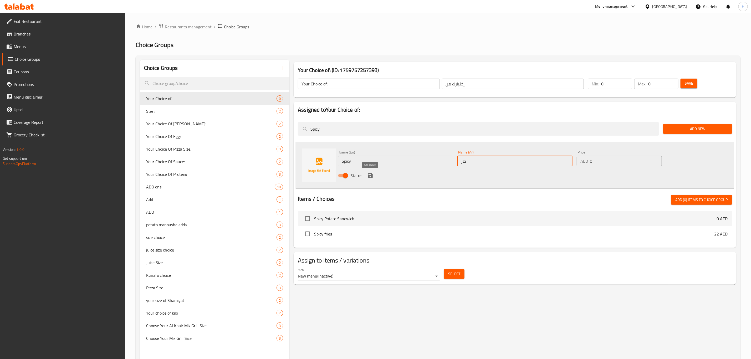
click at [370, 176] on icon "save" at bounding box center [370, 175] width 6 height 6
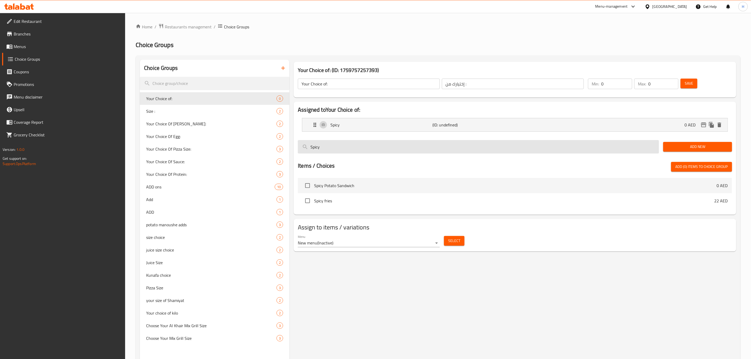
click at [404, 144] on input "Spicy" at bounding box center [478, 146] width 361 height 13
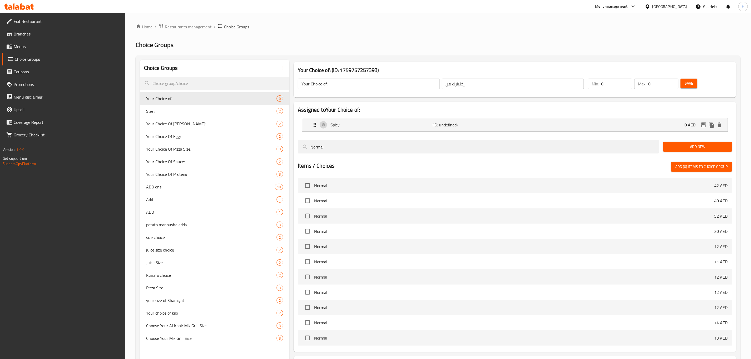
type input "Normal"
click at [711, 146] on span "Add New" at bounding box center [697, 146] width 60 height 7
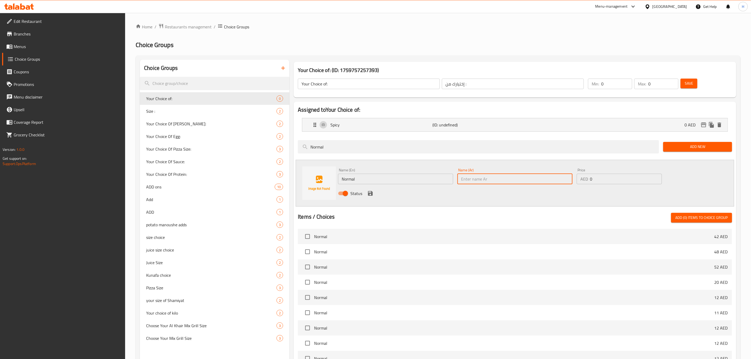
click at [486, 183] on input "text" at bounding box center [514, 179] width 115 height 11
type input "عادي"
click at [372, 194] on icon "save" at bounding box center [370, 193] width 5 height 5
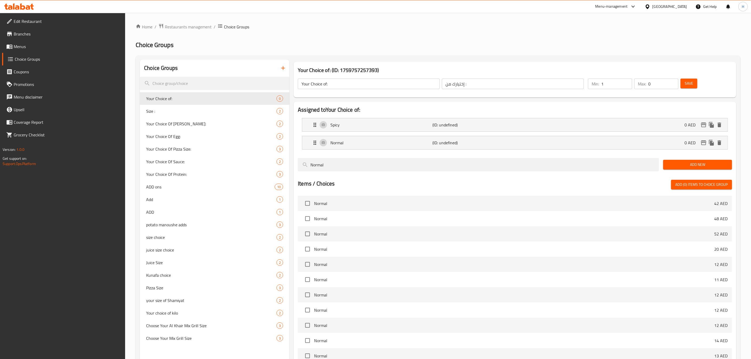
type input "1"
click at [626, 81] on input "1" at bounding box center [616, 84] width 31 height 11
type input "1"
click at [672, 82] on input "1" at bounding box center [663, 84] width 30 height 11
click at [686, 85] on span "Save" at bounding box center [689, 83] width 8 height 7
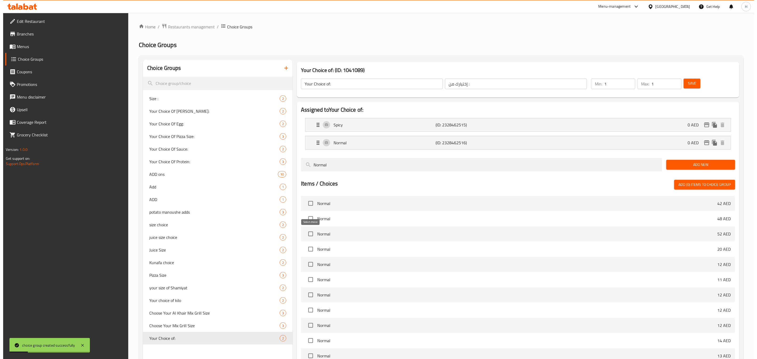
scroll to position [74, 0]
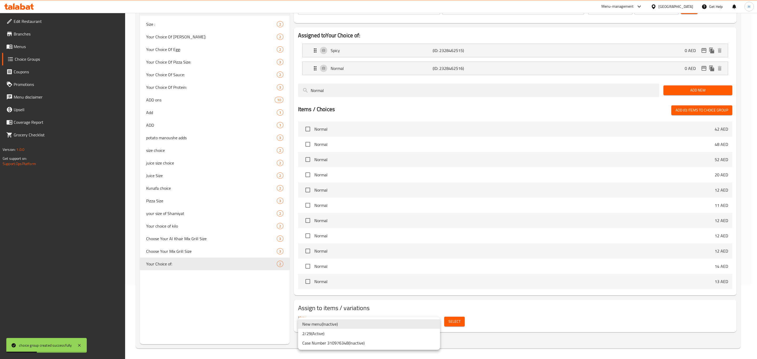
click at [420, 285] on body "choice group created successfully ​ Menu-management [GEOGRAPHIC_DATA] Get Help …" at bounding box center [378, 112] width 757 height 346
click at [361, 335] on li "2/29 ( Active )" at bounding box center [369, 333] width 142 height 9
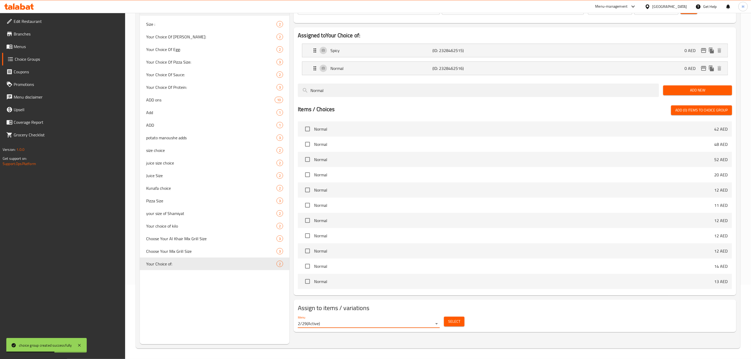
click at [454, 326] on button "Select" at bounding box center [454, 322] width 20 height 10
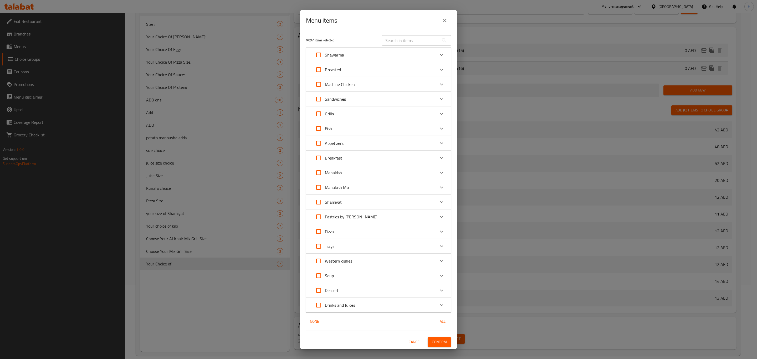
click at [412, 69] on div "Broasted" at bounding box center [373, 69] width 123 height 13
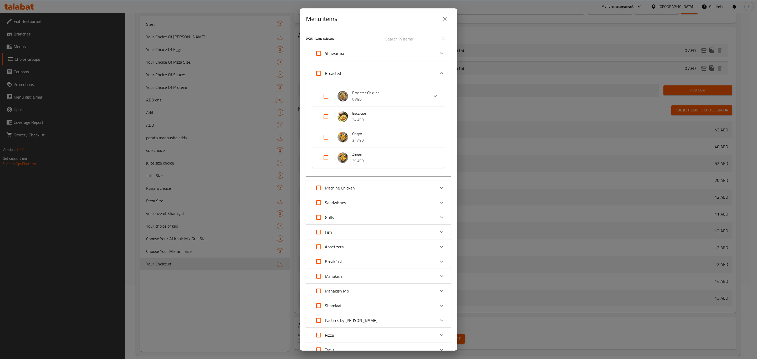
click at [325, 97] on input "Expand" at bounding box center [326, 96] width 13 height 13
checkbox input "true"
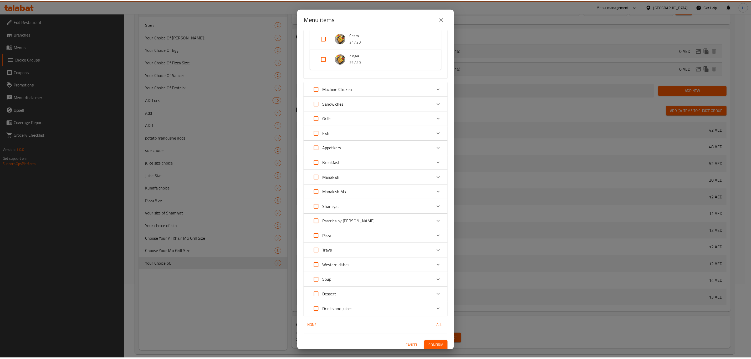
scroll to position [135, 0]
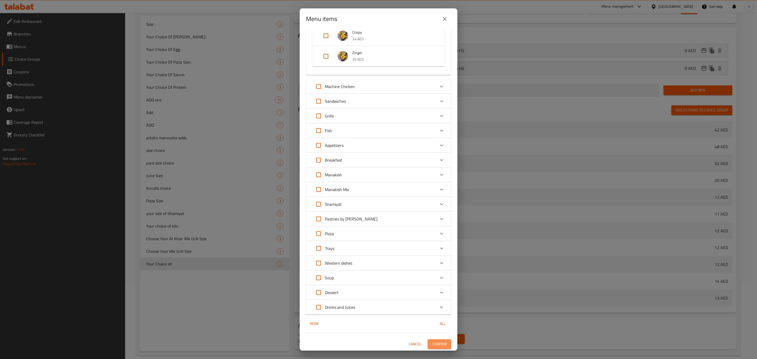
click at [437, 344] on span "Confirm" at bounding box center [439, 344] width 15 height 7
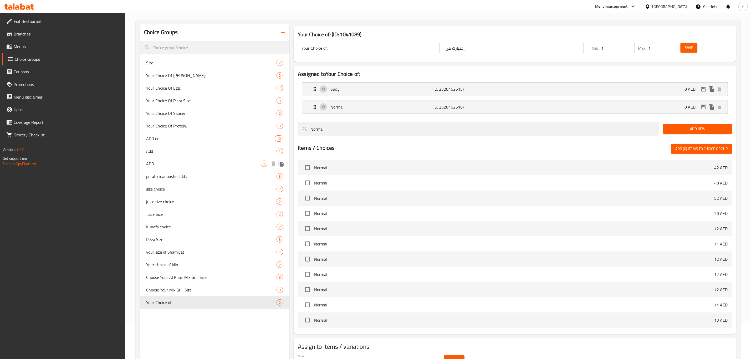
scroll to position [0, 0]
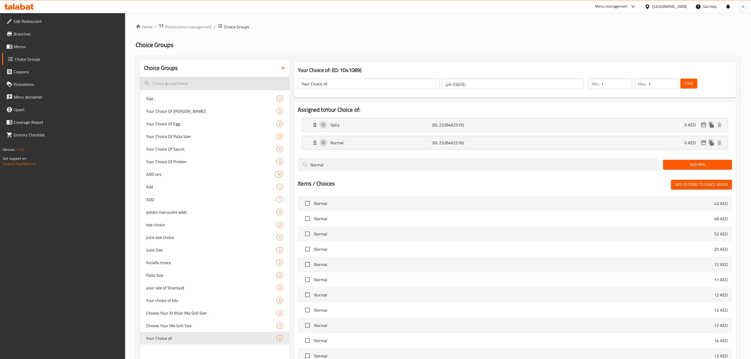
click at [245, 83] on input "search" at bounding box center [215, 83] width 150 height 13
click at [284, 68] on icon "button" at bounding box center [283, 68] width 4 height 4
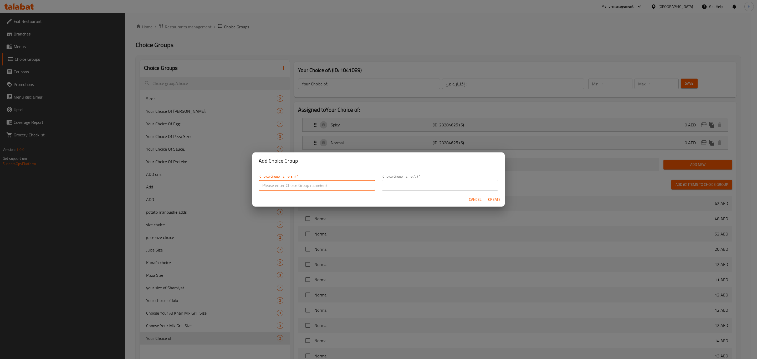
click at [300, 182] on input "text" at bounding box center [317, 185] width 117 height 11
type input "Your Choice of Size:"
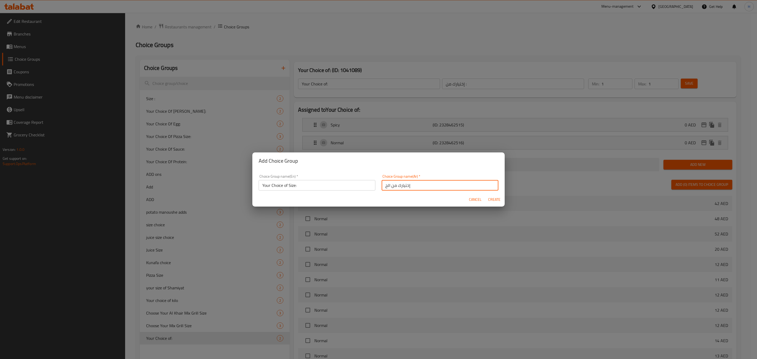
type input "إختيارك من الحجم:"
click at [486, 195] on button "Create" at bounding box center [494, 200] width 17 height 10
type input "Your Choice of Size:"
type input "إختيارك من الحجم:"
type input "0"
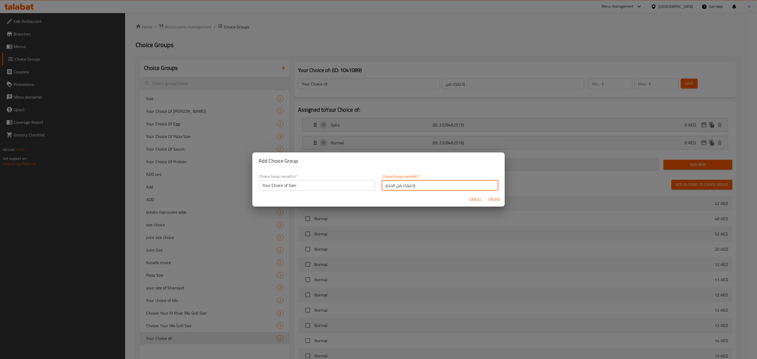
type input "0"
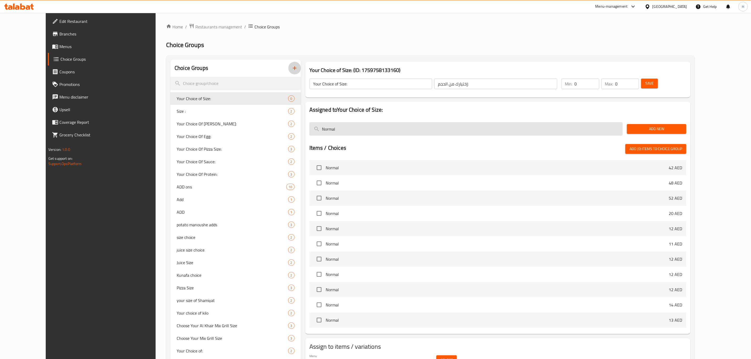
click at [350, 130] on input "Normal" at bounding box center [465, 128] width 313 height 13
paste input "Smal"
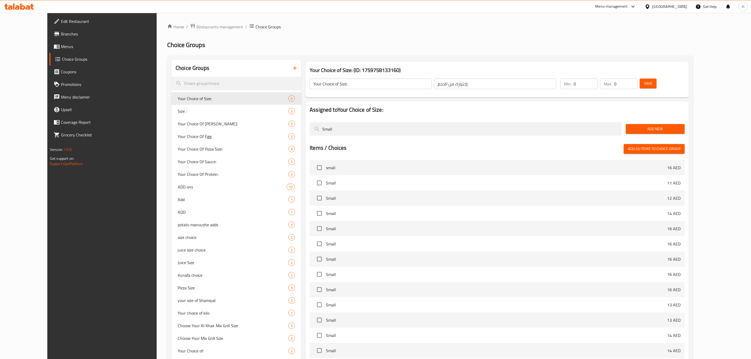
type input "Small"
click at [680, 129] on span "Add New" at bounding box center [655, 129] width 50 height 7
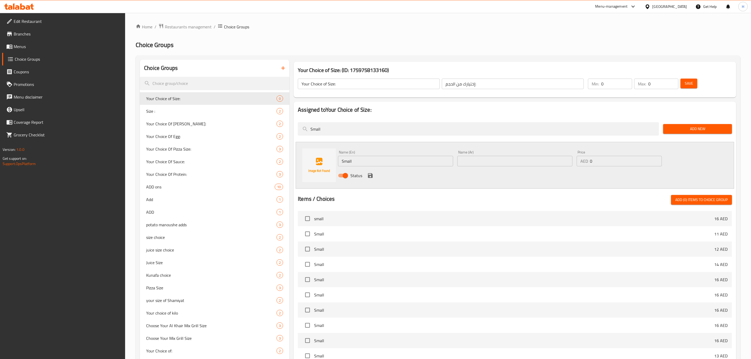
click at [685, 129] on span "Add New" at bounding box center [697, 129] width 60 height 7
click at [515, 162] on input "text" at bounding box center [514, 161] width 115 height 11
type input "صغير"
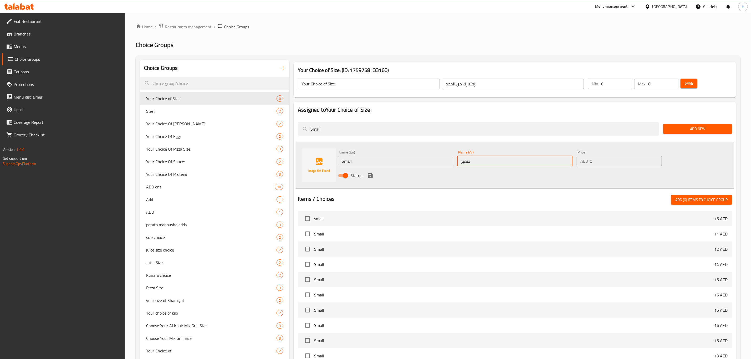
click at [35, 36] on span "Branches" at bounding box center [67, 34] width 107 height 6
